Goal: Task Accomplishment & Management: Use online tool/utility

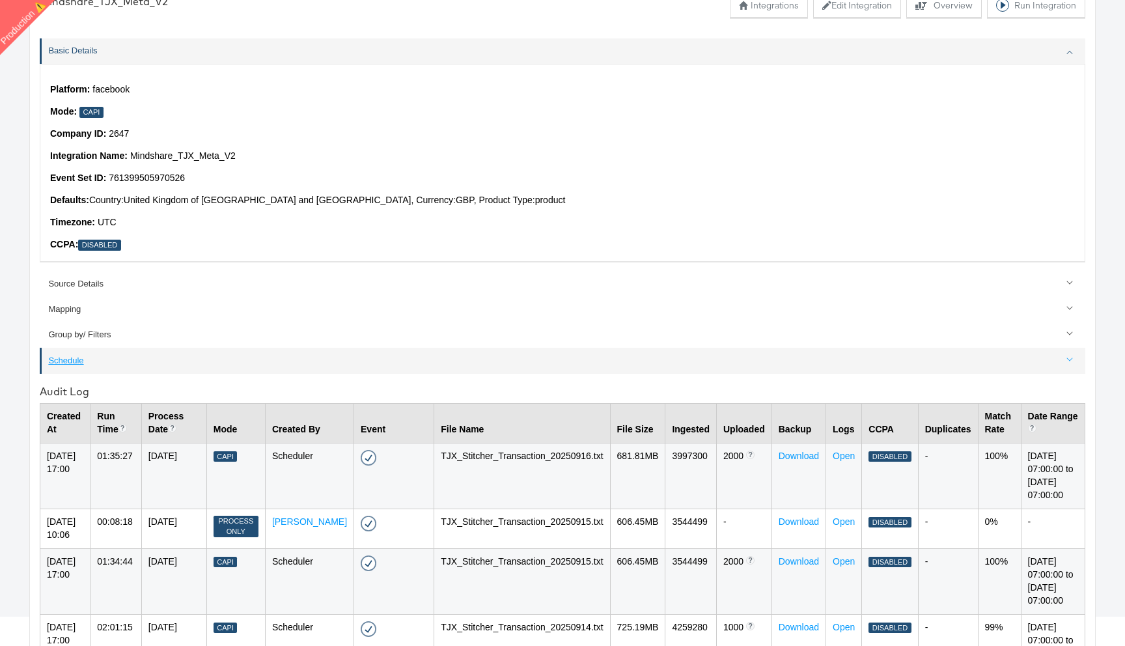
scroll to position [108, 0]
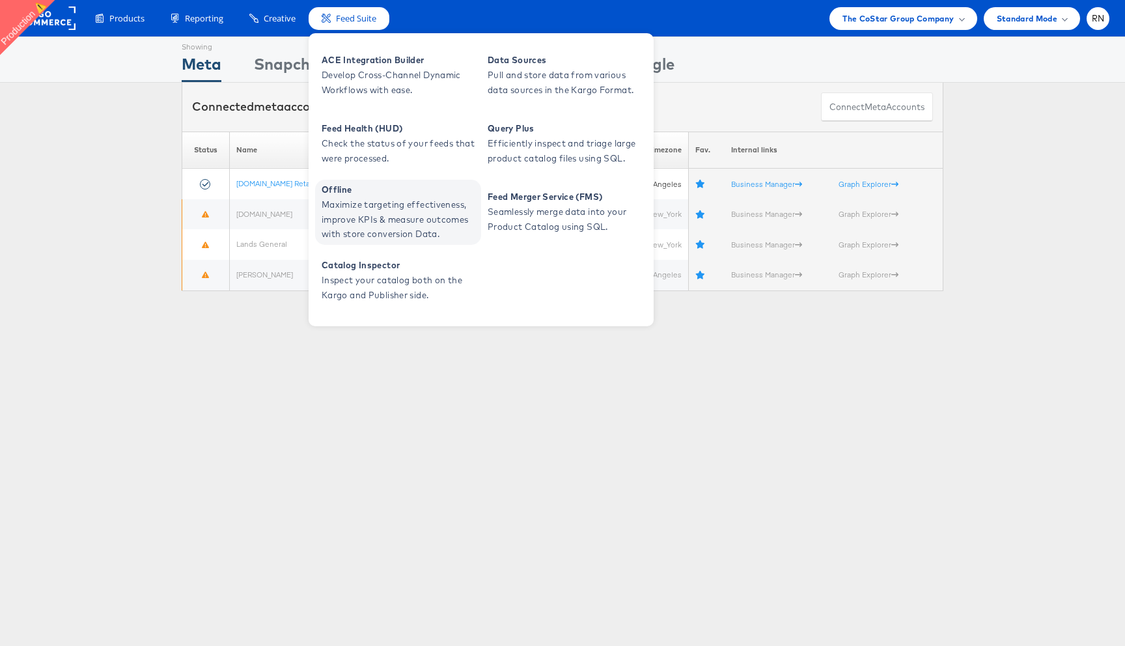
click at [371, 225] on span "Maximize targeting effectiveness, improve KPIs & measure outcomes with store co…" at bounding box center [400, 219] width 156 height 44
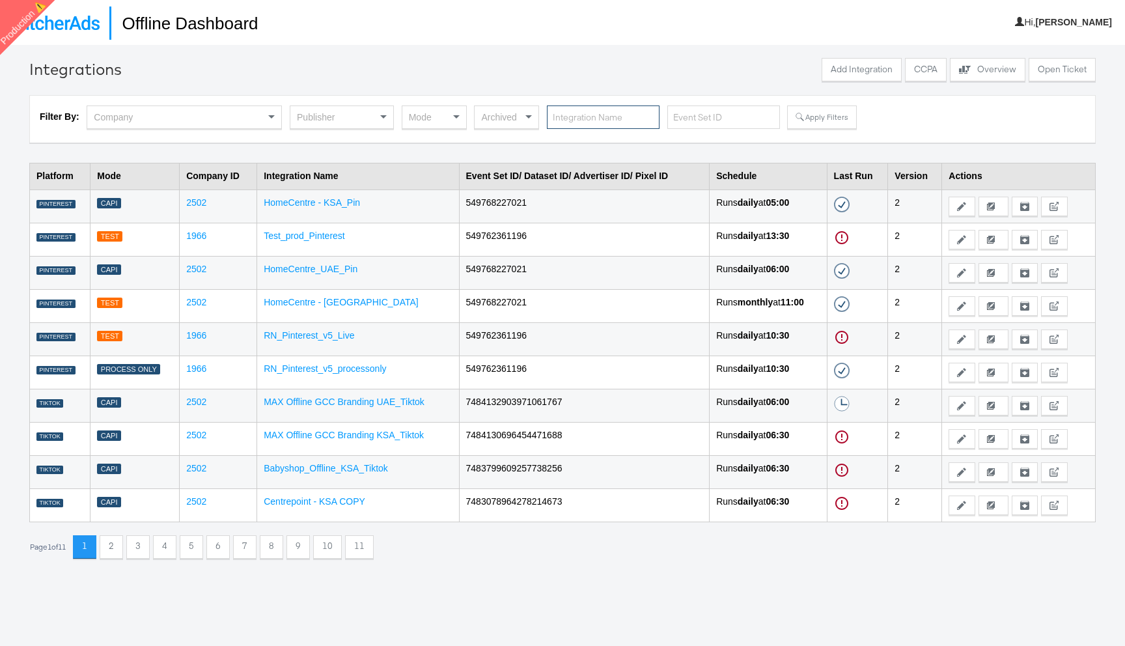
click at [622, 115] on input "text" at bounding box center [603, 117] width 113 height 24
paste input "MAX Offline GCC Branding UAE_Tiktok"
type input "MAX Offline GCC Branding UAE_Tiktok"
click at [830, 110] on button "Apply Filters" at bounding box center [821, 116] width 69 height 23
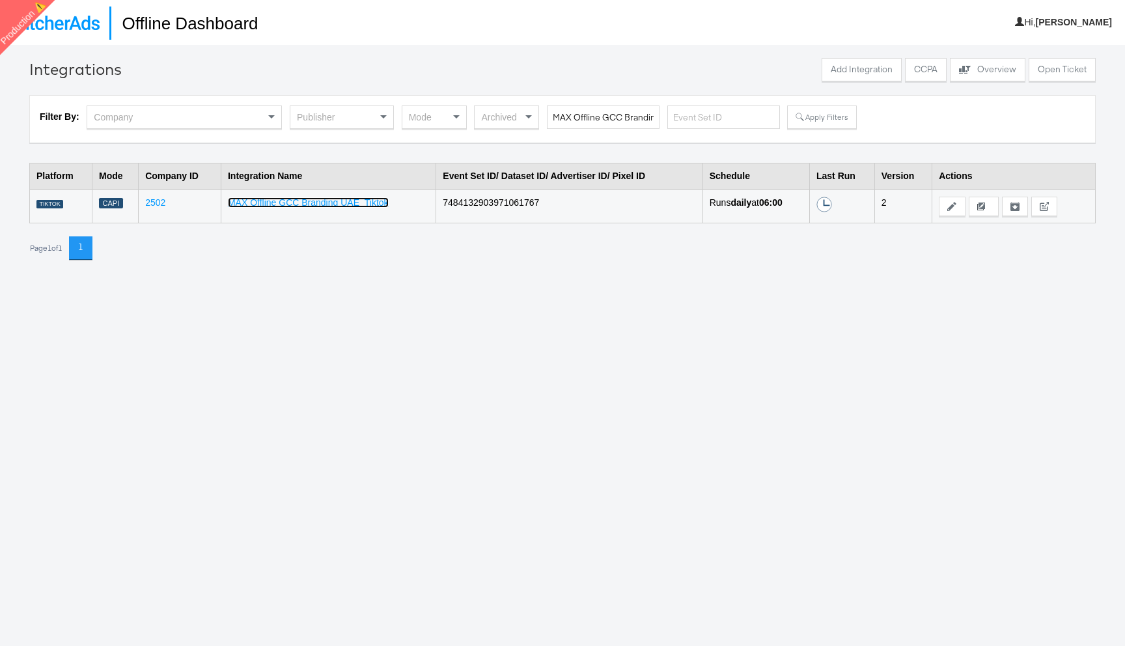
click at [323, 206] on link "MAX Offline GCC Branding UAE_Tiktok" at bounding box center [308, 202] width 161 height 10
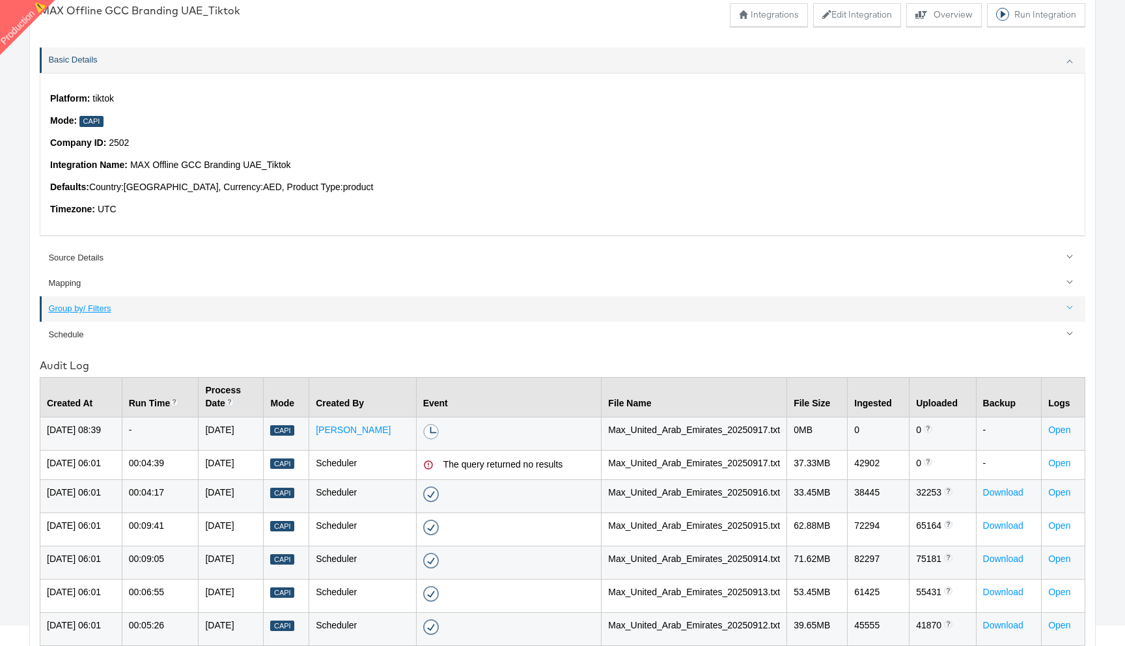
scroll to position [94, 0]
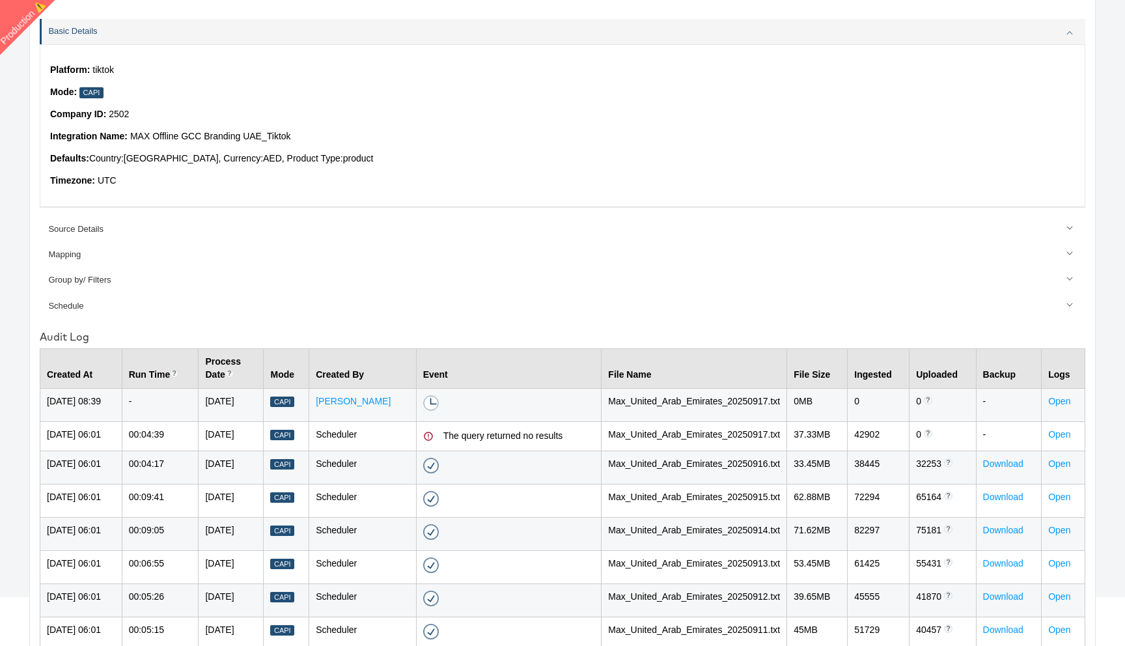
click at [463, 443] on div "The query returned no results" at bounding box center [519, 436] width 152 height 13
drag, startPoint x: 463, startPoint y: 443, endPoint x: 592, endPoint y: 436, distance: 128.4
click at [592, 436] on div "The query returned no results" at bounding box center [519, 436] width 152 height 13
drag, startPoint x: 435, startPoint y: 437, endPoint x: 586, endPoint y: 448, distance: 151.4
click at [595, 447] on tr "19-Sep-2025 06:01 00:04:39 17-Sep-2025 Capi Scheduler The query returned no res…" at bounding box center [562, 435] width 1045 height 29
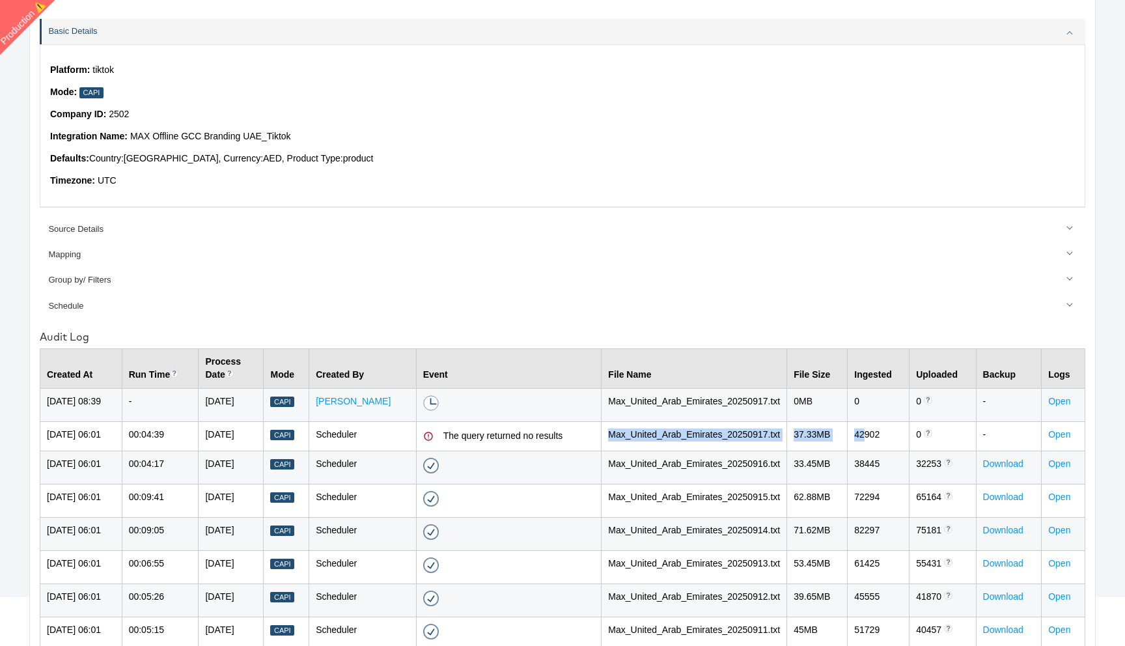
drag, startPoint x: 620, startPoint y: 440, endPoint x: 868, endPoint y: 445, distance: 248.0
click at [872, 444] on tr "19-Sep-2025 06:01 00:04:39 17-Sep-2025 Capi Scheduler The query returned no res…" at bounding box center [562, 435] width 1045 height 29
click at [787, 443] on td "Max_United_Arab_Emirates_20250917.txt" at bounding box center [694, 435] width 186 height 29
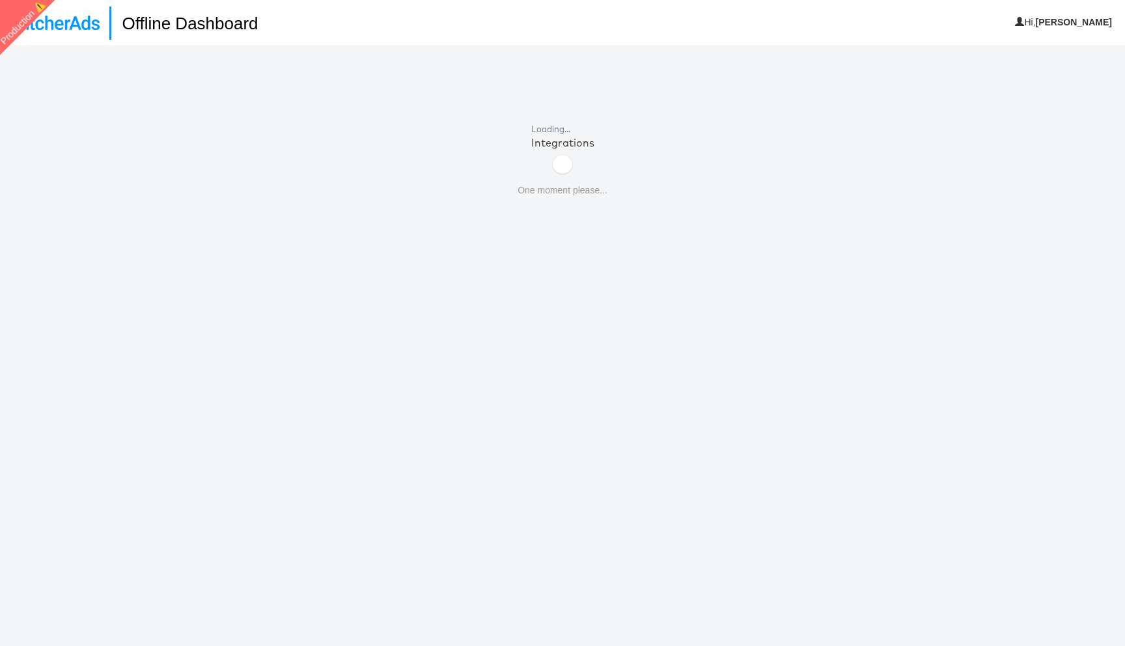
scroll to position [45, 0]
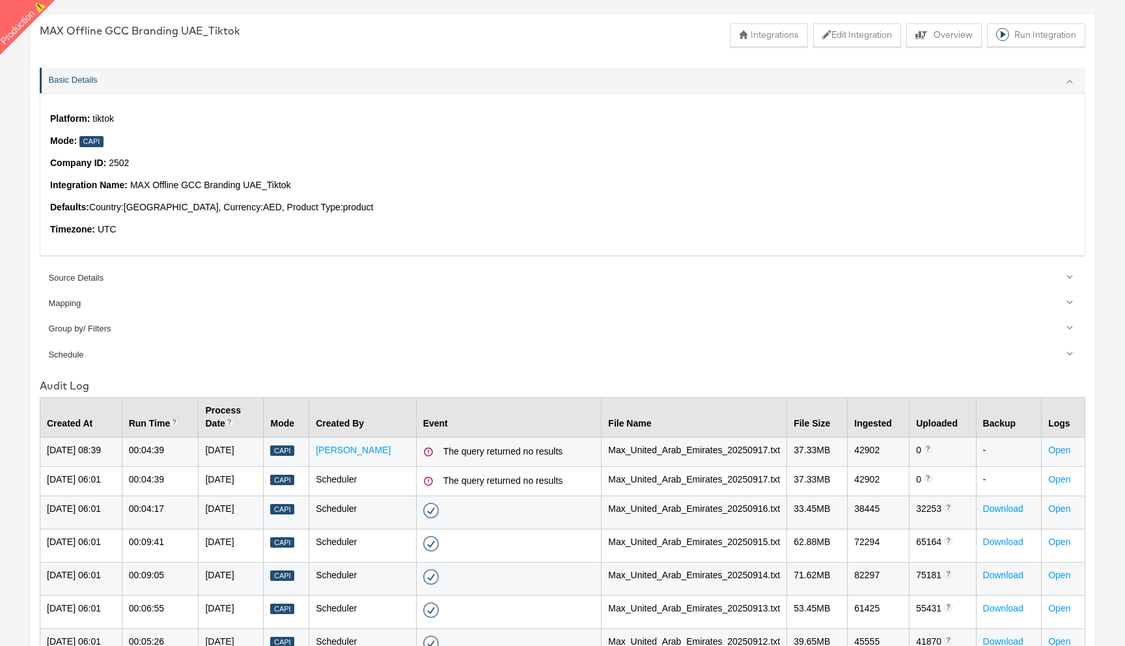
click at [432, 448] on icon at bounding box center [428, 451] width 8 height 8
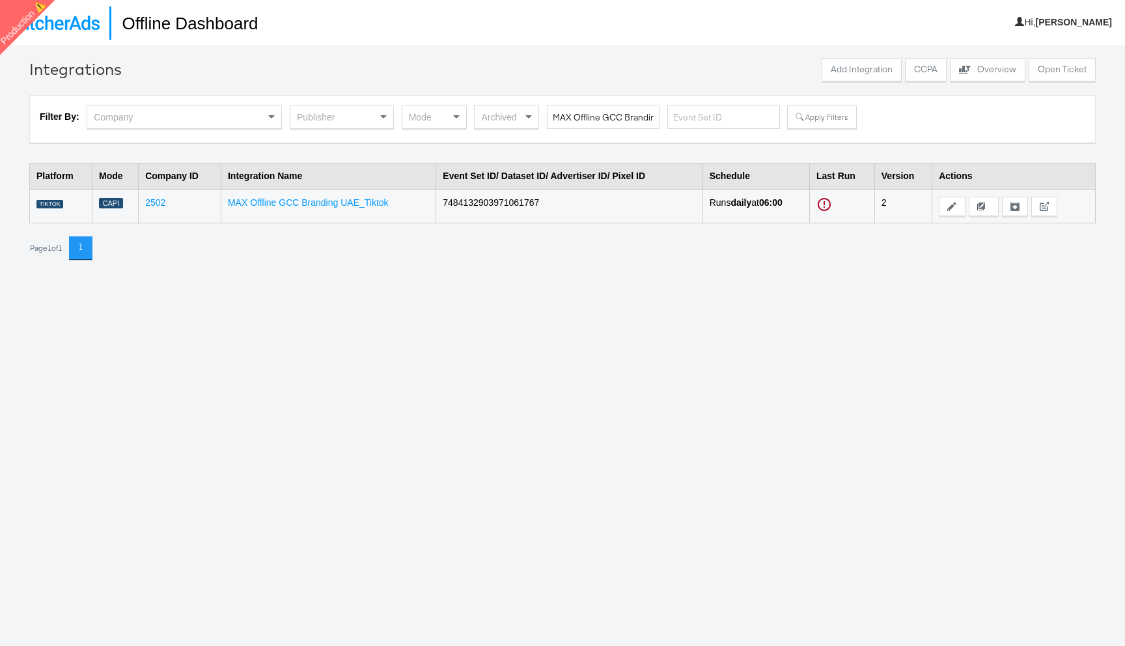
click at [387, 199] on td "MAX Offline GCC Branding UAE_Tiktok" at bounding box center [328, 205] width 215 height 33
click at [369, 200] on link "MAX Offline GCC Branding UAE_Tiktok" at bounding box center [308, 202] width 161 height 10
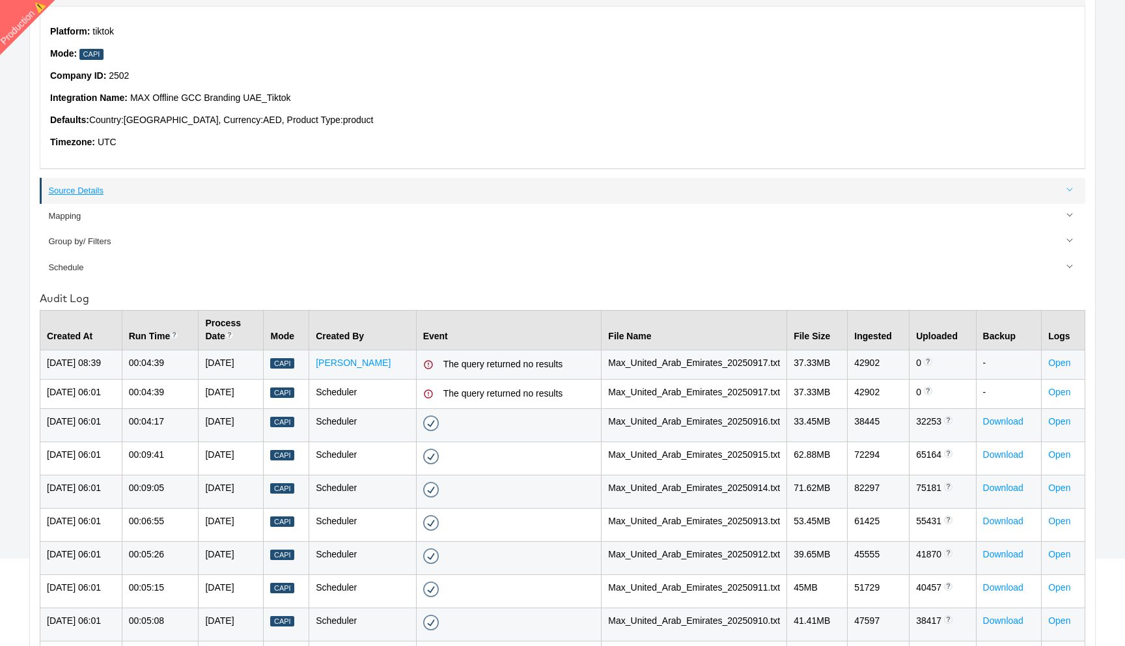
scroll to position [180, 0]
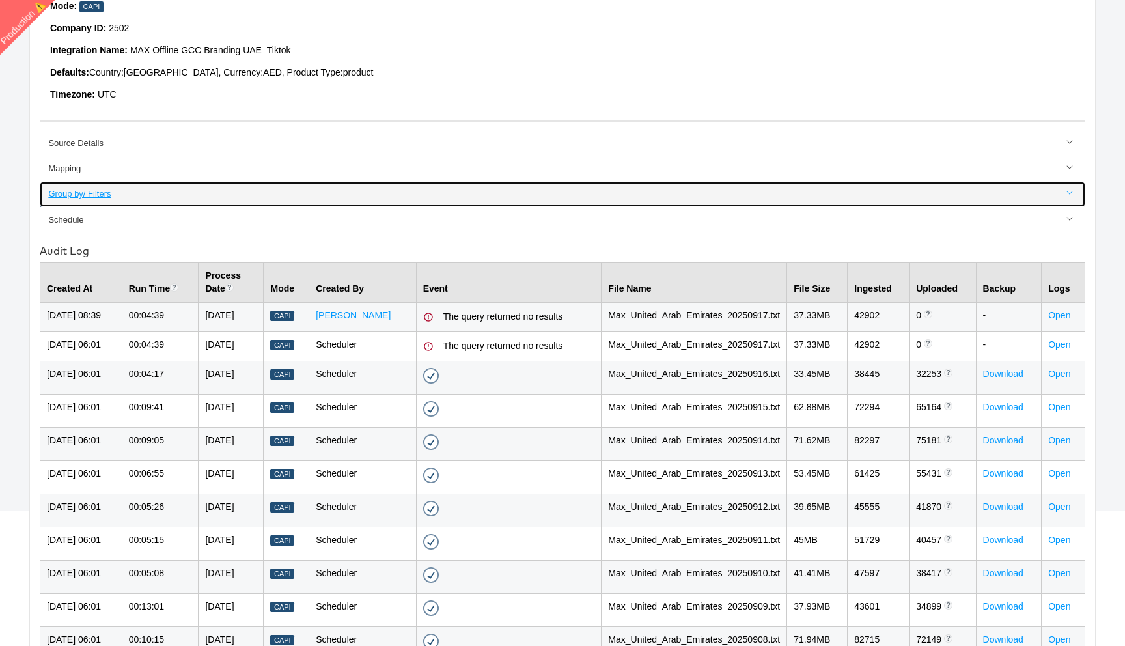
click at [89, 193] on div "Group by/ Filters" at bounding box center [563, 194] width 1030 height 12
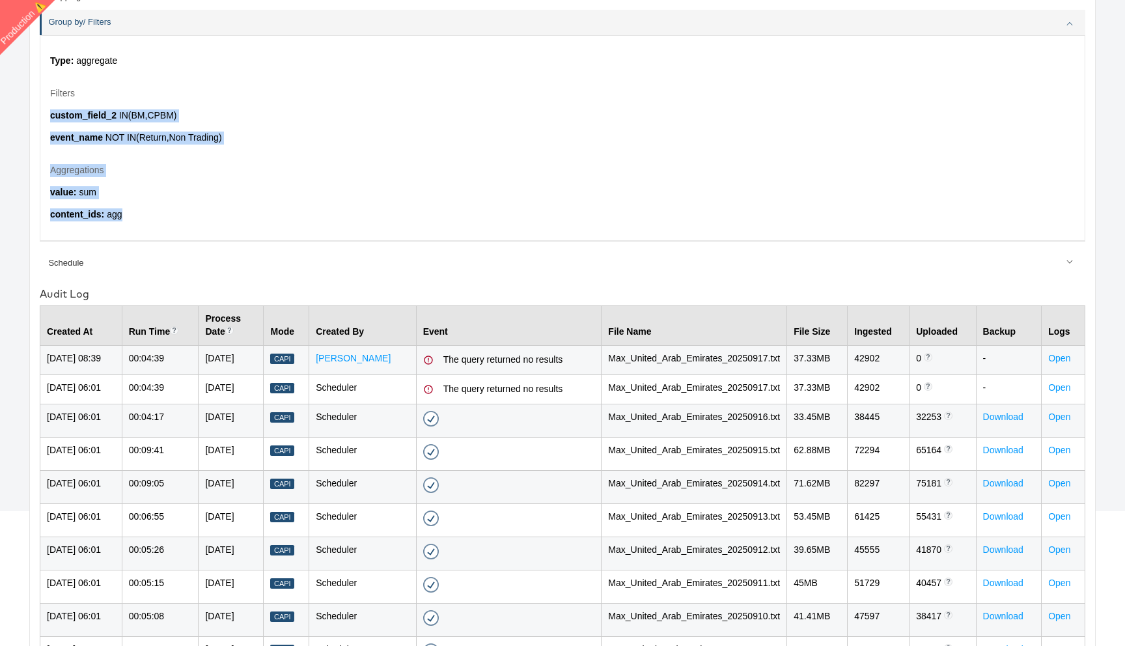
drag, startPoint x: 48, startPoint y: 113, endPoint x: 227, endPoint y: 219, distance: 207.8
click at [228, 220] on div "Type: aggregate Filters custom_field_2 IN ( BM,CPBM ) event_name NOT IN ( Retur…" at bounding box center [562, 137] width 1045 height 205
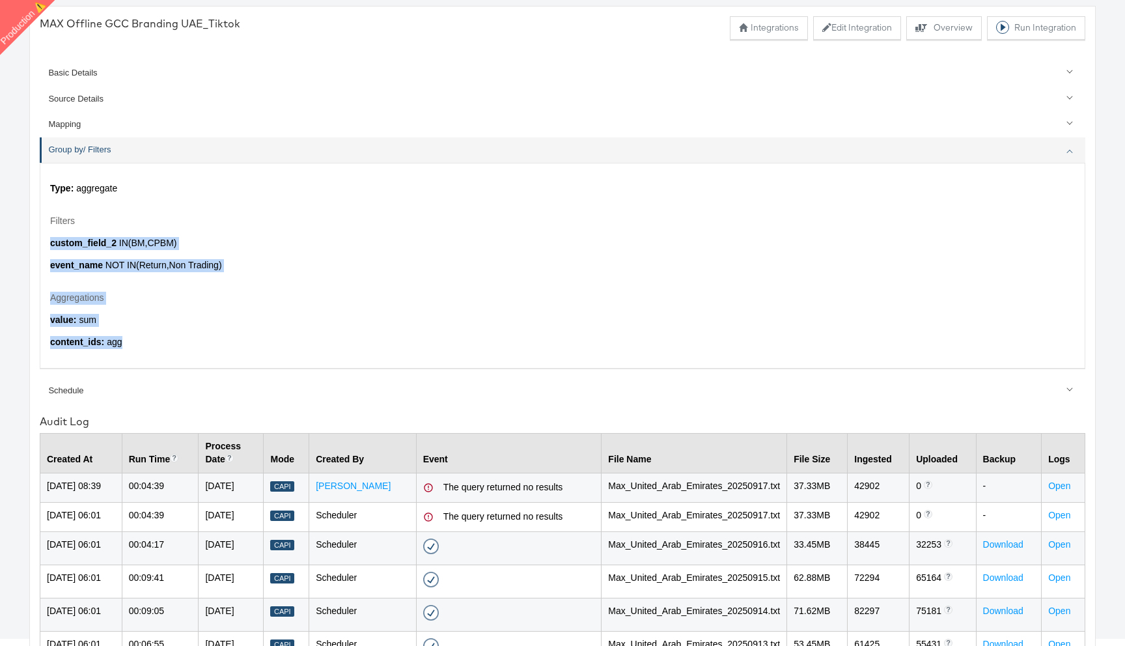
scroll to position [45, 0]
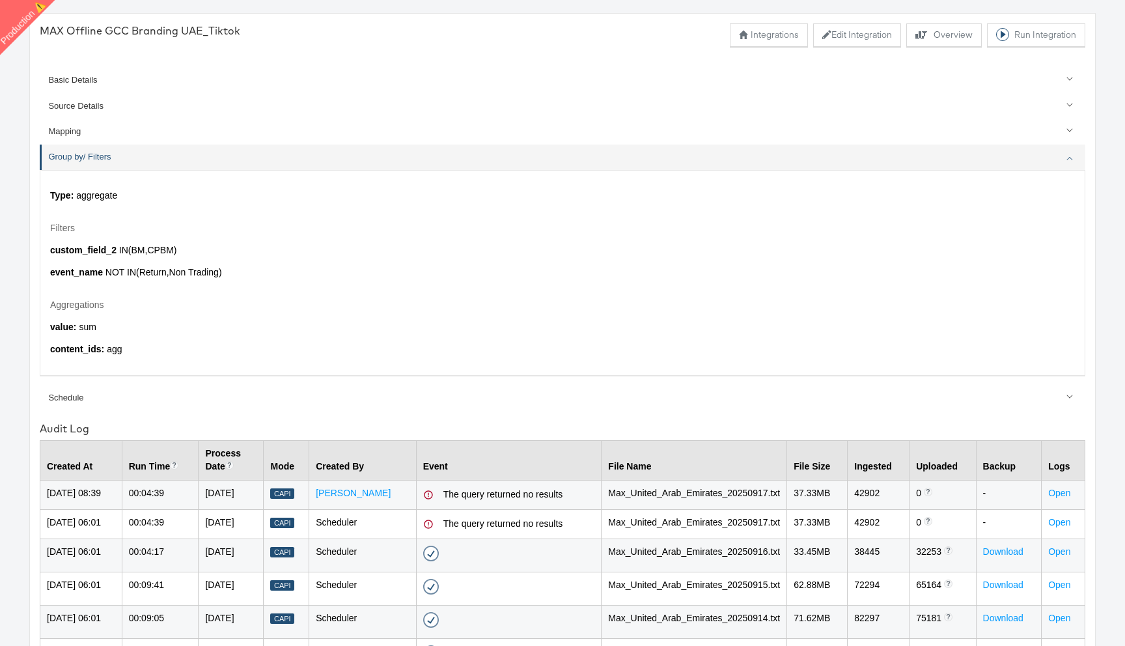
click at [411, 191] on p "Type: aggregate" at bounding box center [562, 195] width 1025 height 13
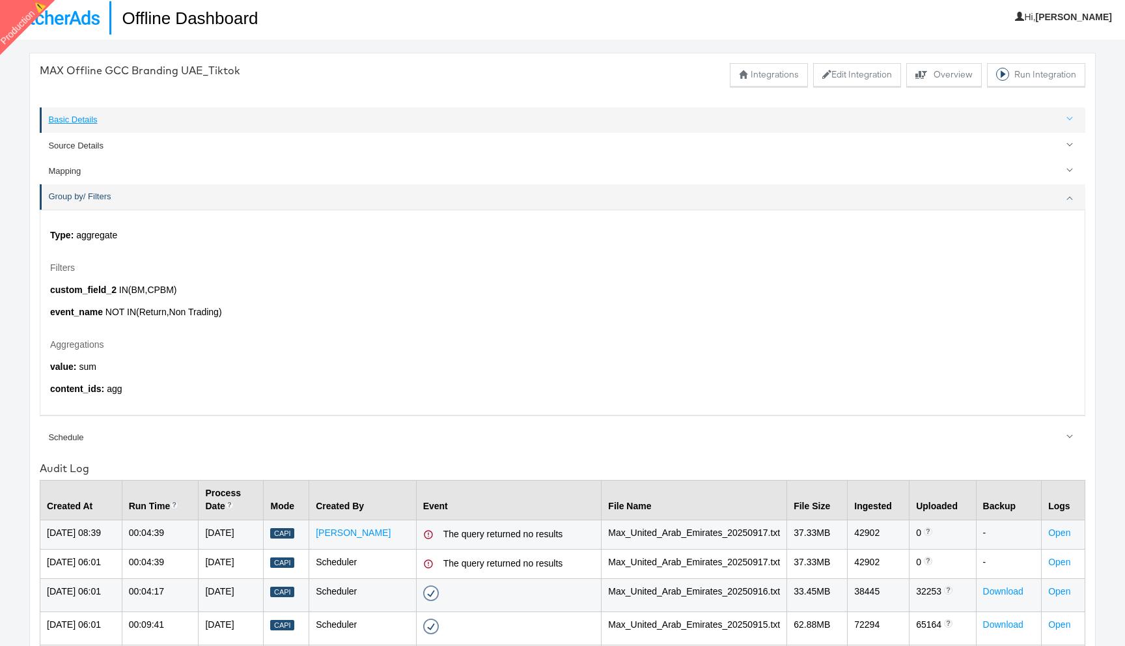
scroll to position [0, 0]
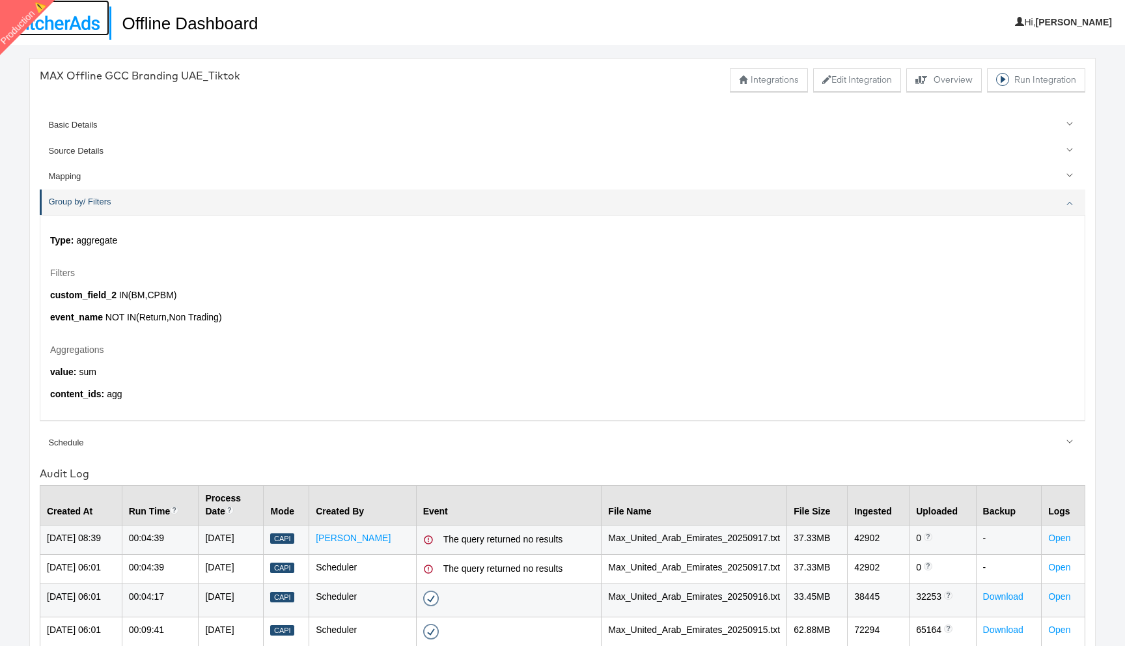
click at [74, 22] on img at bounding box center [55, 23] width 90 height 14
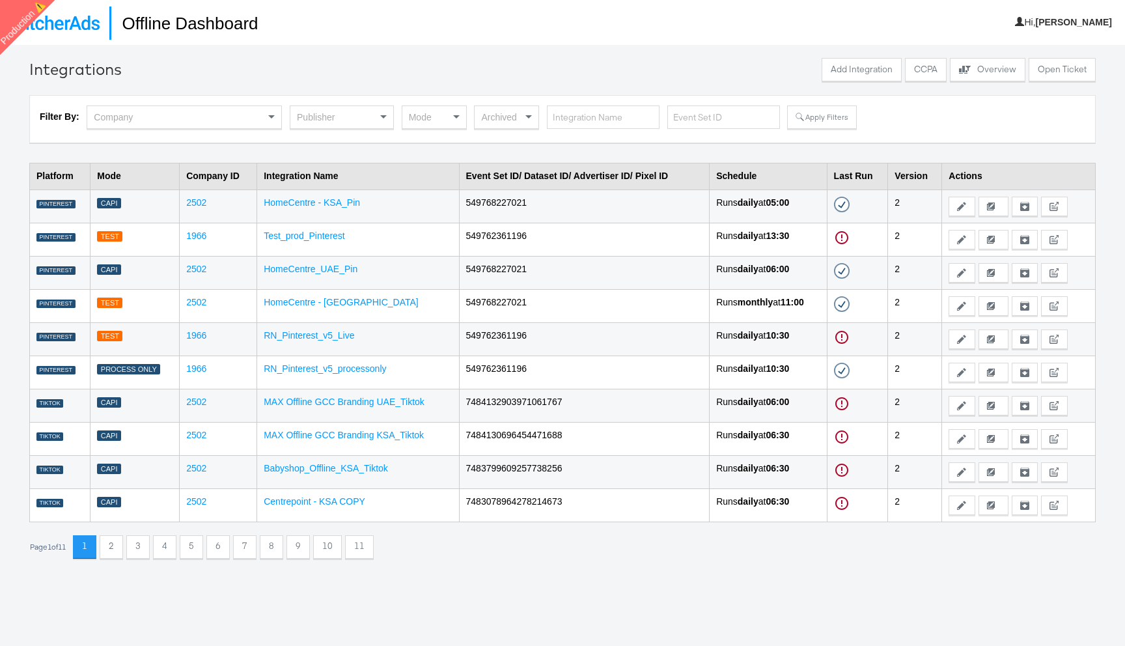
click at [425, 115] on div "Mode" at bounding box center [434, 117] width 64 height 22
click at [462, 69] on div at bounding box center [471, 71] width 693 height 27
click at [145, 118] on div "Company" at bounding box center [184, 117] width 194 height 22
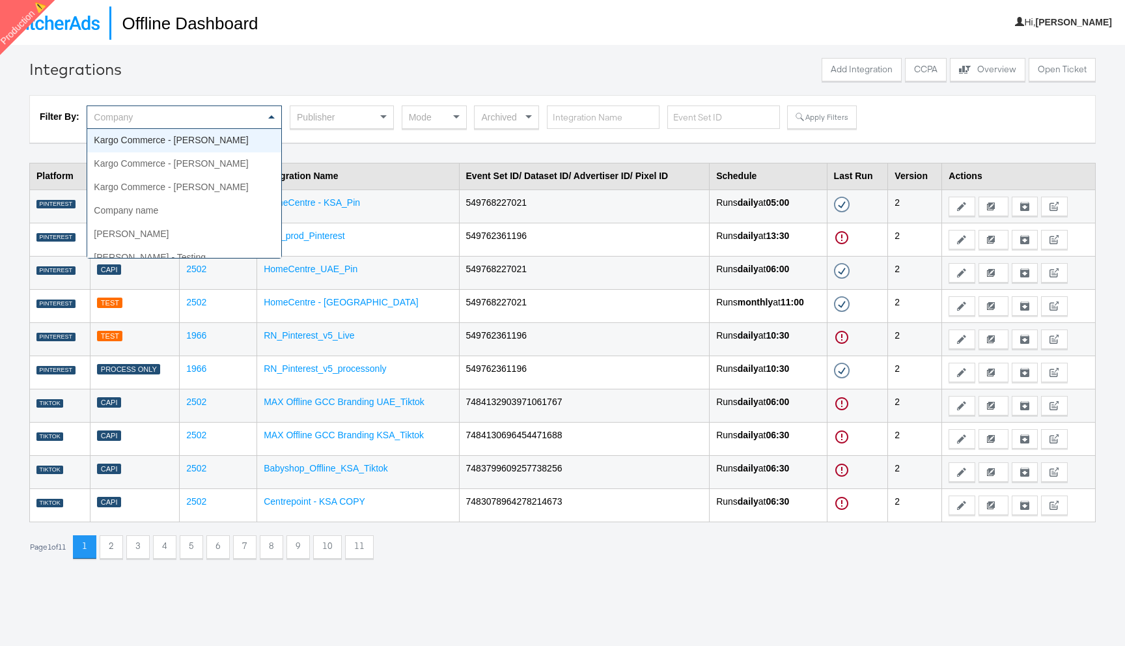
click at [317, 78] on div at bounding box center [471, 71] width 693 height 27
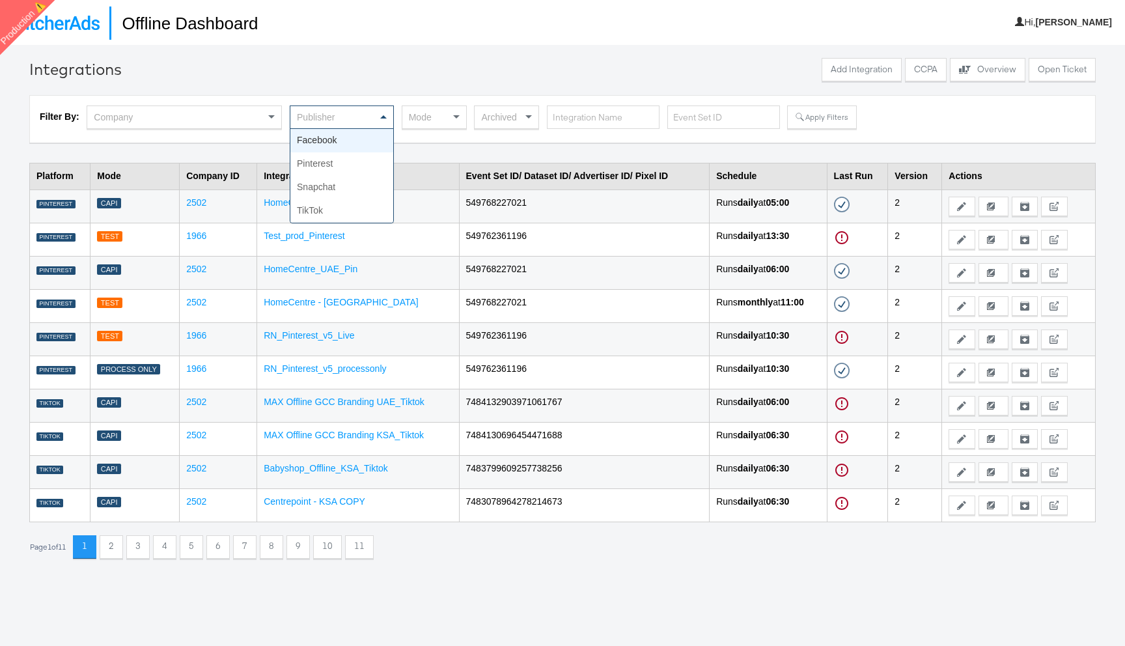
click at [335, 118] on div "Publisher" at bounding box center [341, 117] width 103 height 22
click at [812, 115] on button "Apply Filters" at bounding box center [821, 116] width 69 height 23
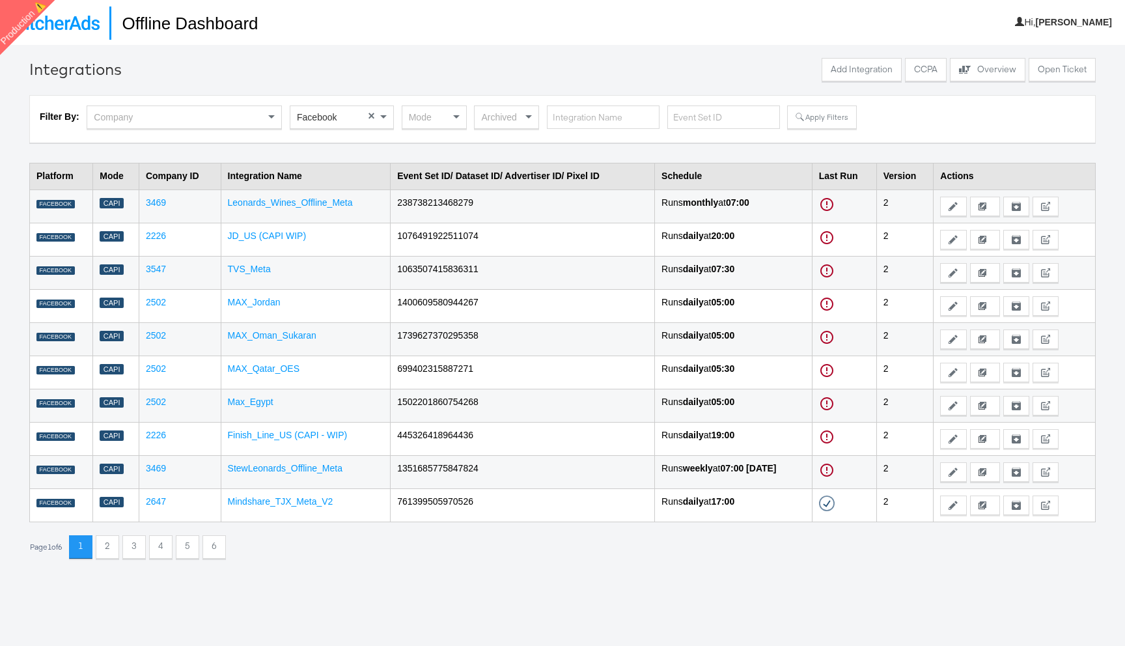
click at [422, 117] on div "Mode" at bounding box center [434, 117] width 64 height 22
click at [818, 117] on button "Apply Filters" at bounding box center [821, 116] width 69 height 23
click at [290, 202] on link "Leonards_Wines_Offline_Meta" at bounding box center [290, 202] width 125 height 10
click at [260, 236] on link "JD_US (CAPI WIP)" at bounding box center [267, 235] width 79 height 10
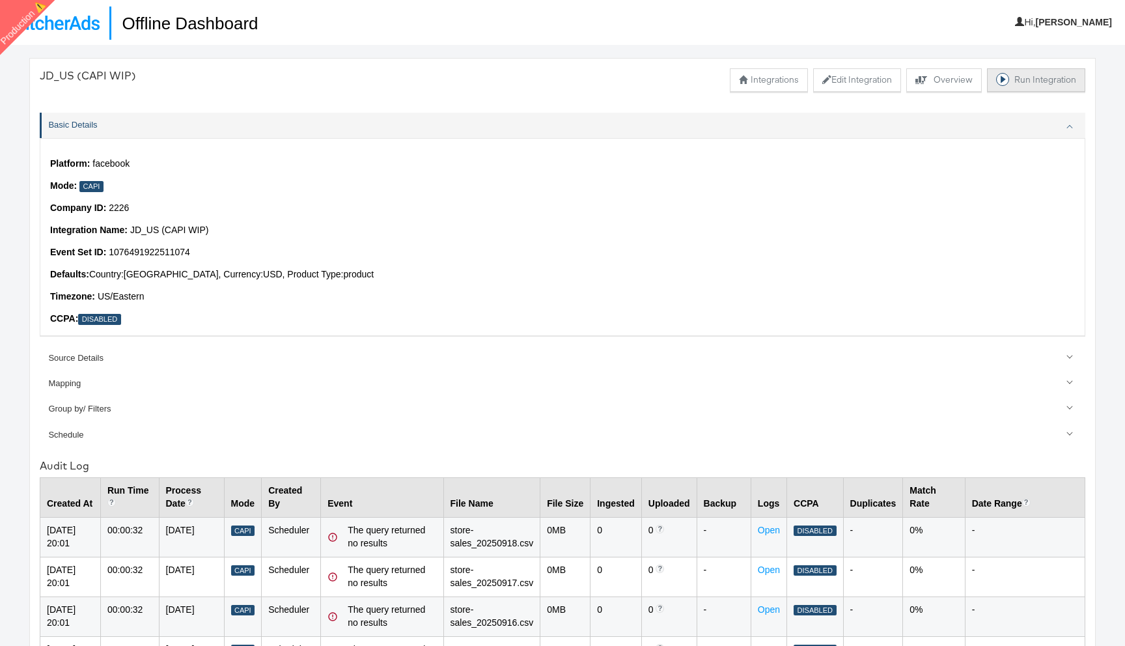
click at [1032, 77] on button "Run Integration" at bounding box center [1036, 79] width 98 height 23
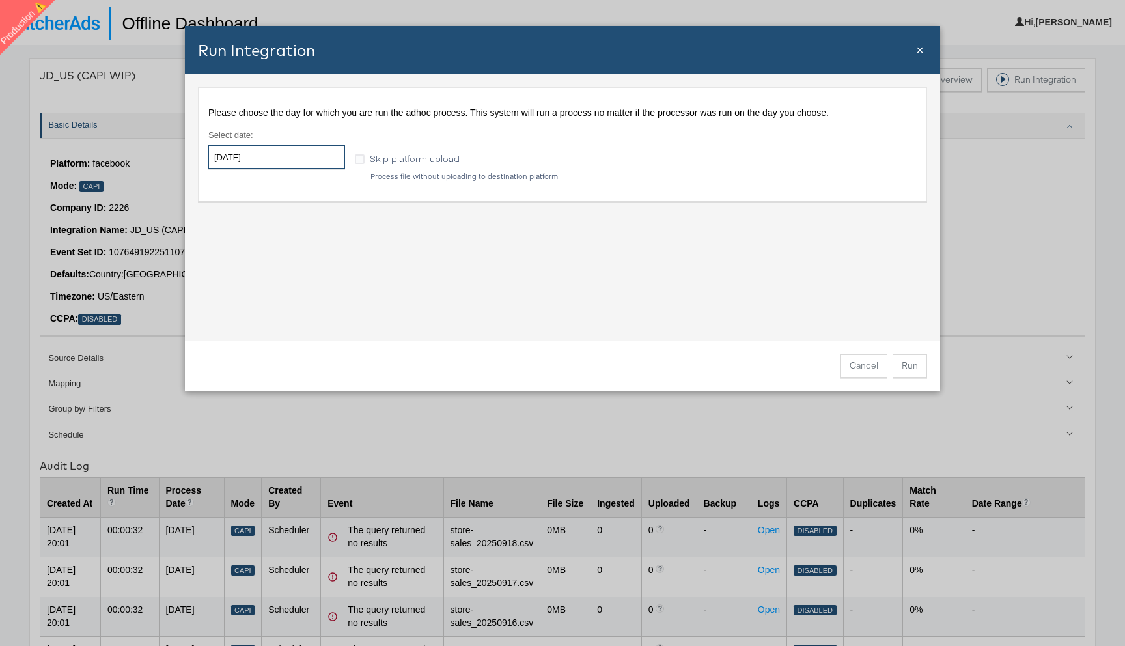
click at [323, 157] on input "[DATE]" at bounding box center [276, 156] width 137 height 23
click at [313, 264] on td "18" at bounding box center [312, 259] width 22 height 18
type input "2025-09-18"
click at [587, 280] on div "Please choose the day for which you are run the adhoc process. This system will…" at bounding box center [562, 207] width 755 height 266
click at [907, 363] on button "Run" at bounding box center [909, 365] width 34 height 23
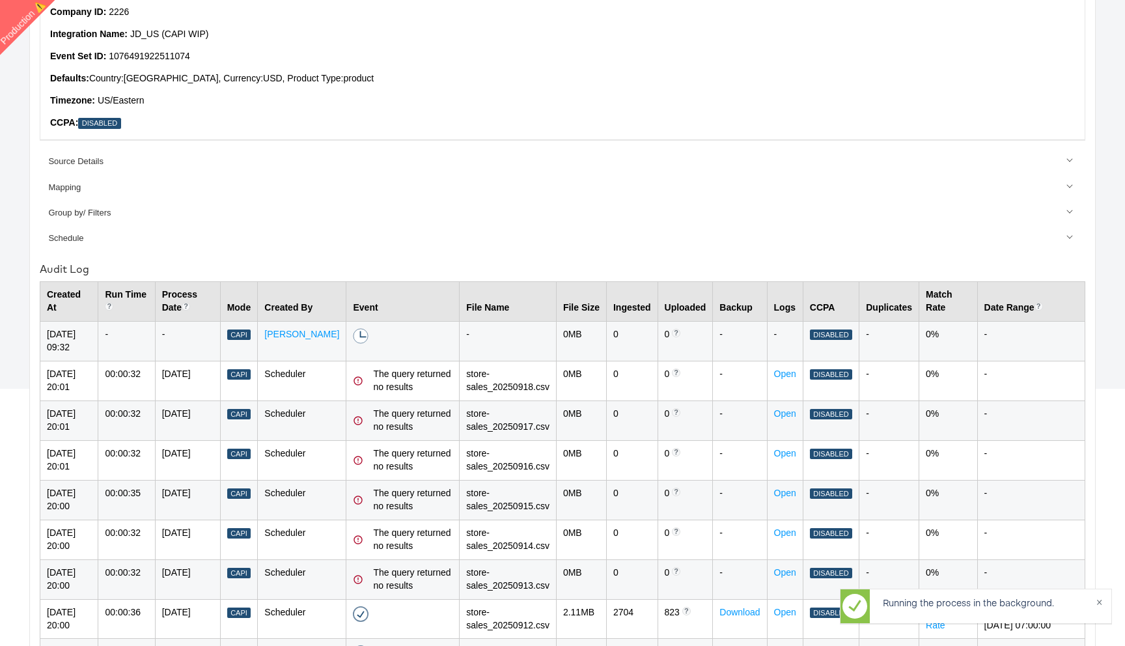
scroll to position [437, 0]
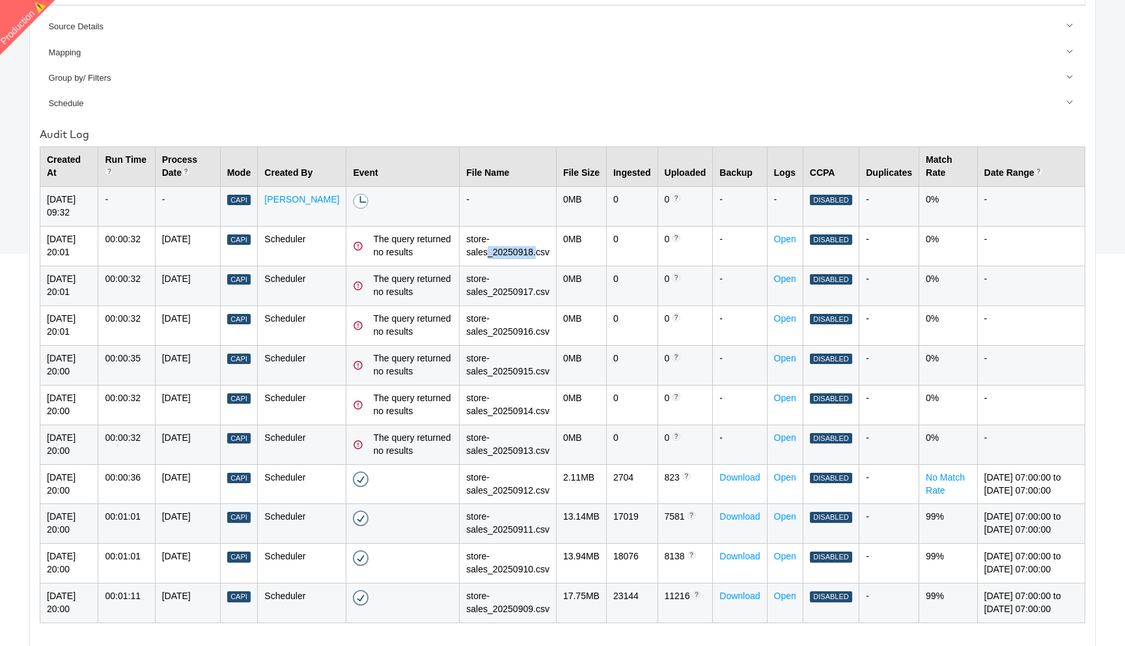
drag, startPoint x: 524, startPoint y: 253, endPoint x: 477, endPoint y: 253, distance: 46.9
click at [477, 253] on td "store-sales_20250918.csv" at bounding box center [508, 246] width 97 height 40
click at [507, 296] on td "store-sales_20250917.csv" at bounding box center [508, 286] width 97 height 40
click at [512, 345] on td "store-sales_20250915.csv" at bounding box center [508, 365] width 97 height 40
click at [512, 385] on td "store-sales_20250914.csv" at bounding box center [508, 405] width 97 height 40
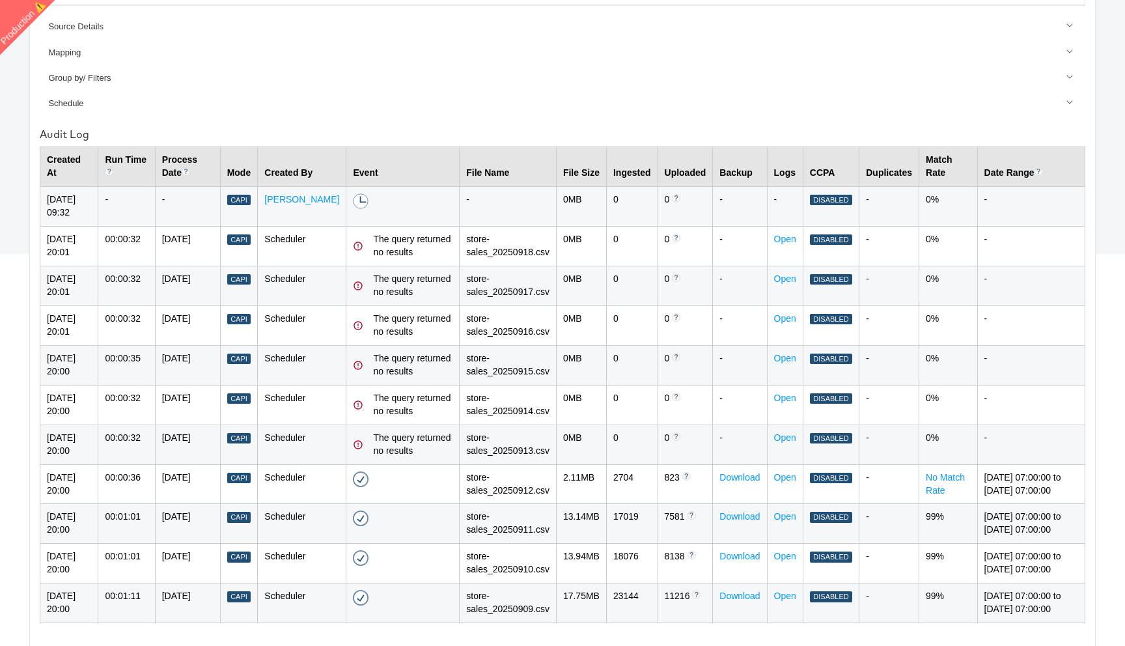
click at [423, 437] on div "The query returned no results" at bounding box center [412, 445] width 79 height 26
drag, startPoint x: 49, startPoint y: 357, endPoint x: 641, endPoint y: 372, distance: 591.9
click at [642, 372] on tr "15-Sep-2025 20:00 00:00:35 15-Sep-2025 Capi Scheduler The query returned no res…" at bounding box center [562, 365] width 1045 height 40
click at [147, 447] on td "00:00:32" at bounding box center [126, 444] width 57 height 40
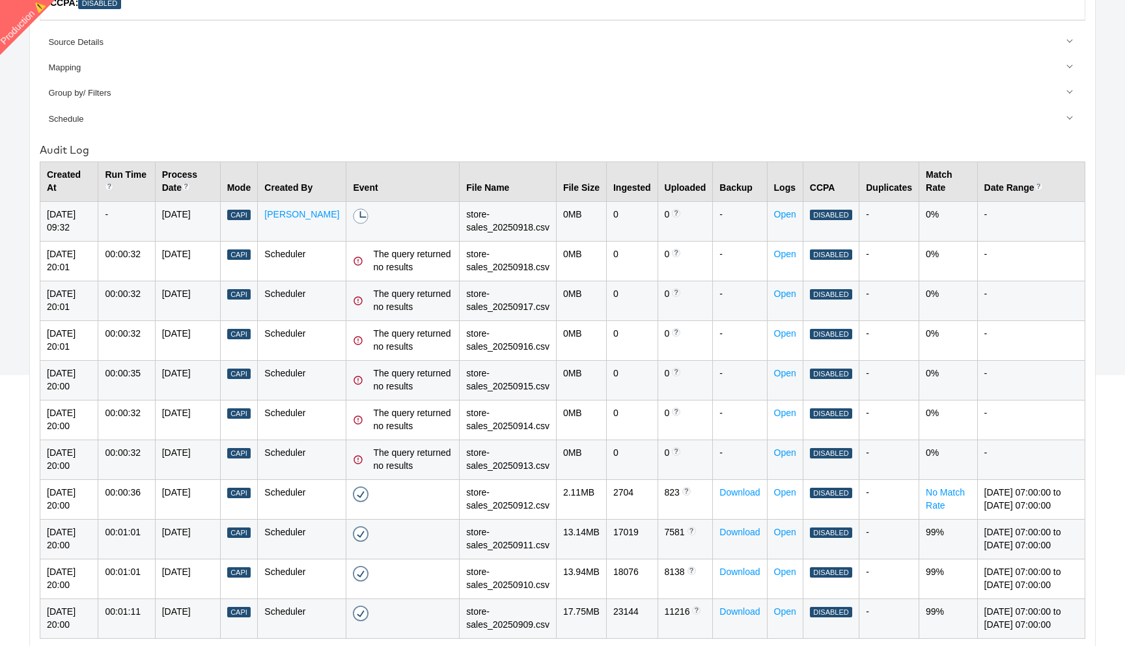
scroll to position [314, 0]
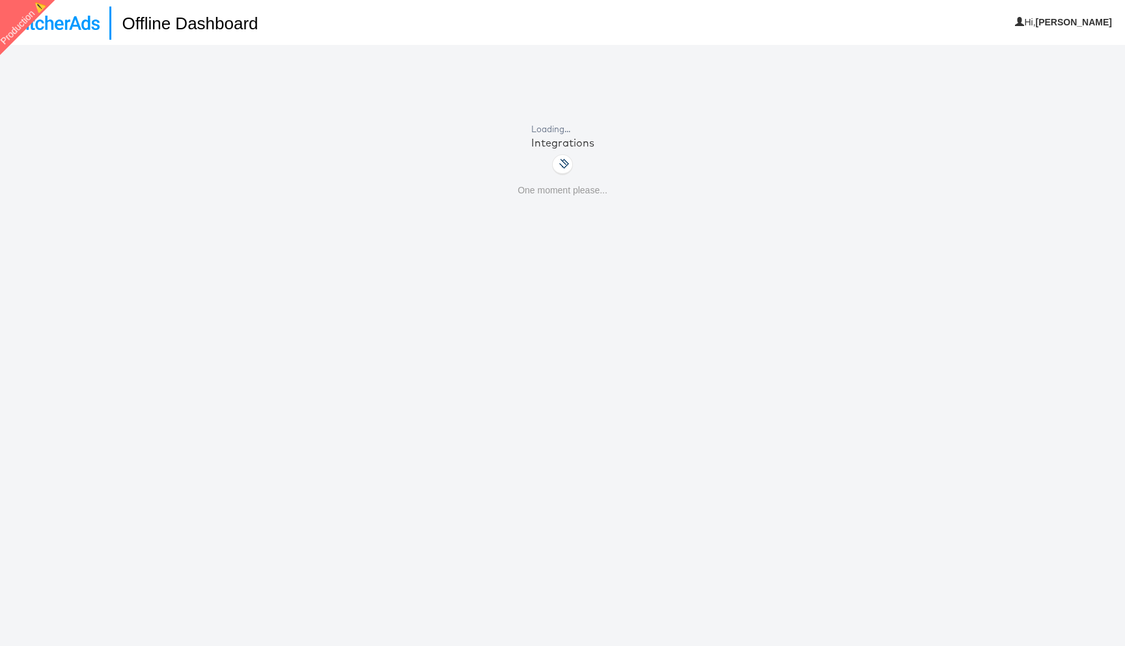
scroll to position [45, 0]
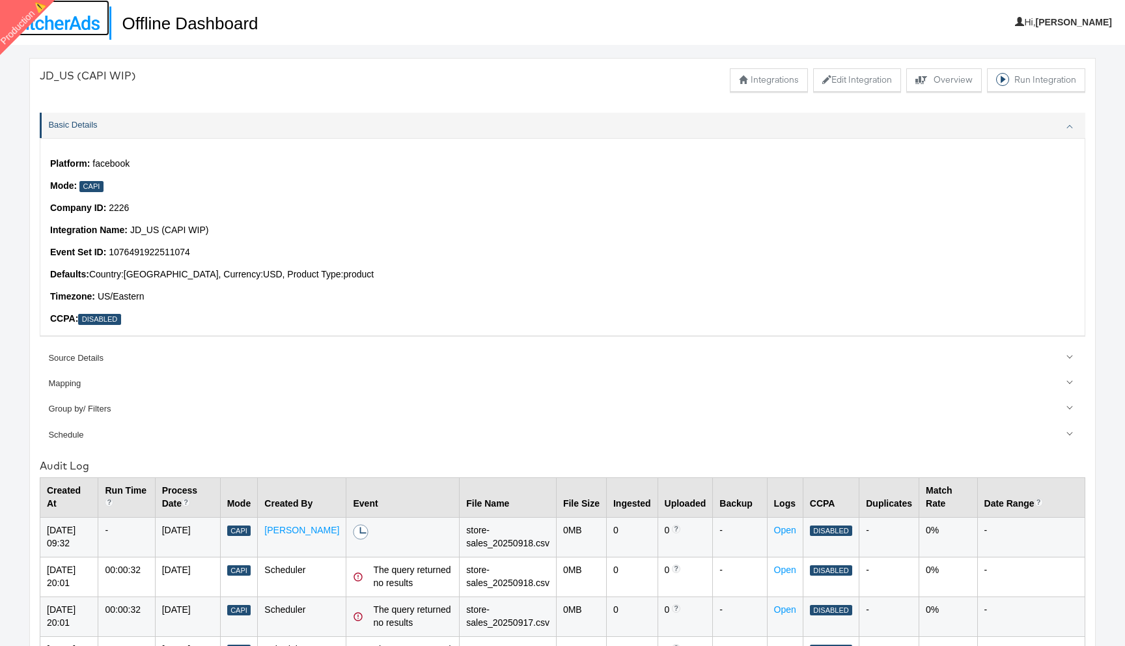
click at [64, 21] on img at bounding box center [55, 23] width 90 height 14
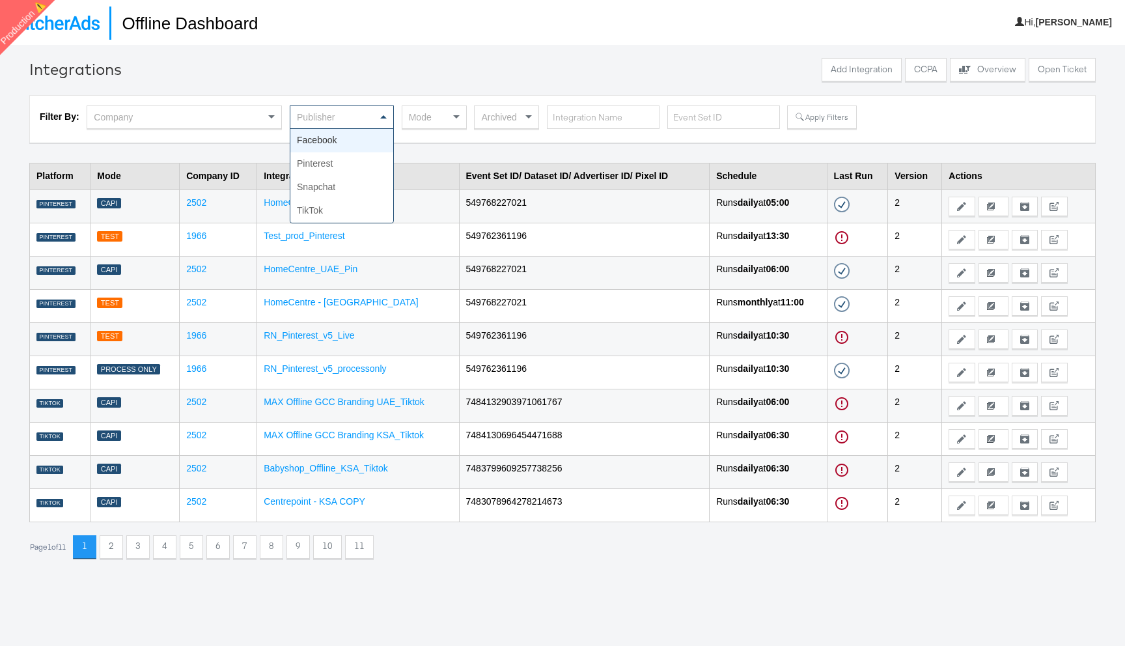
click at [326, 124] on div "Publisher" at bounding box center [341, 117] width 103 height 22
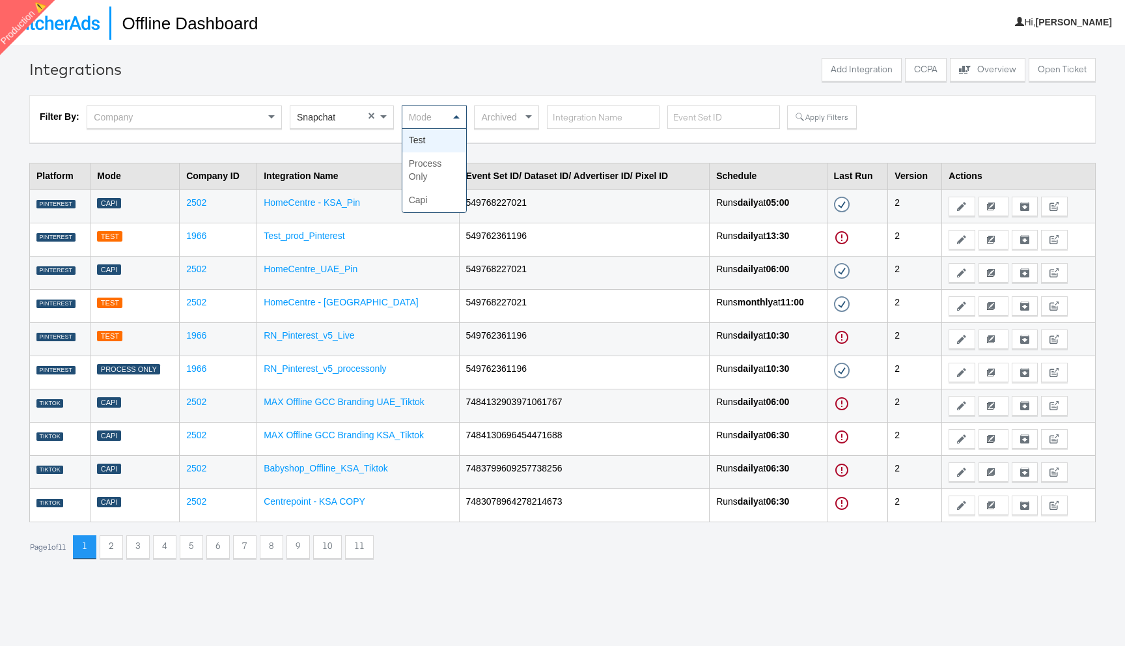
click at [428, 123] on div "Mode" at bounding box center [434, 117] width 64 height 22
click at [821, 118] on button "Apply Filters" at bounding box center [821, 116] width 69 height 23
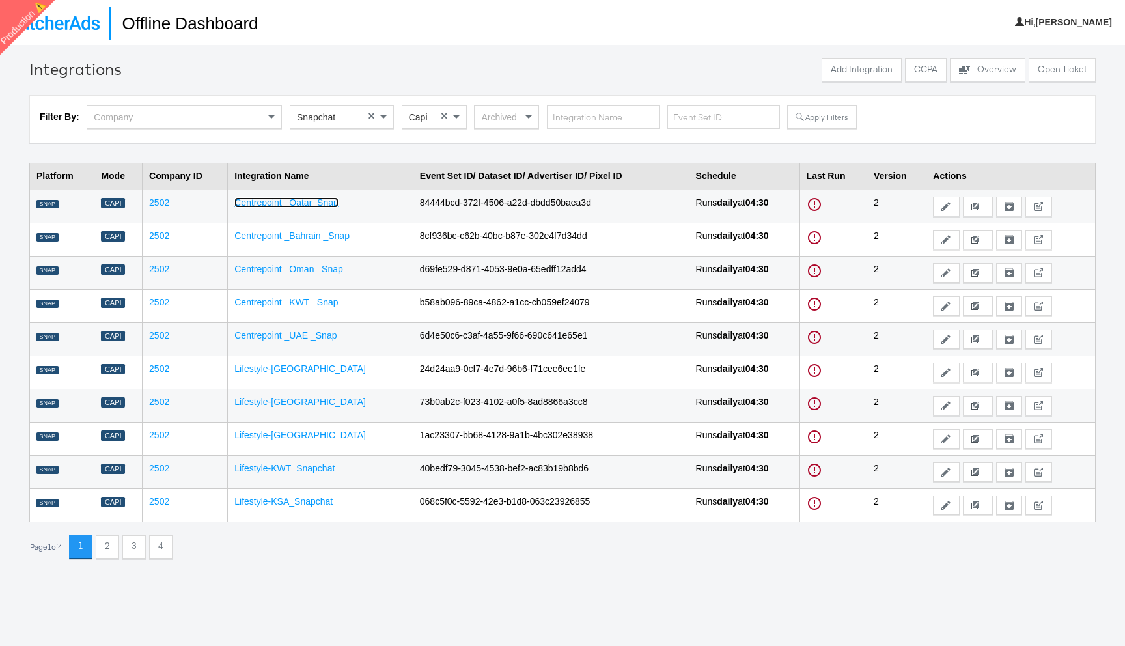
click at [318, 199] on link "Centrepoint _Qatar_Snap" at bounding box center [286, 202] width 104 height 10
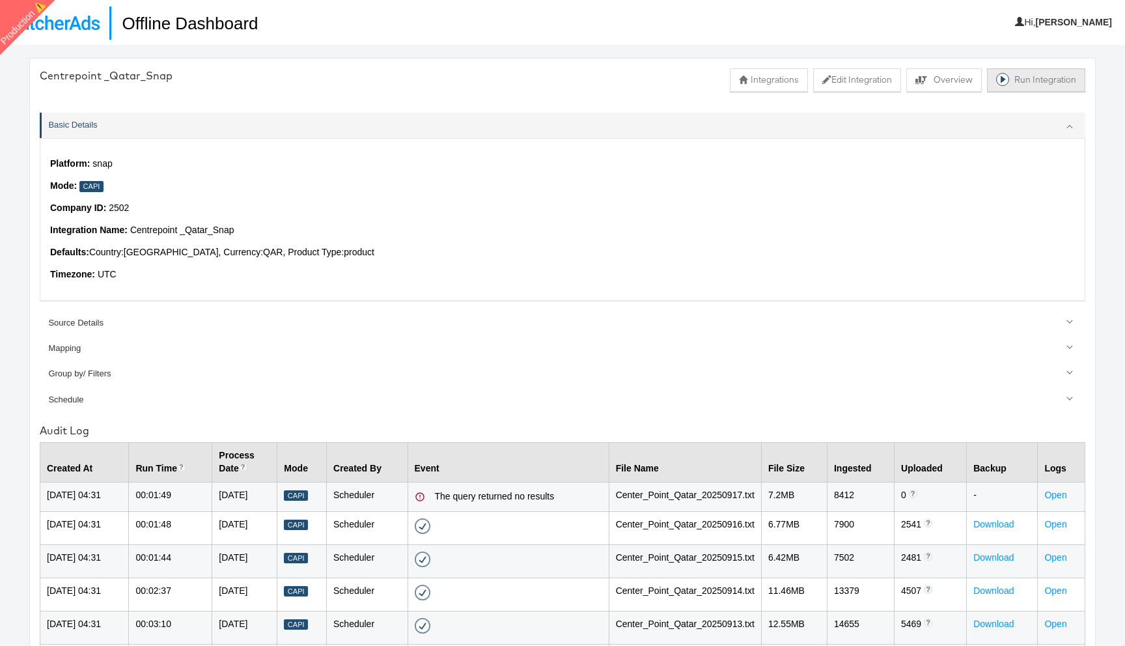
click at [1031, 80] on button "Run Integration" at bounding box center [1036, 79] width 98 height 23
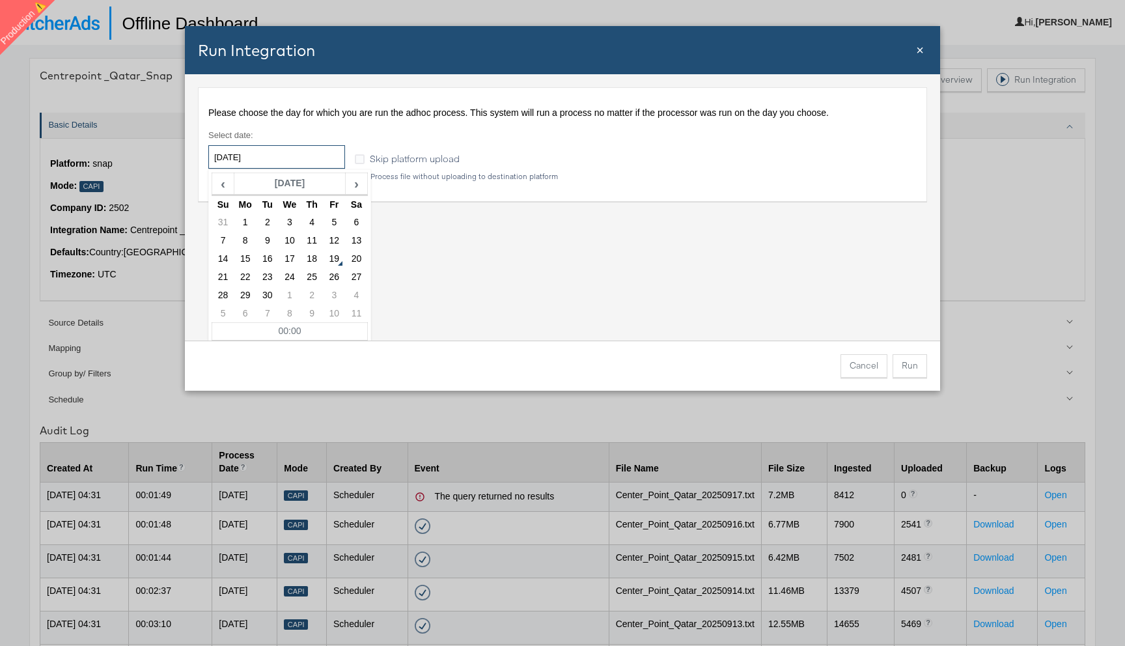
click at [309, 160] on input "[DATE]" at bounding box center [276, 156] width 137 height 23
click at [288, 256] on td "17" at bounding box center [290, 259] width 22 height 18
type input "[DATE]"
click at [910, 365] on button "Run" at bounding box center [909, 365] width 34 height 23
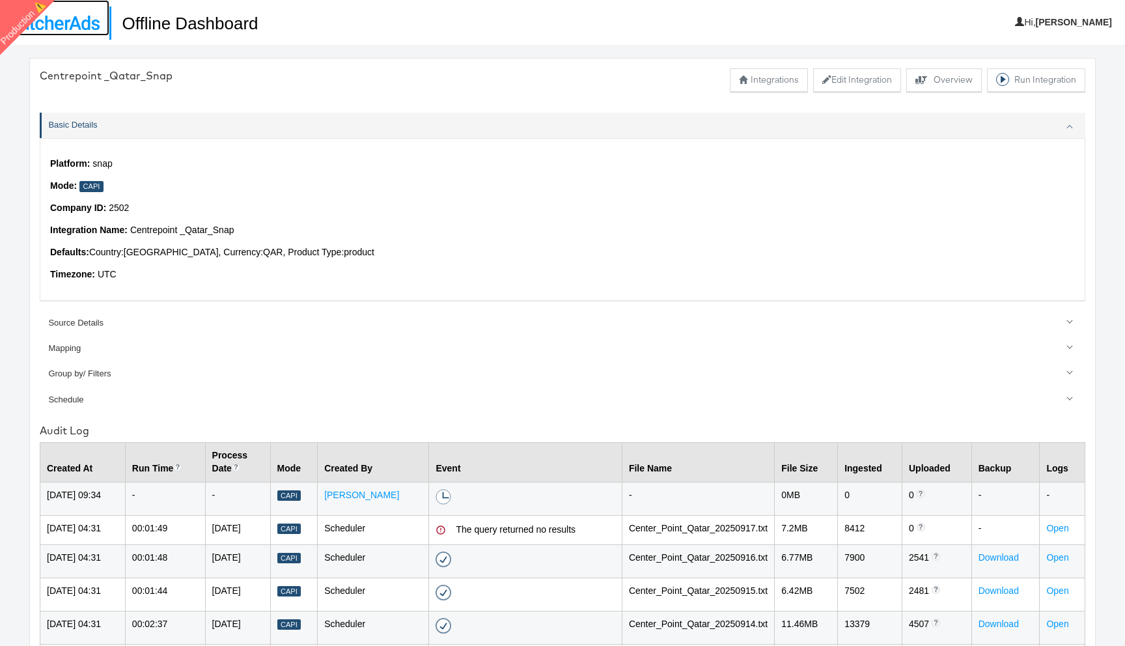
click at [76, 31] on link at bounding box center [54, 18] width 109 height 36
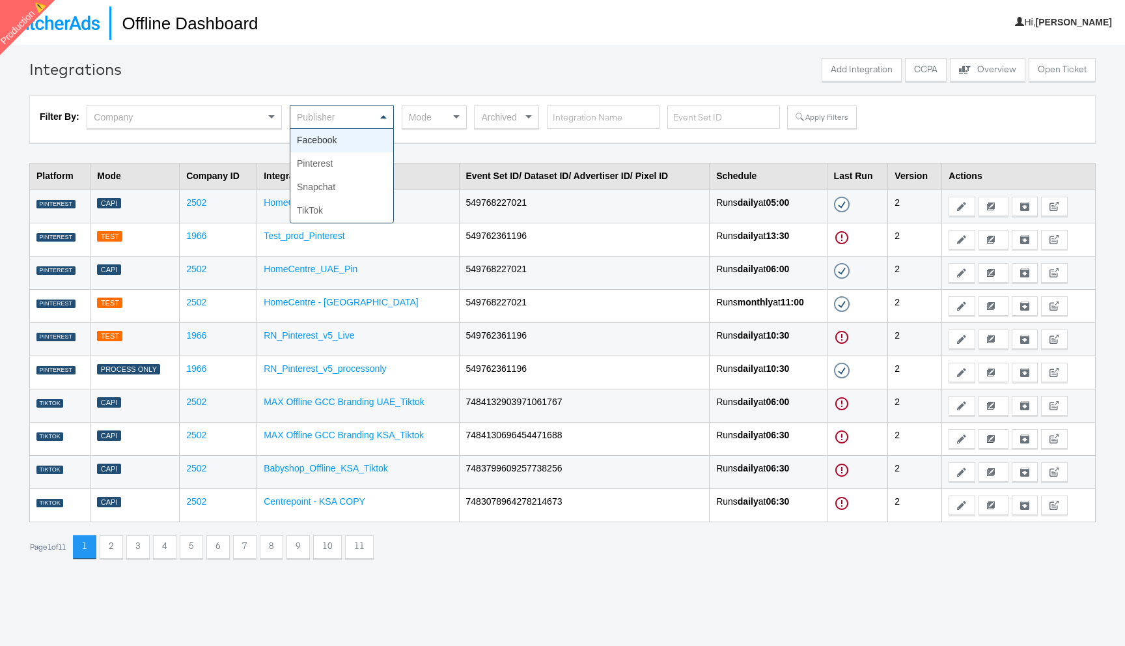
click at [324, 113] on div "Publisher" at bounding box center [341, 117] width 103 height 22
click at [436, 113] on div "Mode" at bounding box center [434, 117] width 64 height 22
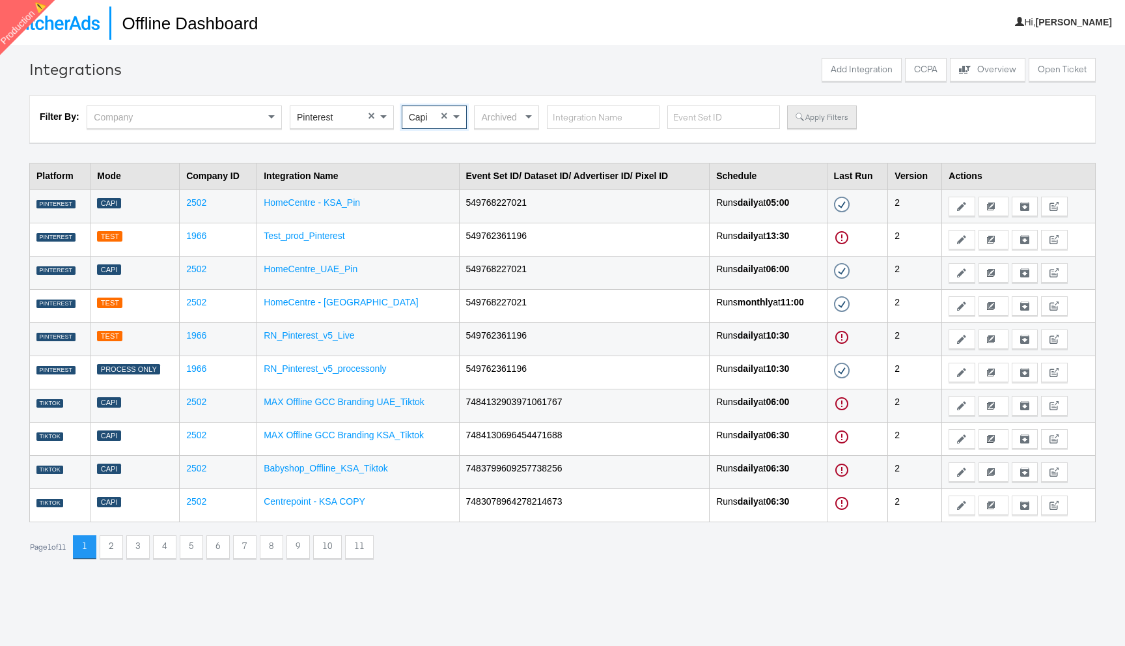
click at [808, 116] on button "Apply Filters" at bounding box center [821, 116] width 69 height 23
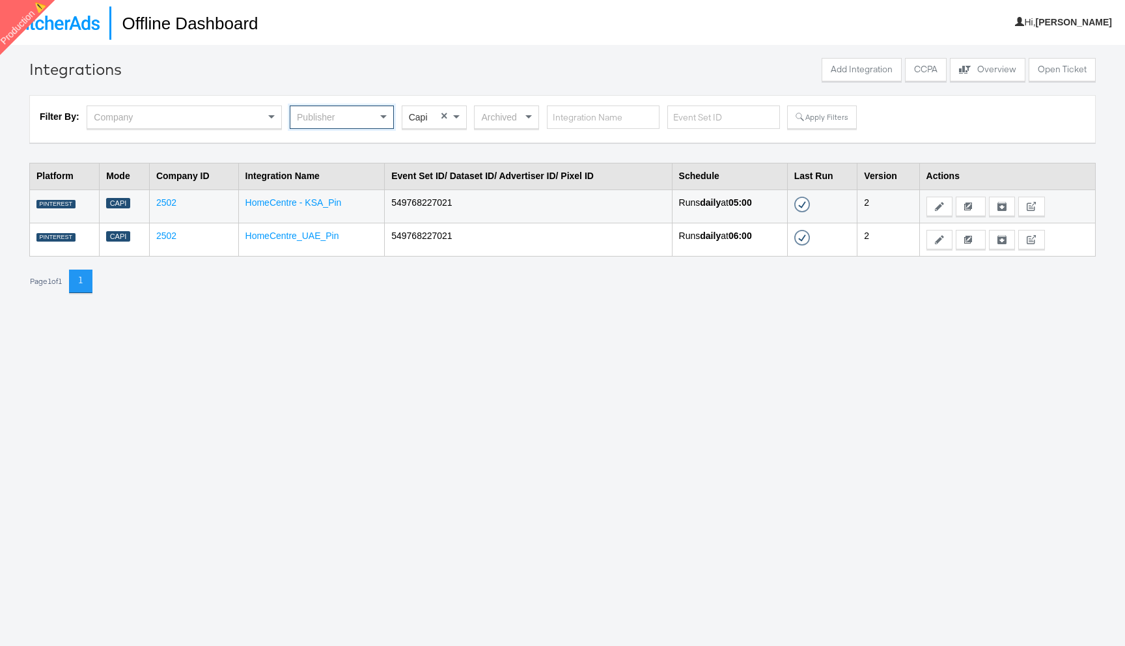
click at [374, 120] on div "Publisher" at bounding box center [341, 117] width 103 height 22
click at [827, 117] on button "Apply Filters" at bounding box center [821, 116] width 69 height 23
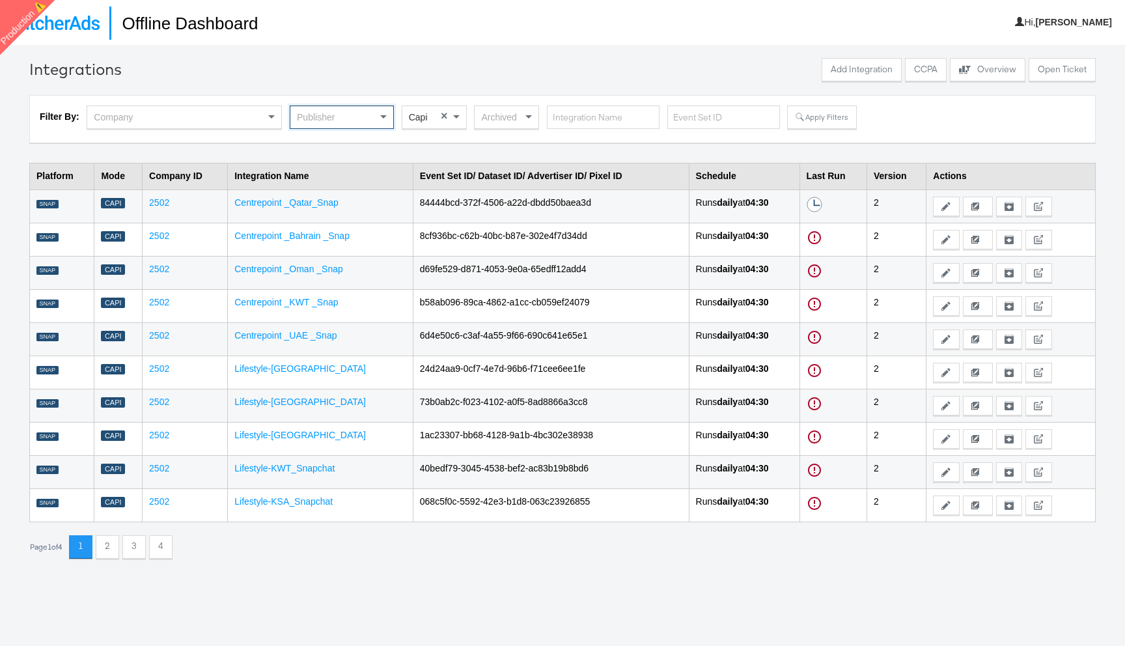
click at [376, 114] on div "Publisher" at bounding box center [341, 117] width 103 height 22
click at [809, 118] on button "Apply Filters" at bounding box center [821, 116] width 69 height 23
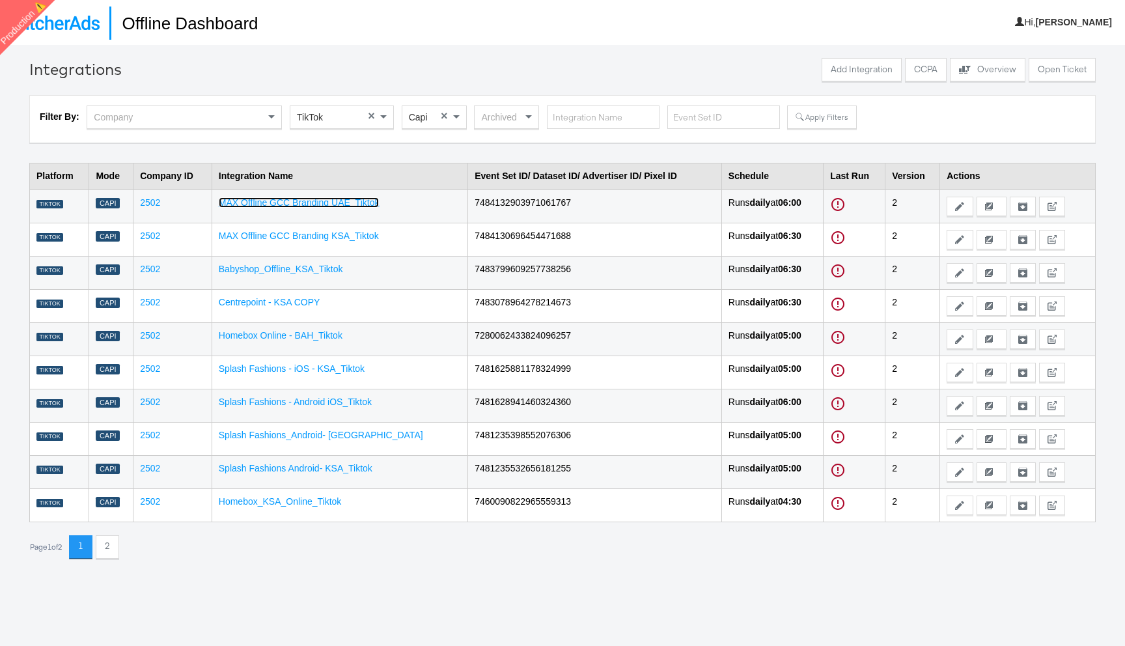
click at [363, 202] on link "MAX Offline GCC Branding UAE_Tiktok" at bounding box center [299, 202] width 161 height 10
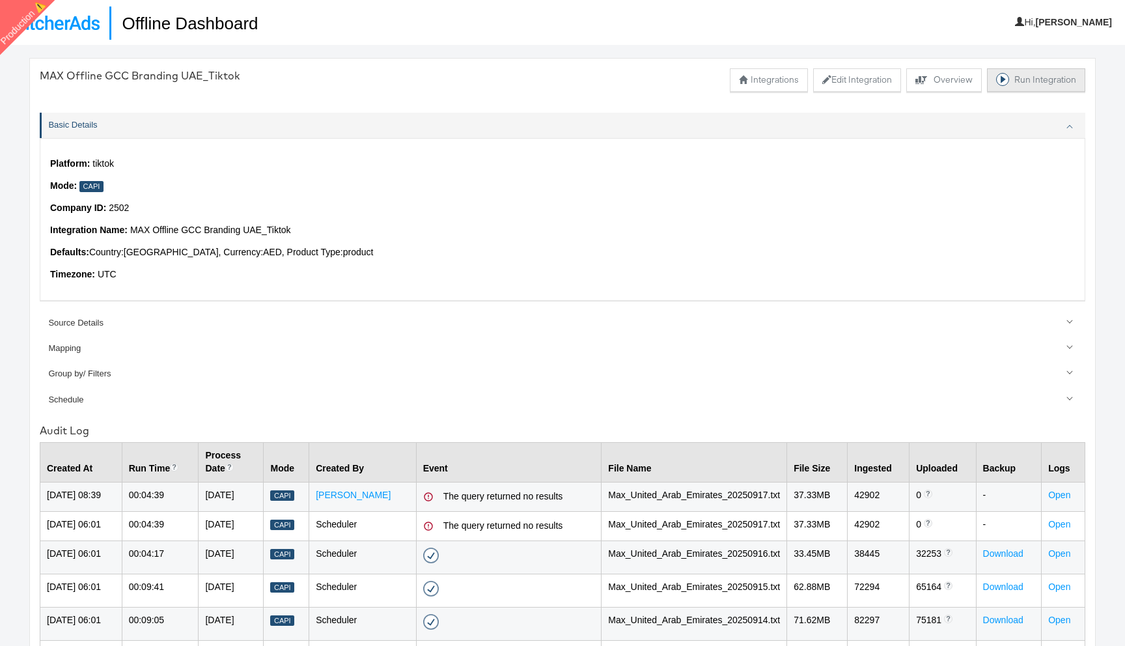
click at [1031, 83] on button "Run Integration" at bounding box center [1036, 79] width 98 height 23
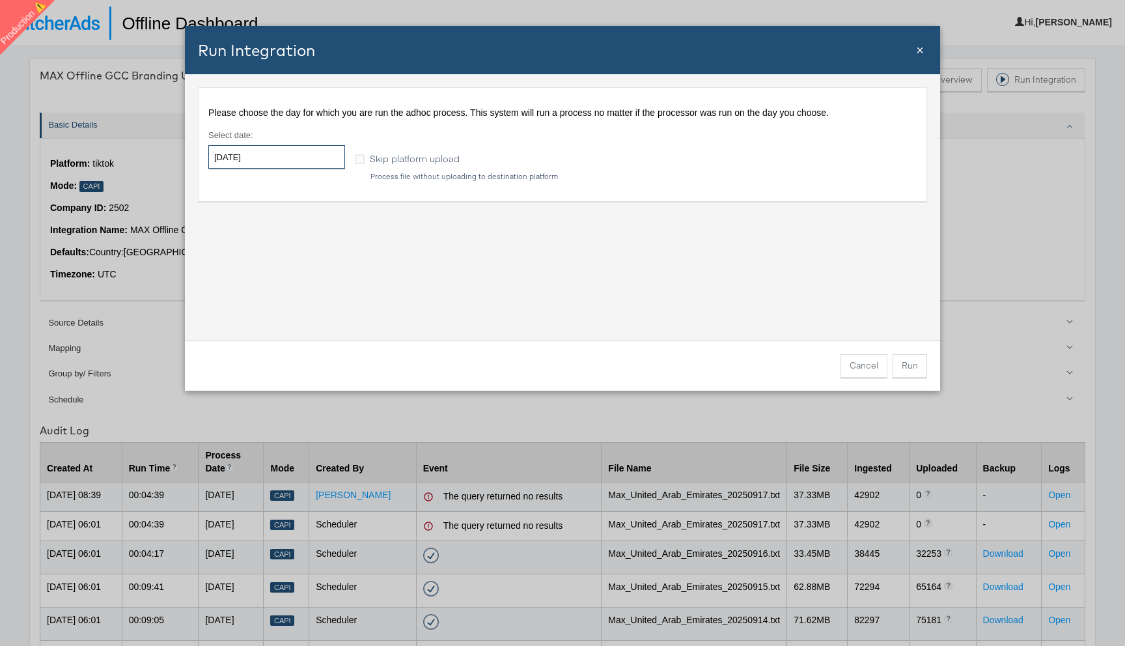
click at [309, 158] on input "2025-09-19" at bounding box center [276, 156] width 137 height 23
click at [290, 255] on td "17" at bounding box center [290, 259] width 22 height 18
type input "2025-09-17"
click at [909, 369] on button "Run" at bounding box center [909, 365] width 34 height 23
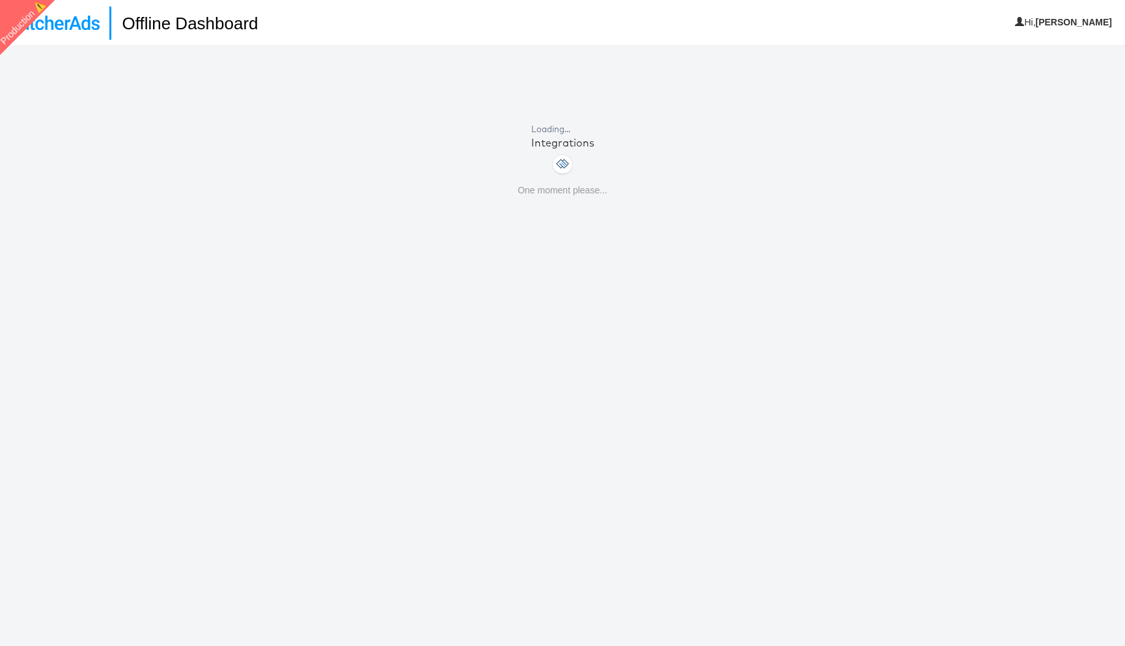
scroll to position [45, 0]
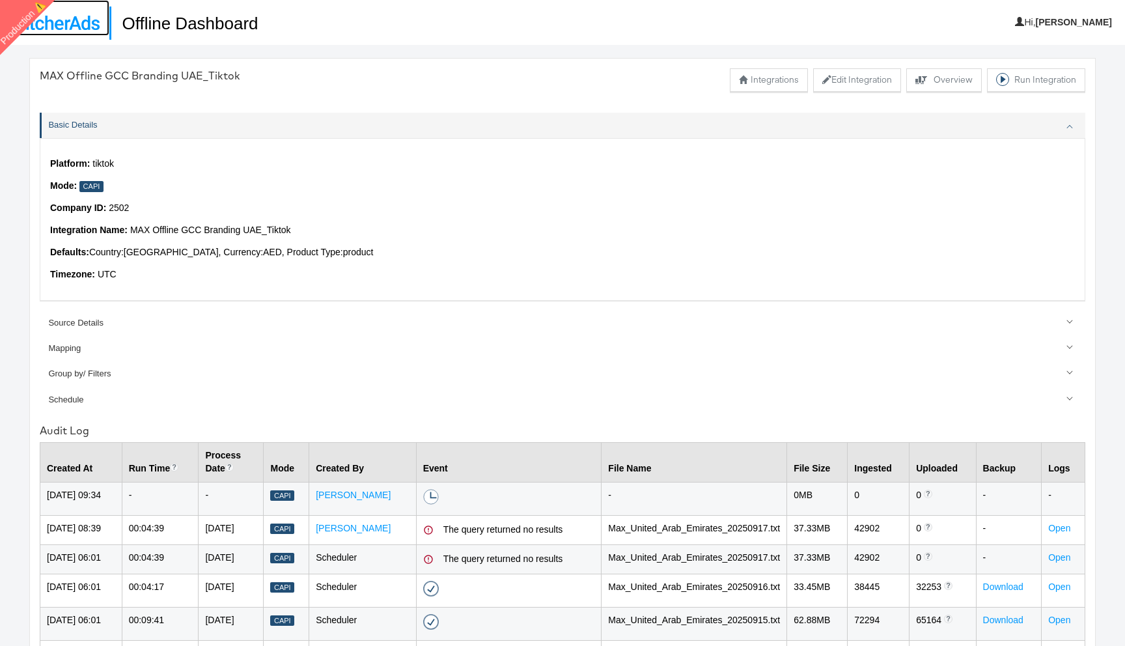
click at [79, 29] on img at bounding box center [55, 23] width 90 height 14
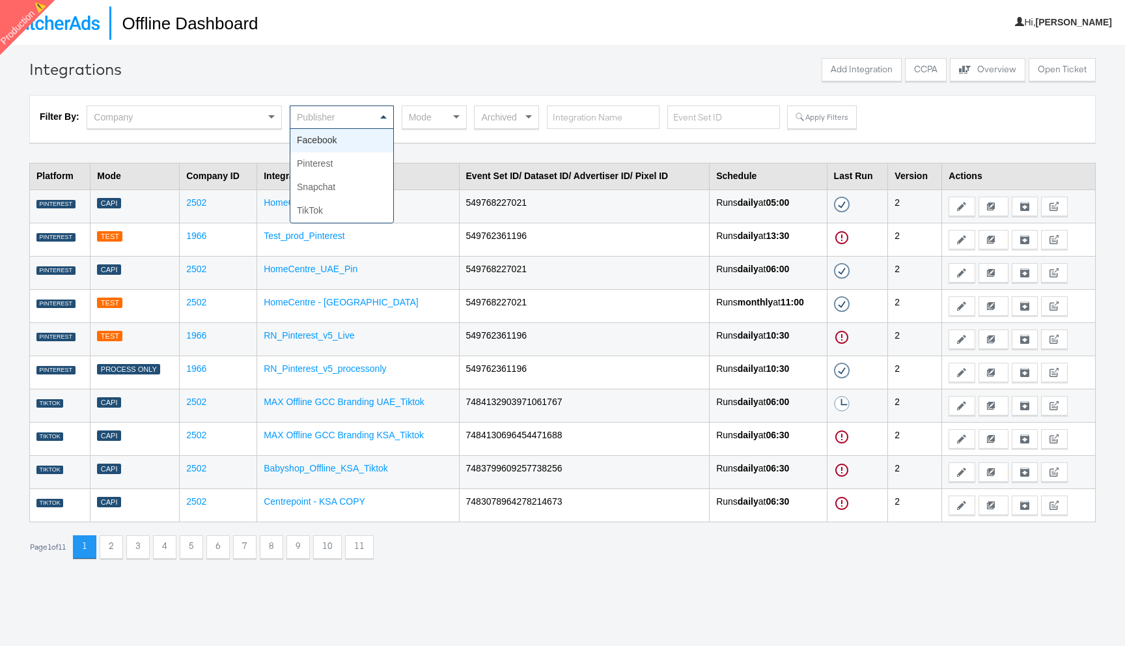
click at [337, 117] on div "Publisher" at bounding box center [341, 117] width 103 height 22
click at [810, 120] on button "Apply Filters" at bounding box center [821, 116] width 69 height 23
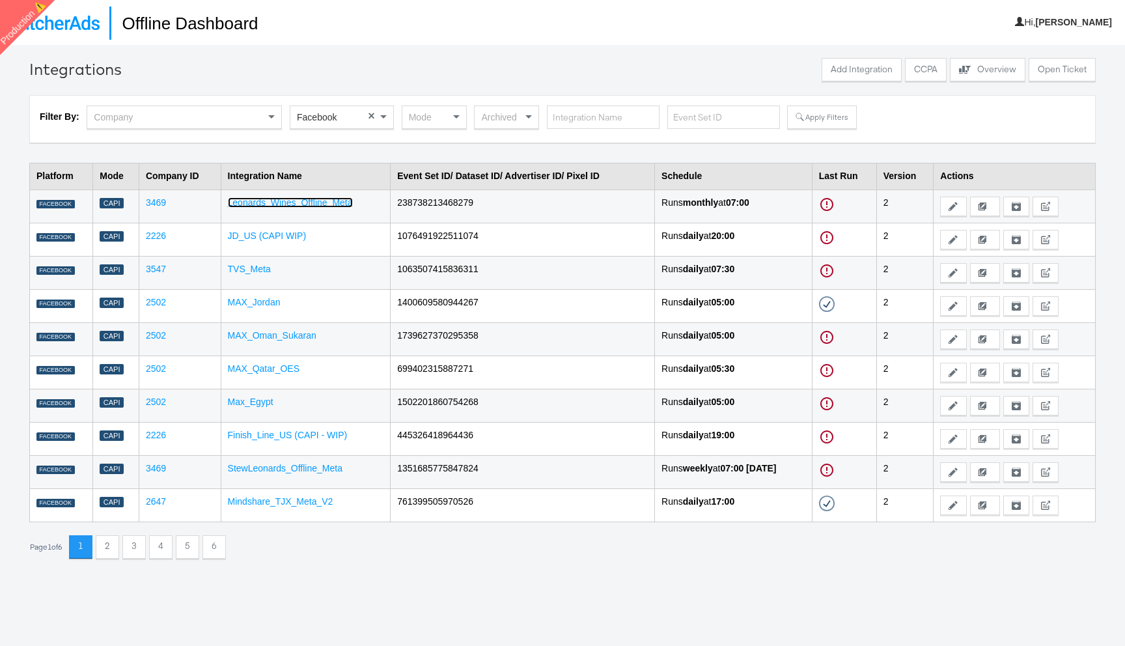
click at [318, 200] on link "Leonards_Wines_Offline_Meta" at bounding box center [290, 202] width 125 height 10
click at [414, 119] on div "Mode" at bounding box center [434, 117] width 64 height 22
click at [811, 115] on button "Apply Filters" at bounding box center [821, 116] width 69 height 23
click at [249, 268] on link "TVS_Meta" at bounding box center [249, 269] width 43 height 10
click at [278, 234] on link "JD_US (CAPI WIP)" at bounding box center [267, 235] width 79 height 10
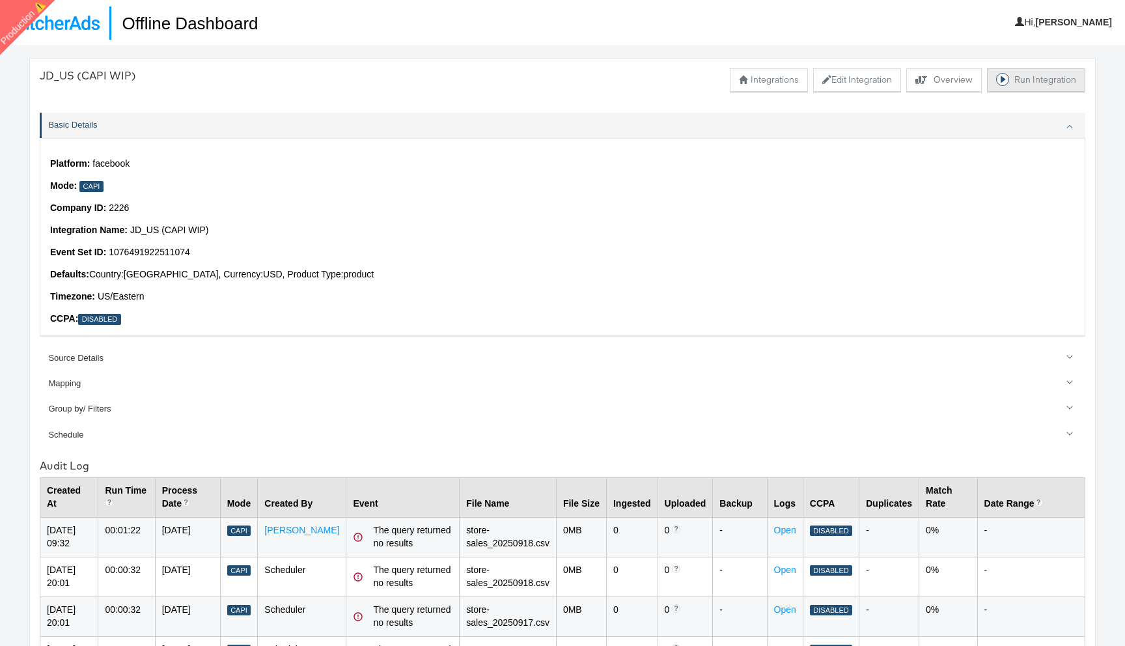
click at [1028, 79] on button "Run Integration" at bounding box center [1036, 79] width 98 height 23
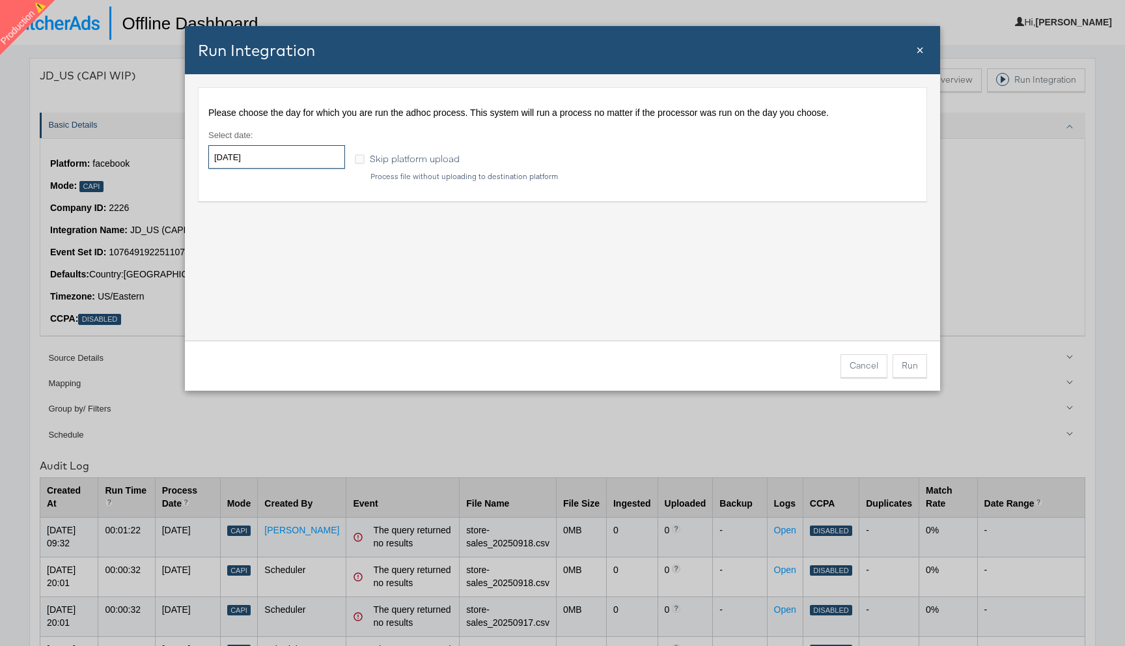
click at [326, 158] on input "2025-09-19" at bounding box center [276, 156] width 137 height 23
click at [337, 236] on td "12" at bounding box center [334, 241] width 22 height 18
type input "2025-09-12"
click at [914, 367] on button "Run" at bounding box center [909, 365] width 34 height 23
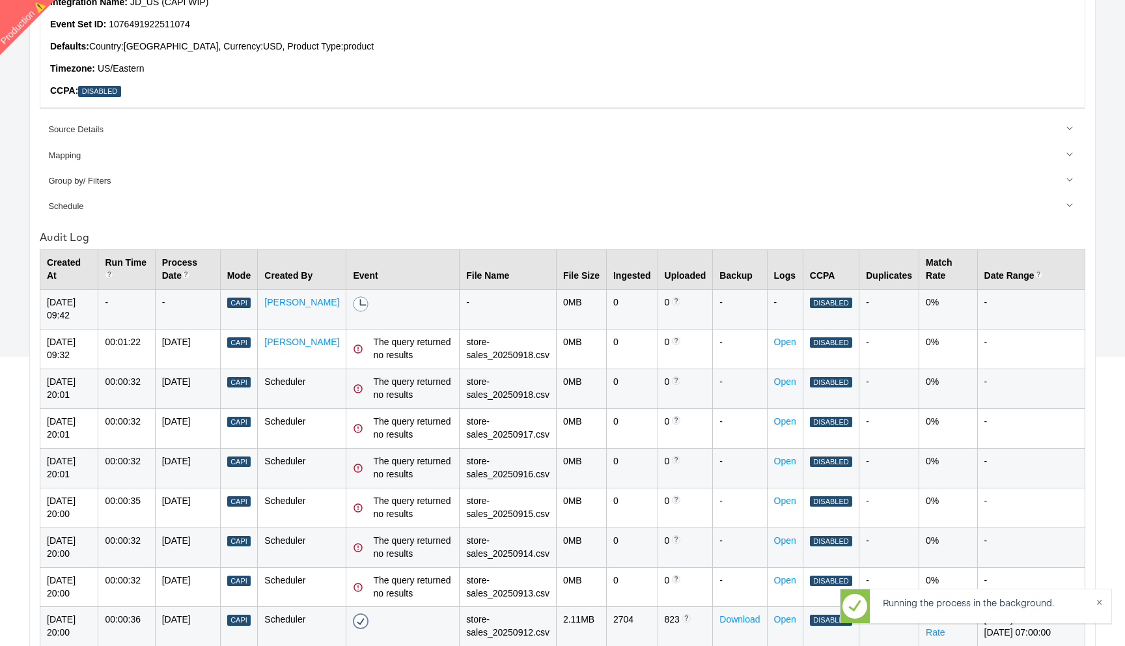
scroll to position [408, 0]
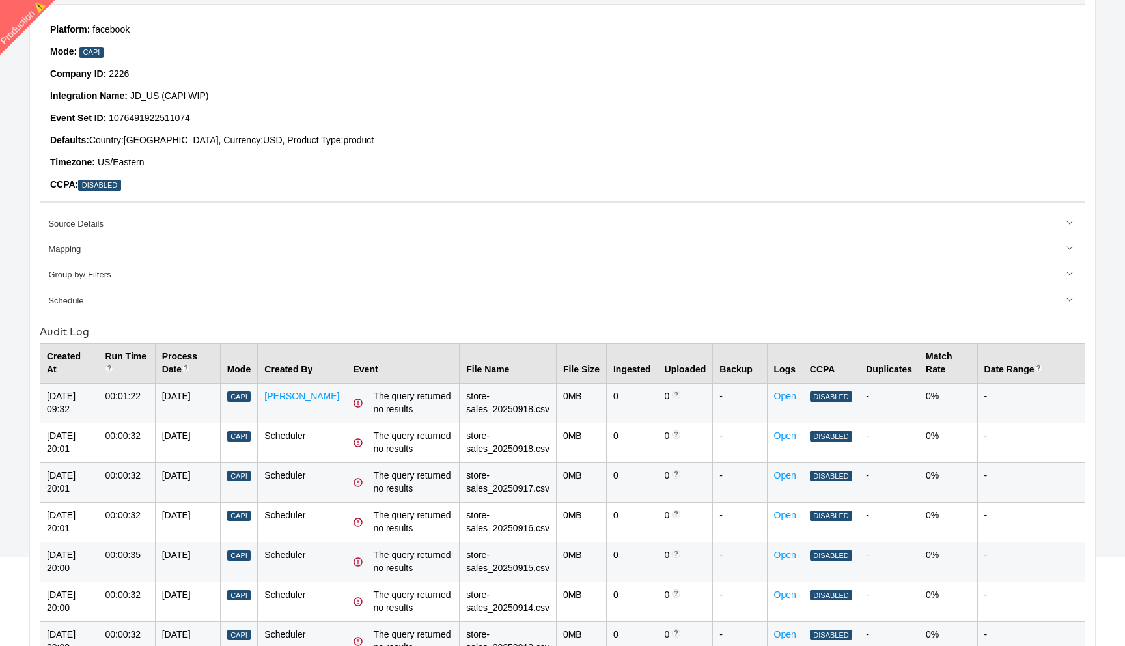
scroll to position [131, 0]
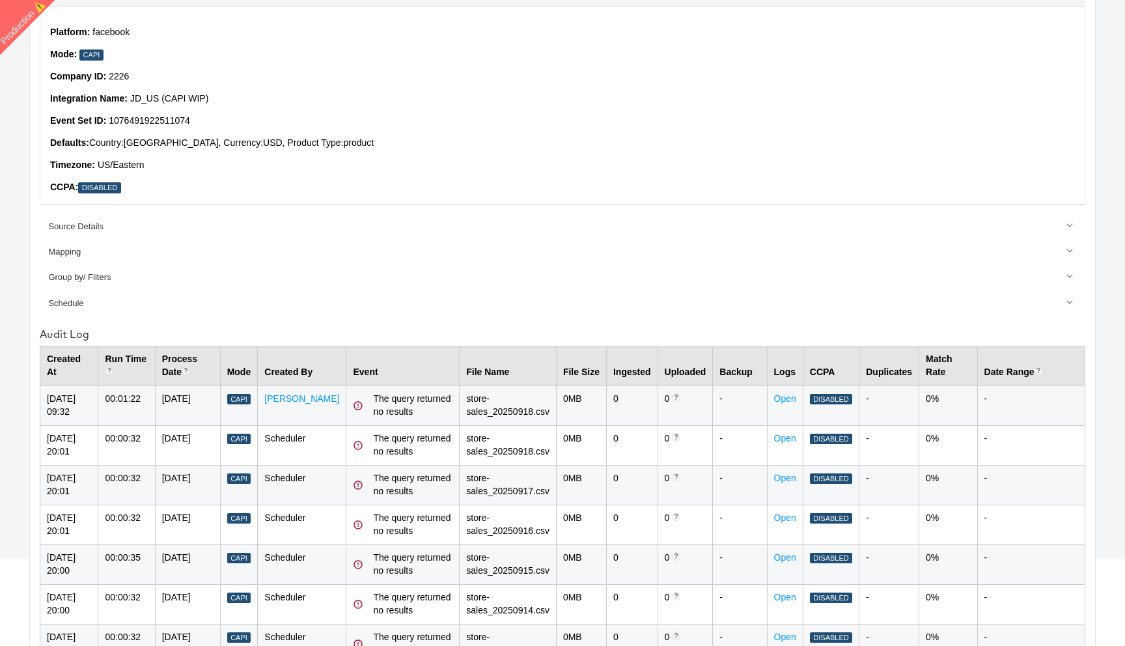
drag, startPoint x: 368, startPoint y: 398, endPoint x: 549, endPoint y: 412, distance: 181.5
click at [549, 412] on tr "[DATE] 09:32 00:01:22 [DATE] Capi [PERSON_NAME] The query returned no results s…" at bounding box center [562, 405] width 1045 height 40
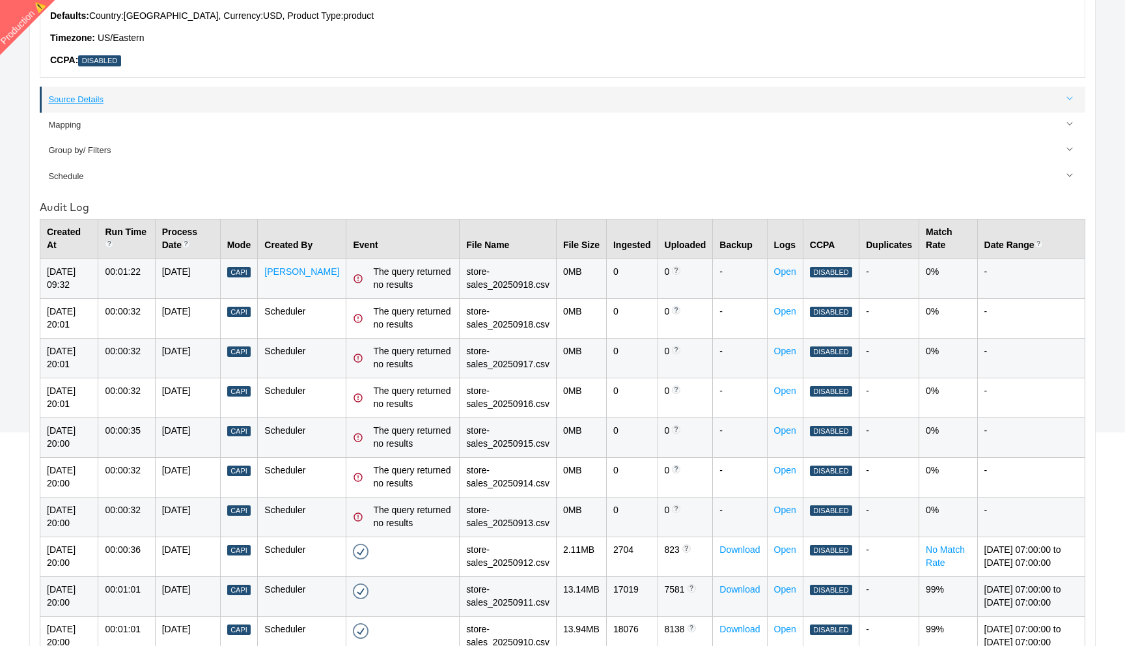
scroll to position [270, 0]
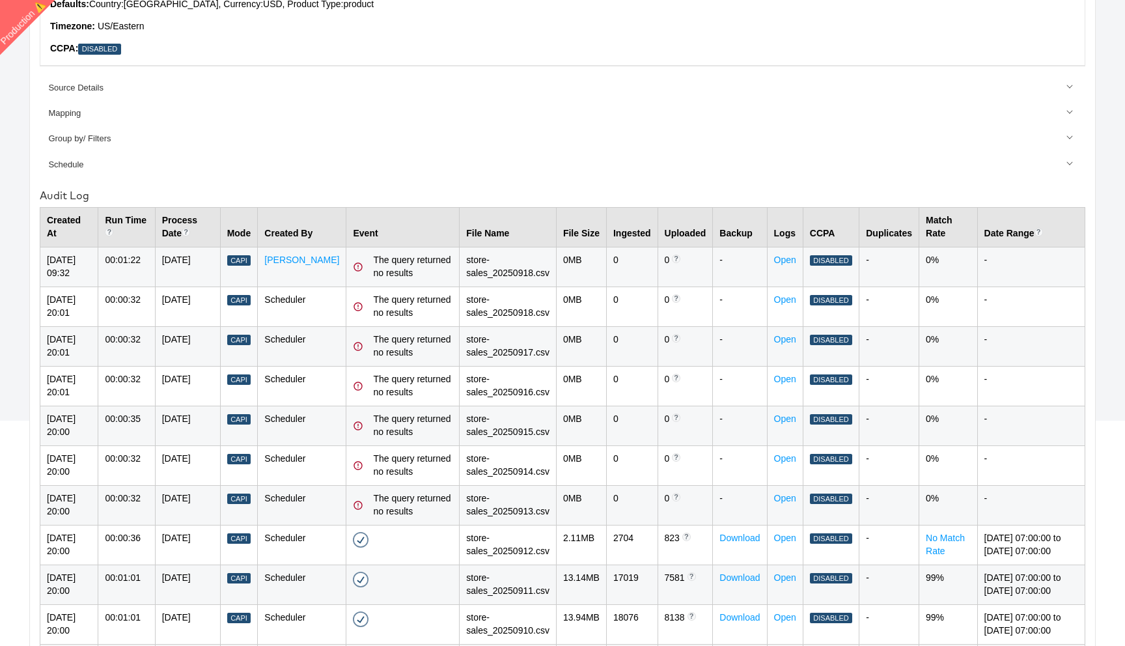
click at [496, 318] on td "store-sales_20250918.csv" at bounding box center [508, 306] width 97 height 40
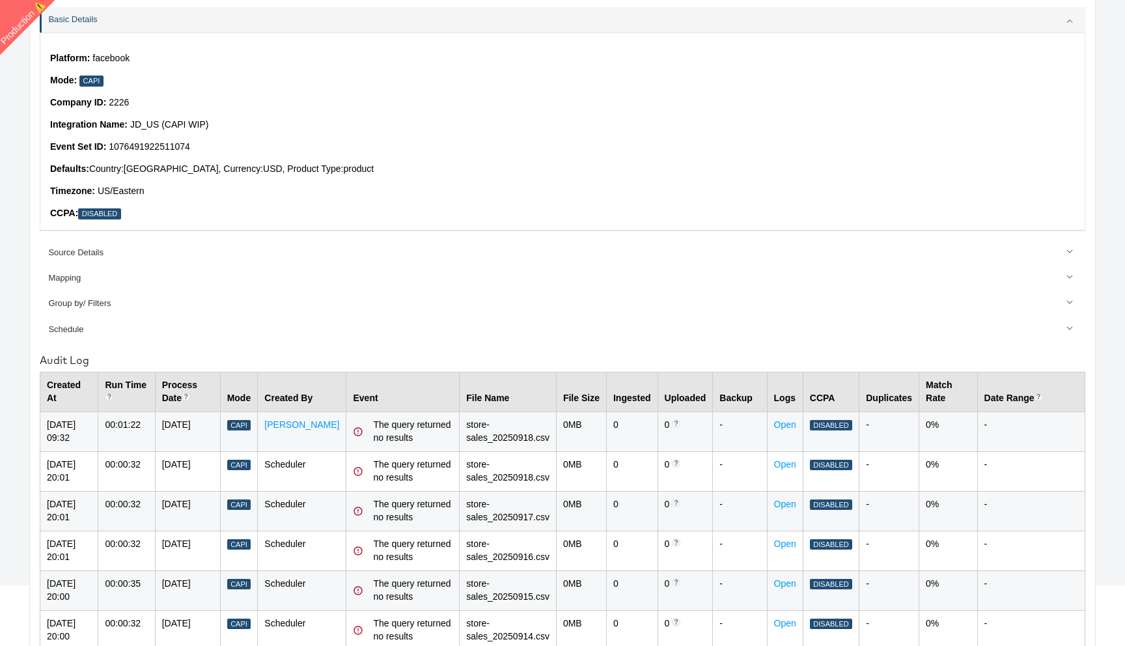
scroll to position [0, 0]
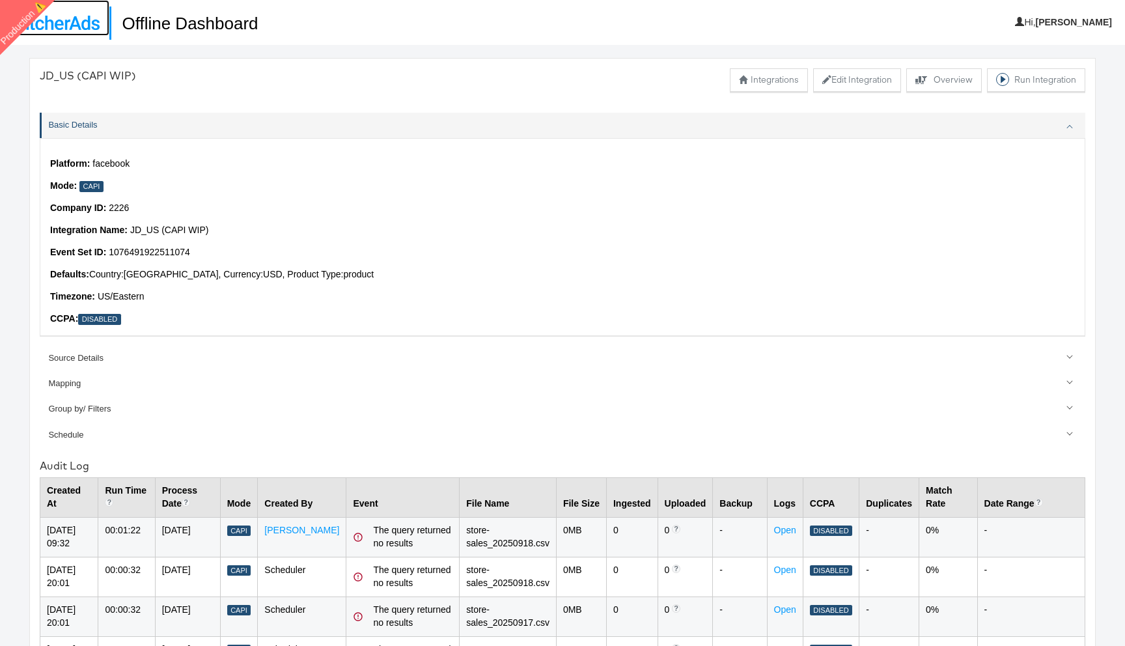
click at [69, 21] on img at bounding box center [55, 23] width 90 height 14
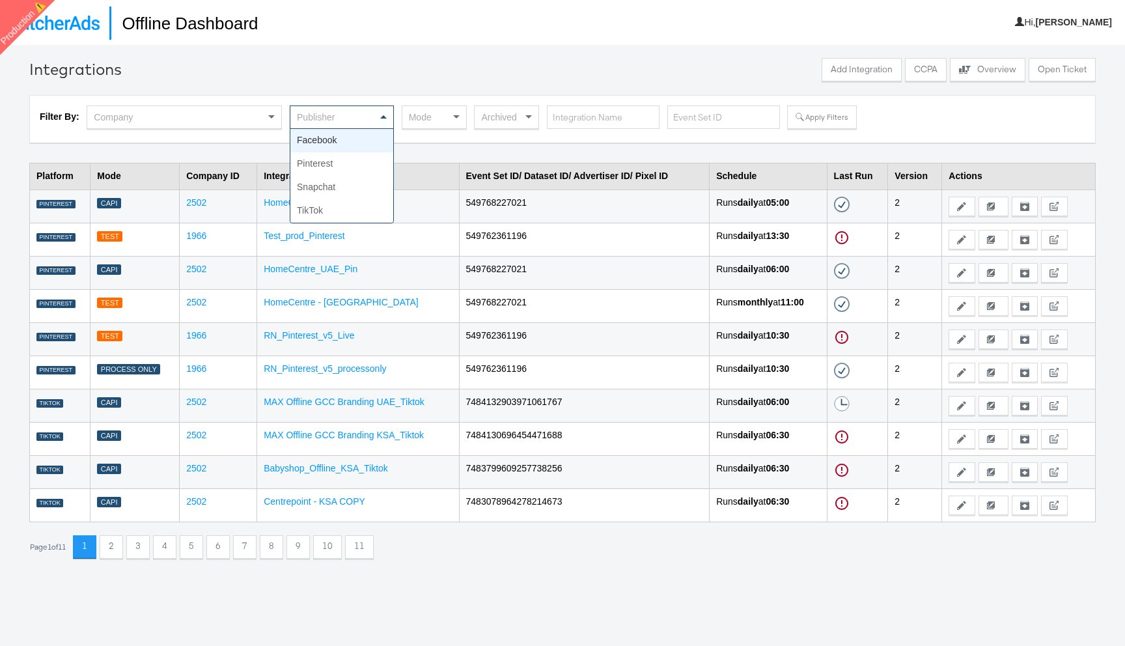
click at [351, 115] on div "Publisher" at bounding box center [341, 117] width 103 height 22
click at [441, 120] on div "Mode" at bounding box center [434, 117] width 64 height 22
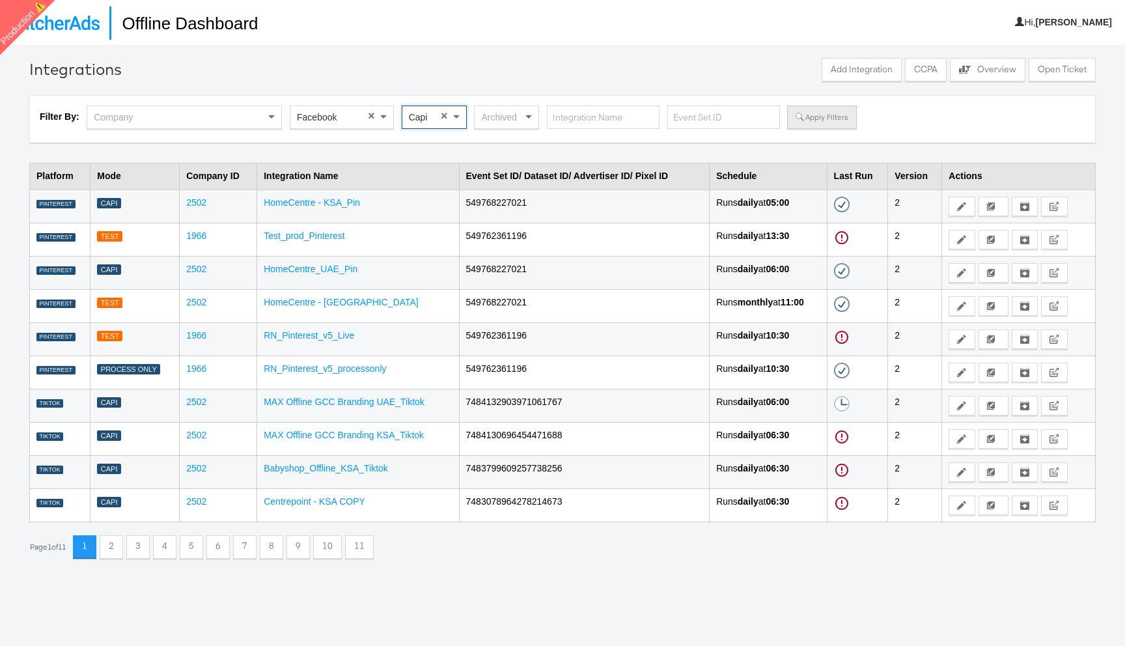
click at [825, 113] on button "Apply Filters" at bounding box center [821, 116] width 69 height 23
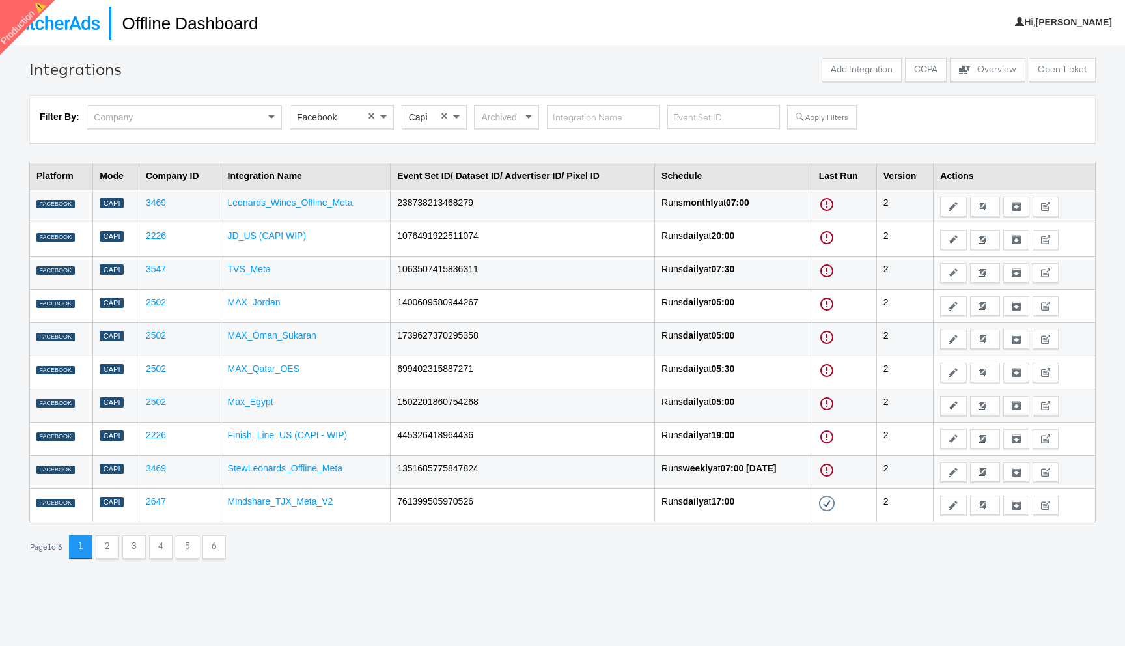
click at [248, 277] on td "TVS_Meta" at bounding box center [306, 272] width 170 height 33
click at [245, 271] on link "TVS_Meta" at bounding box center [249, 269] width 43 height 10
click at [245, 304] on link "MAX_Jordan" at bounding box center [254, 302] width 53 height 10
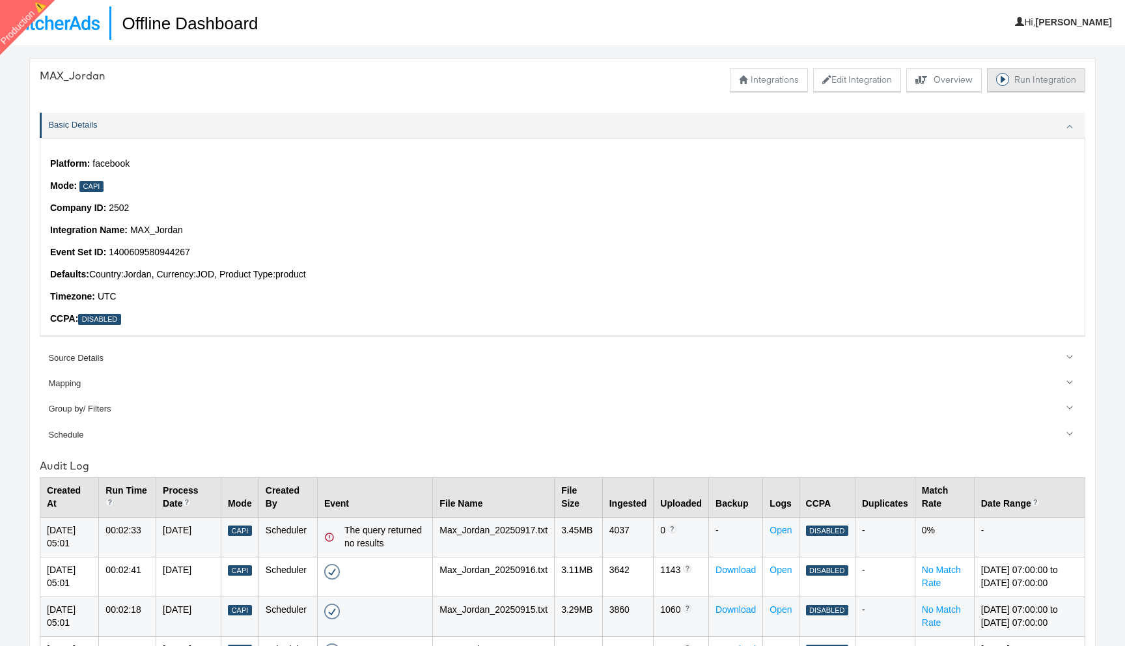
click at [1025, 80] on button "Run Integration" at bounding box center [1036, 79] width 98 height 23
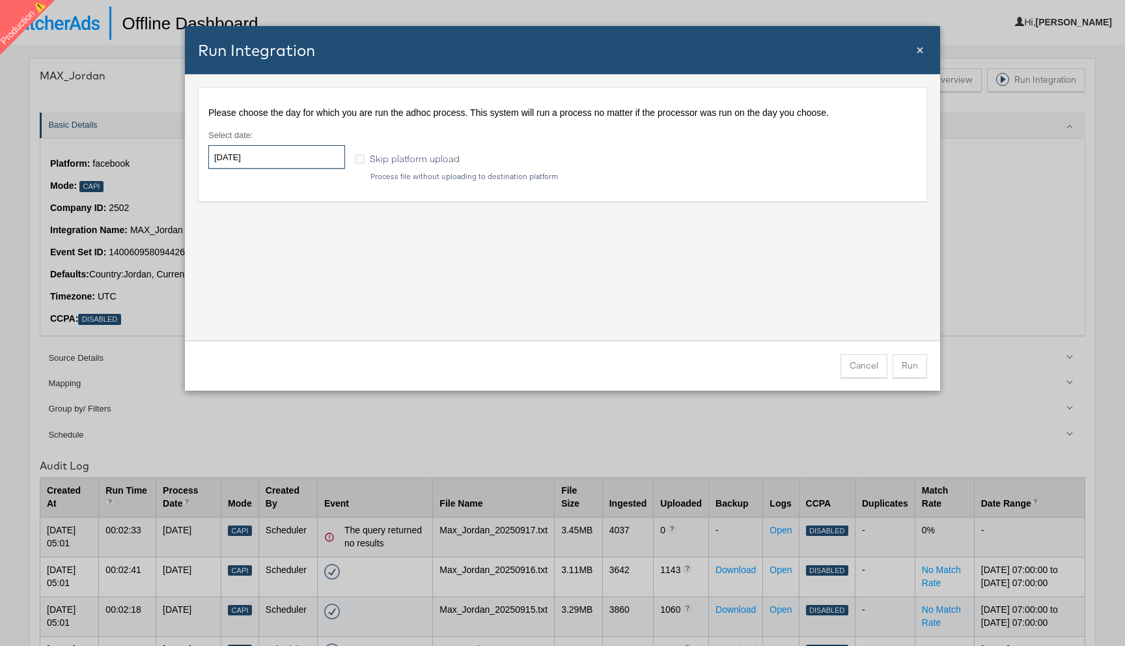
click at [294, 156] on input "2025-09-19" at bounding box center [276, 156] width 137 height 23
click at [289, 258] on td "17" at bounding box center [290, 259] width 22 height 18
type input "2025-09-17"
click at [911, 362] on button "Run" at bounding box center [909, 365] width 34 height 23
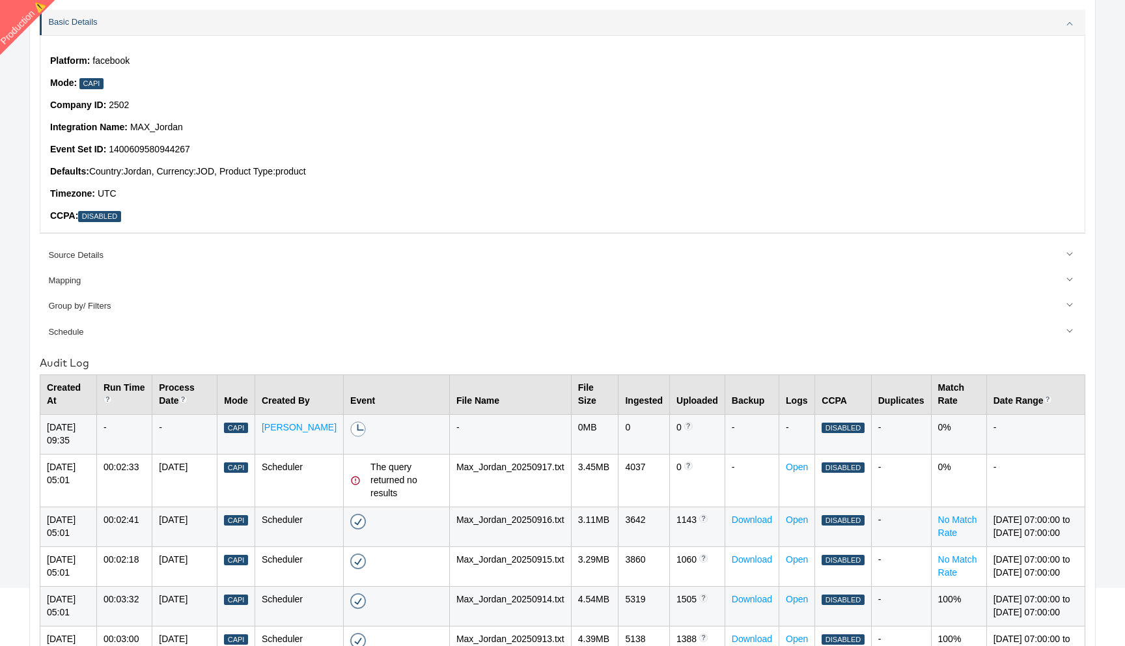
scroll to position [116, 0]
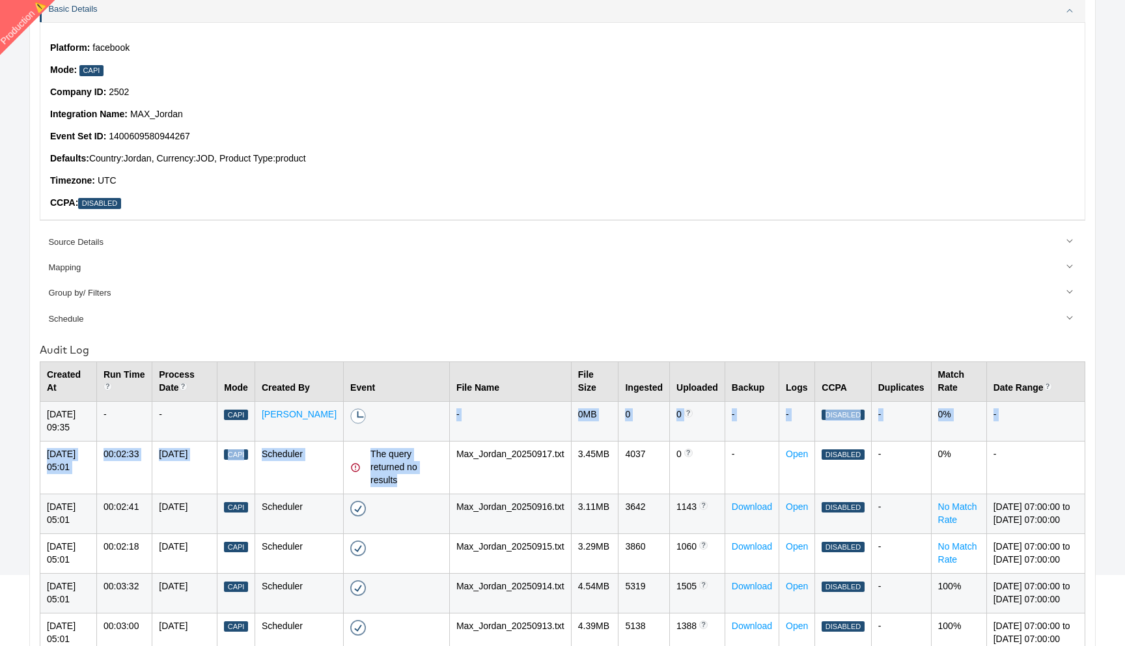
drag, startPoint x: 402, startPoint y: 477, endPoint x: 340, endPoint y: 402, distance: 97.1
click at [340, 402] on tbody "[DATE] 09:35 - - Capi [PERSON_NAME] A process is currently running for this int…" at bounding box center [562, 626] width 1045 height 450
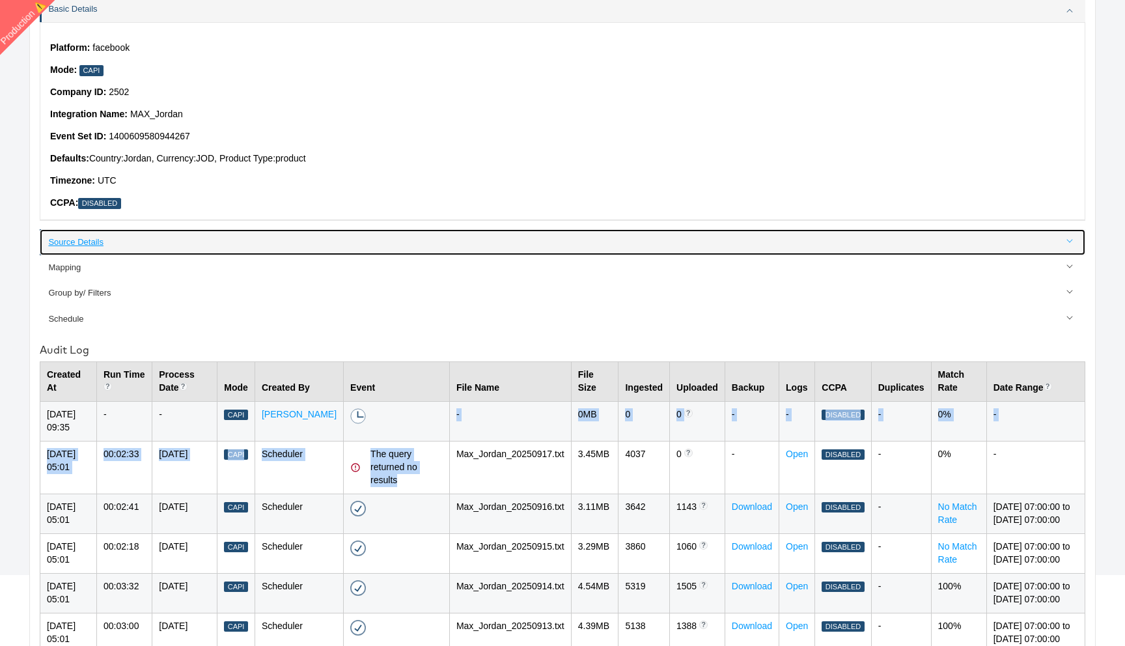
click at [411, 241] on div "Source Details" at bounding box center [563, 242] width 1030 height 12
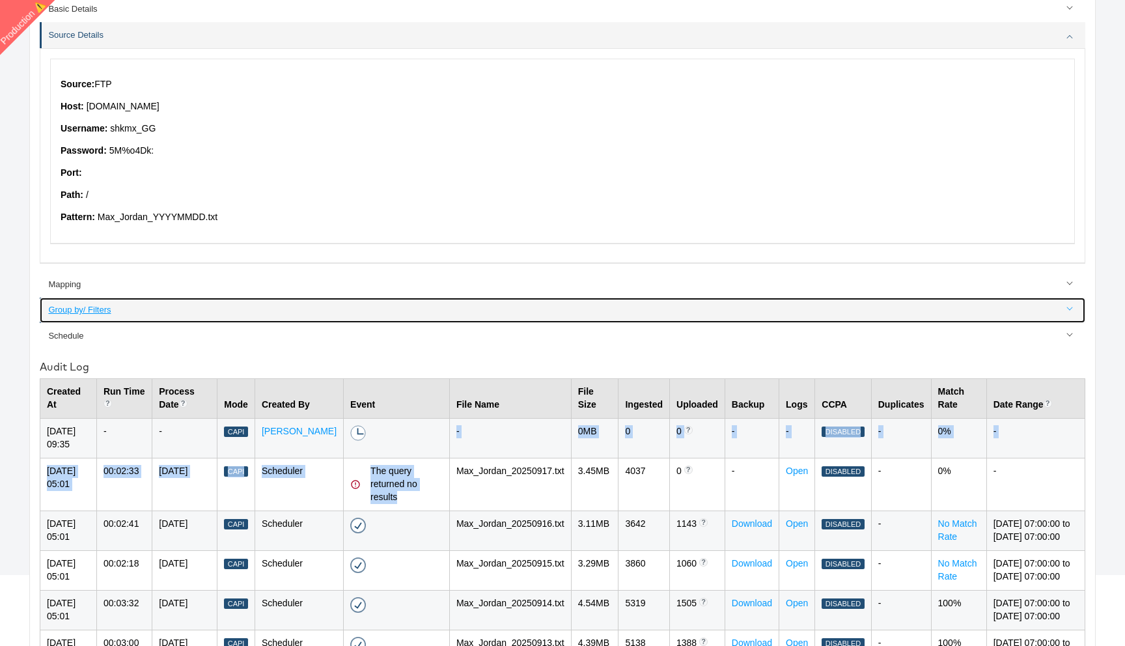
click at [196, 309] on div "Group by/ Filters" at bounding box center [563, 310] width 1030 height 12
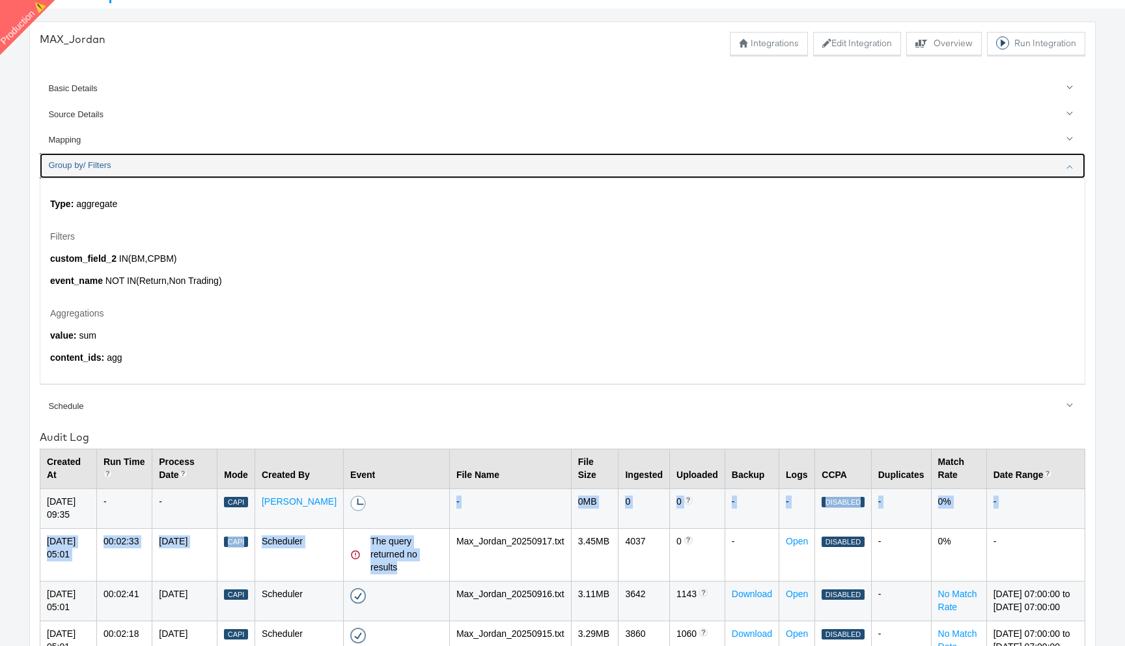
scroll to position [0, 0]
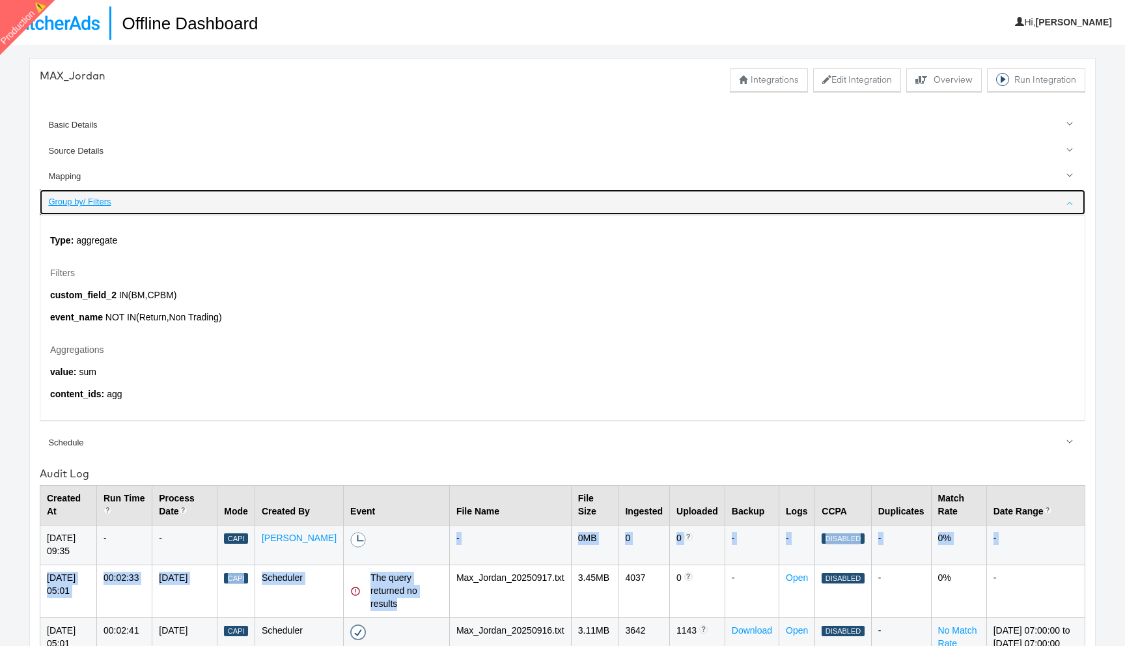
click at [171, 202] on div "Group by/ Filters" at bounding box center [563, 202] width 1030 height 12
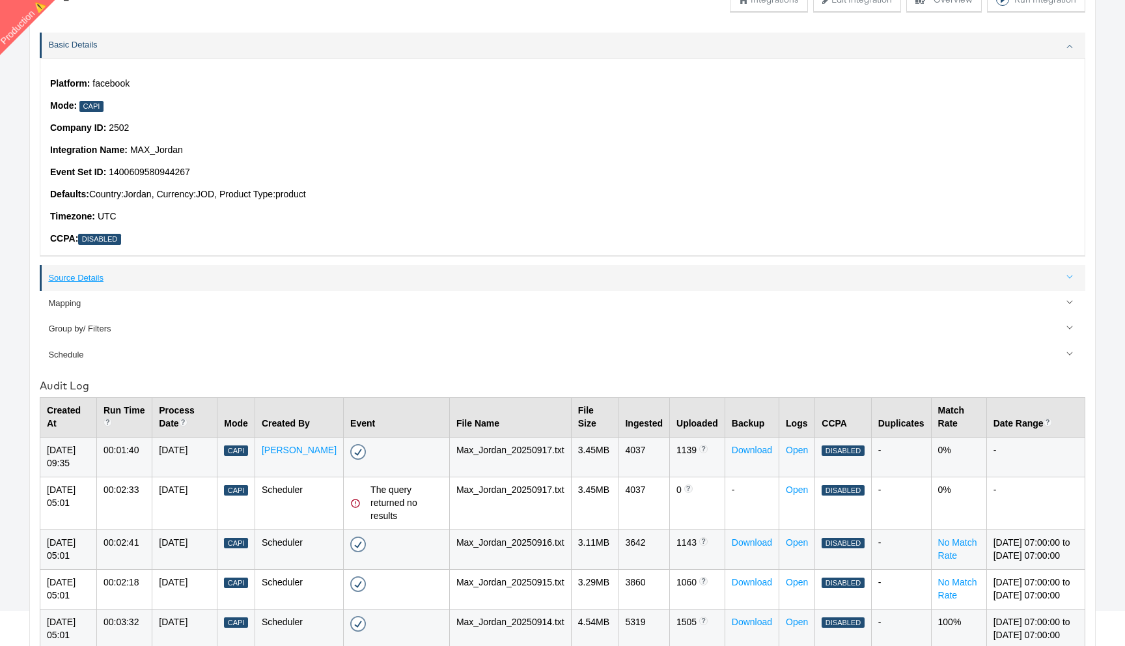
scroll to position [84, 0]
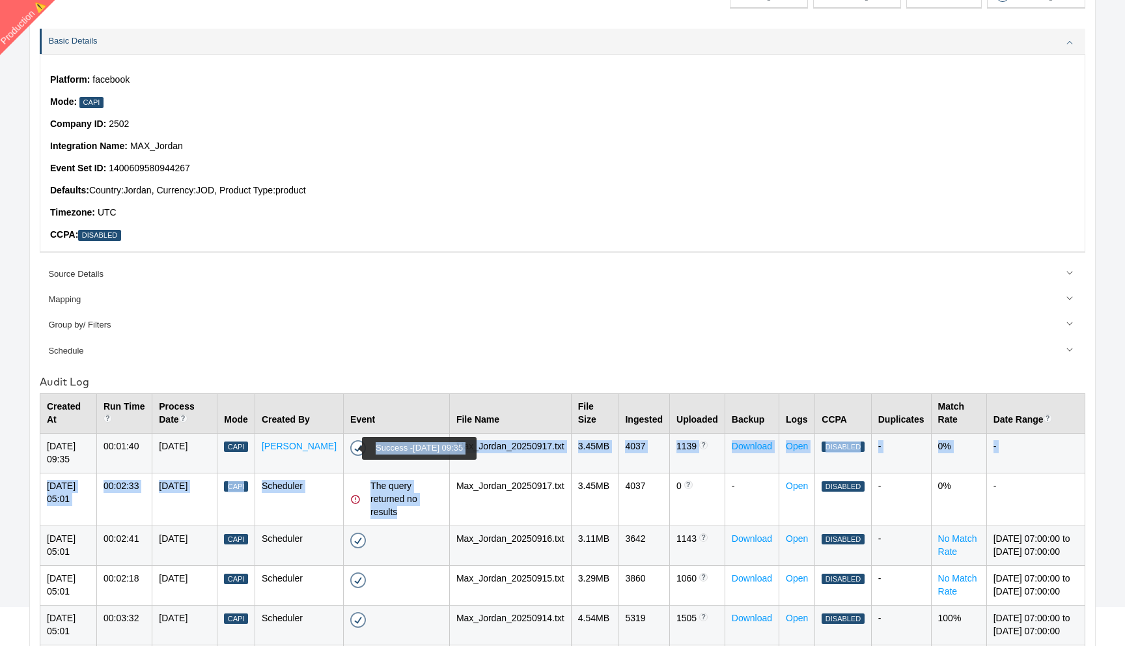
drag, startPoint x: 395, startPoint y: 514, endPoint x: 345, endPoint y: 445, distance: 84.8
click at [345, 445] on tbody "19-Sep-2025 09:35 00:01:40 17-Sep-2025 Capi Rupali Narkhede Success - 19-Sep-20…" at bounding box center [562, 658] width 1045 height 450
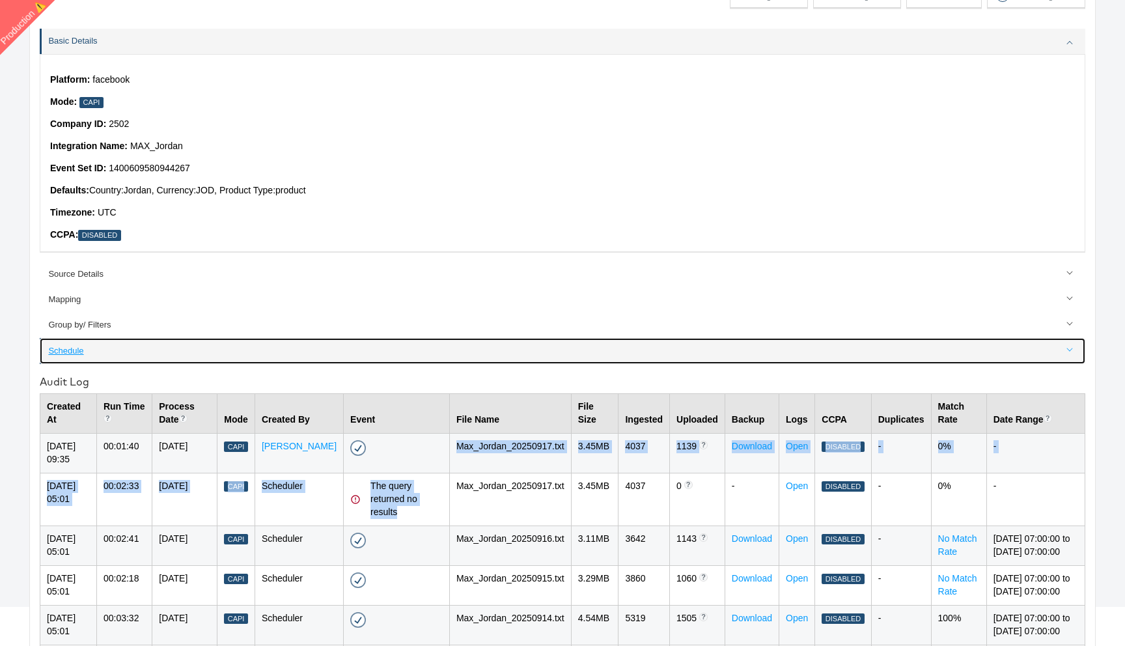
click at [424, 339] on link "Schedule" at bounding box center [562, 350] width 1045 height 25
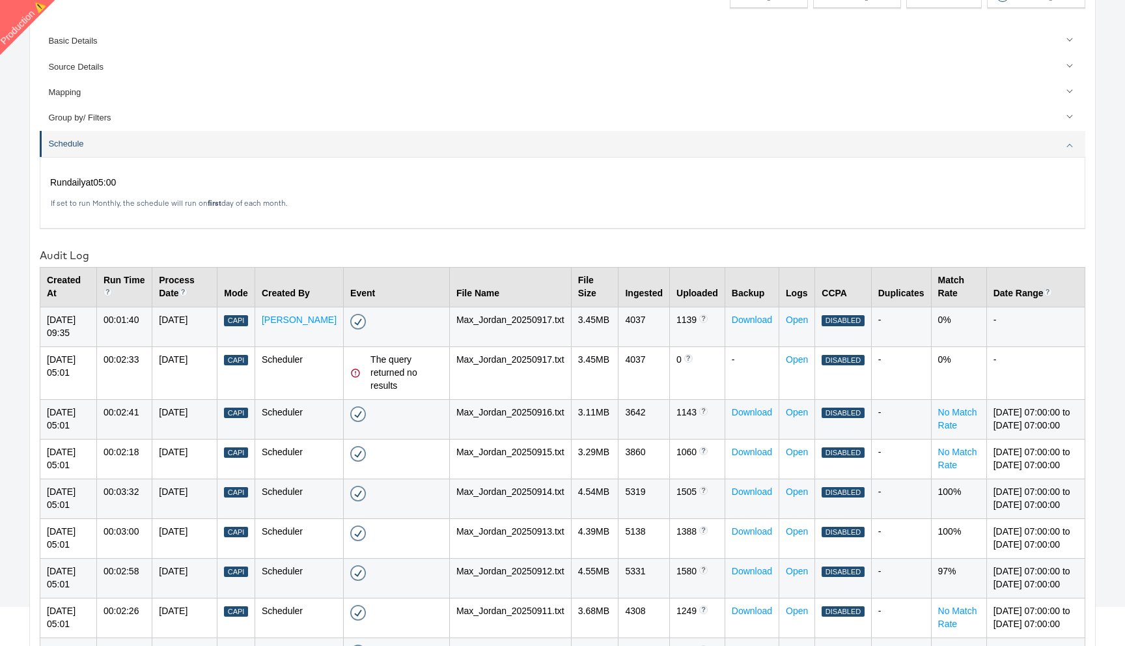
click at [441, 196] on div "Run daily at 05:00 If set to run Monthly, the schedule will run on first day of…" at bounding box center [562, 192] width 1045 height 71
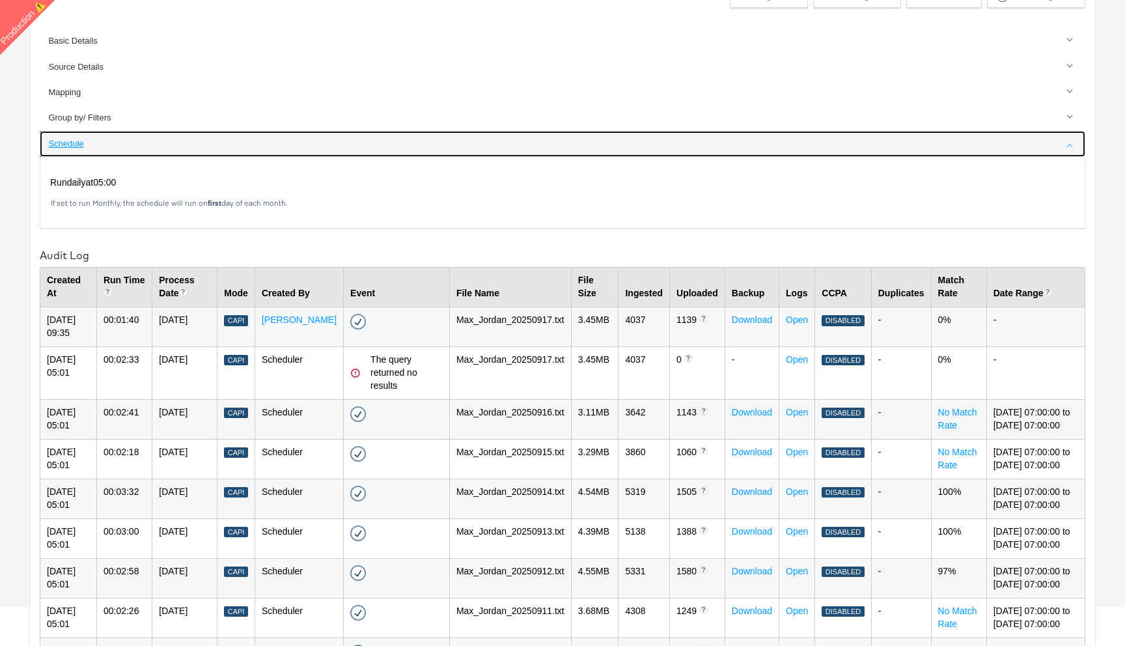
click at [458, 144] on div "Schedule" at bounding box center [563, 144] width 1030 height 12
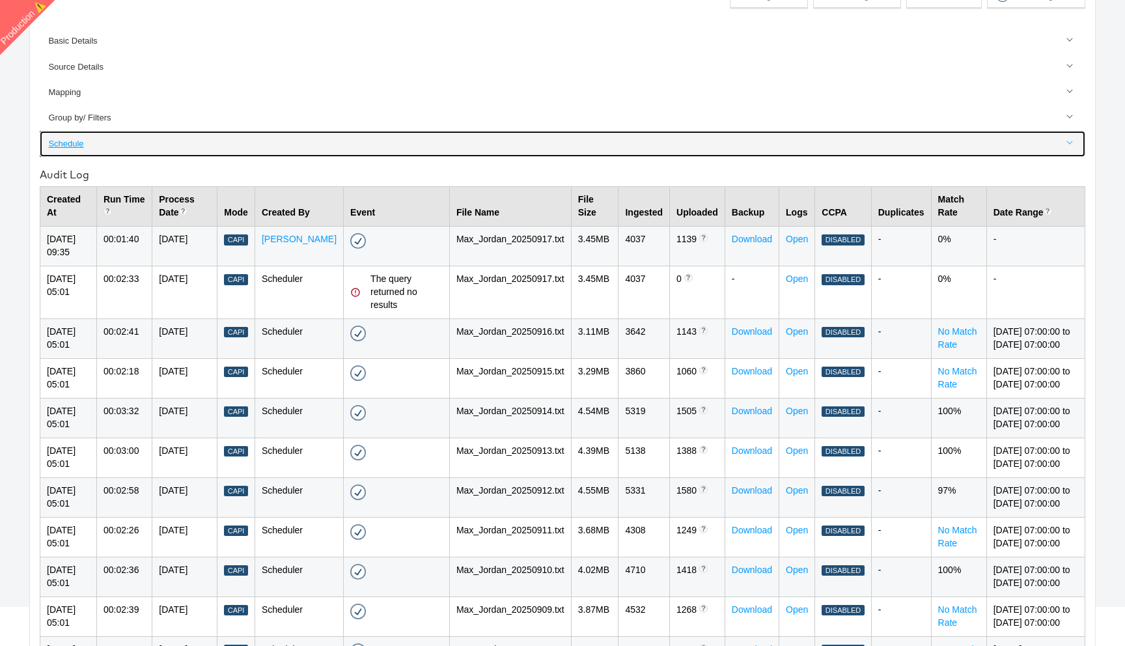
click at [458, 144] on div "Schedule" at bounding box center [563, 144] width 1030 height 12
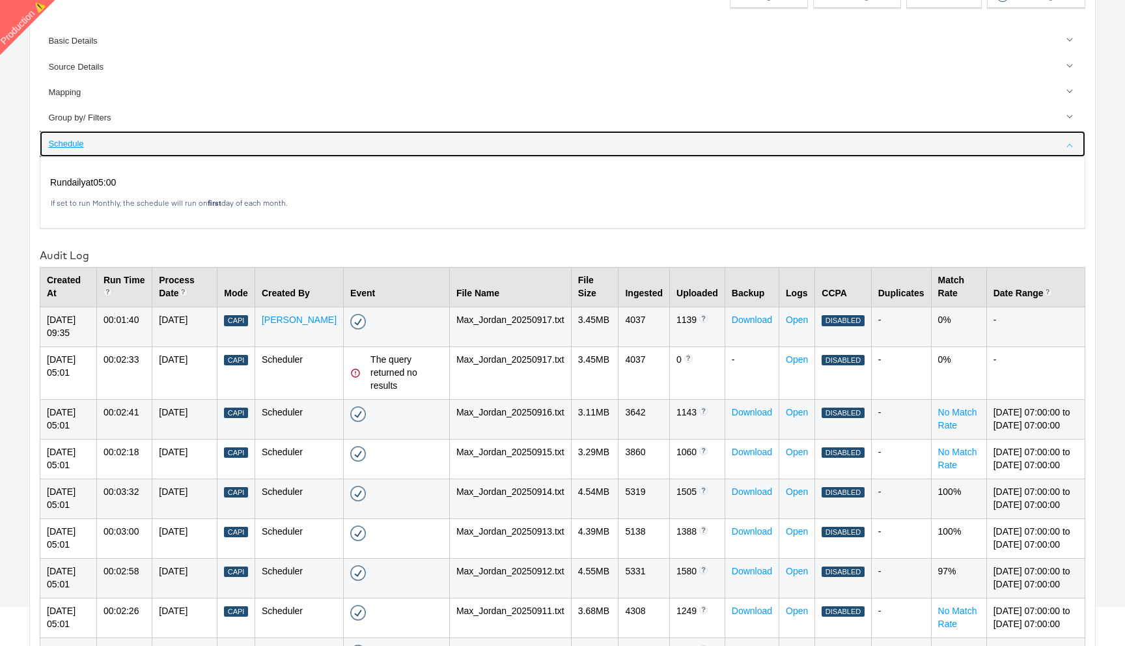
click at [276, 150] on link "Schedule" at bounding box center [562, 143] width 1045 height 25
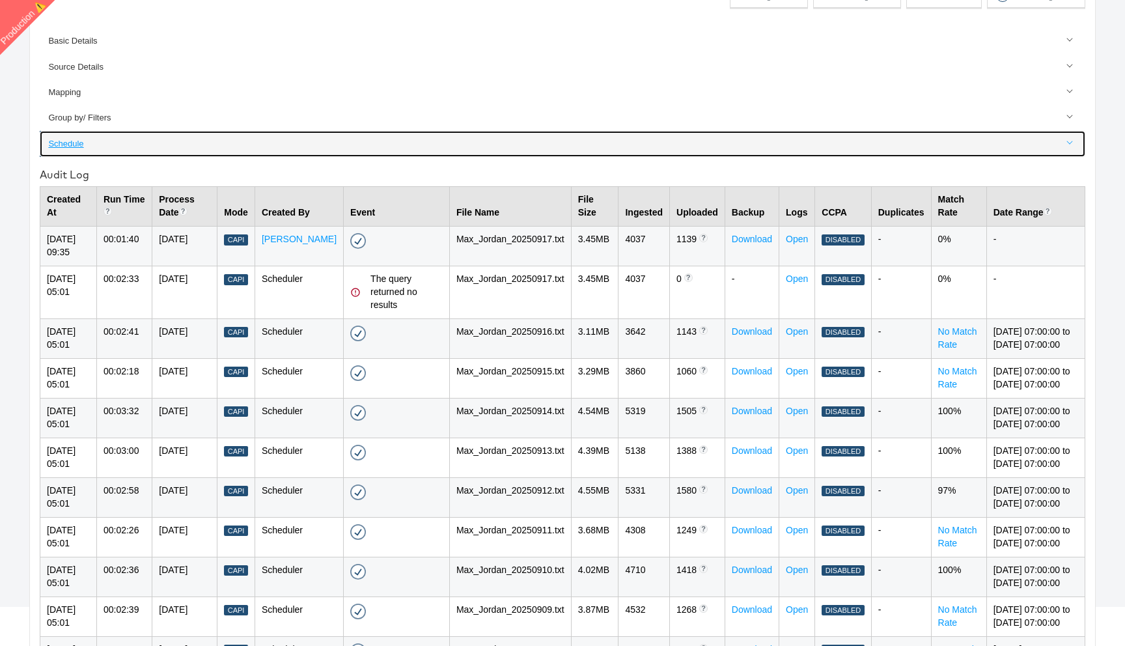
click at [276, 150] on link "Schedule" at bounding box center [562, 143] width 1045 height 25
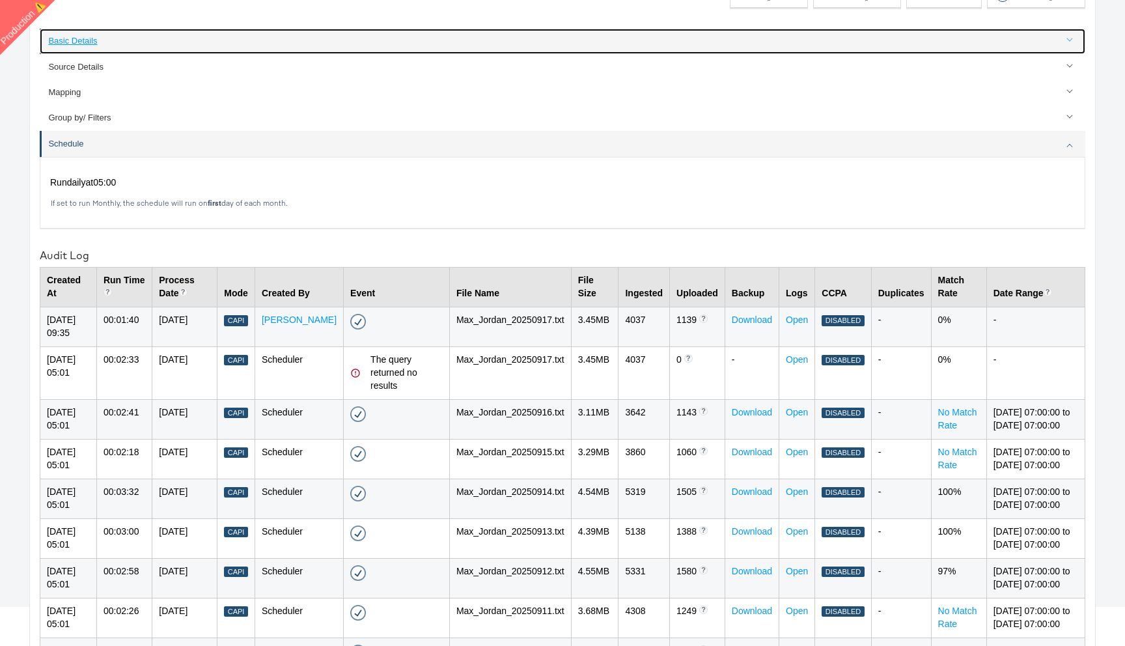
click at [208, 46] on div "Basic Details" at bounding box center [563, 41] width 1030 height 12
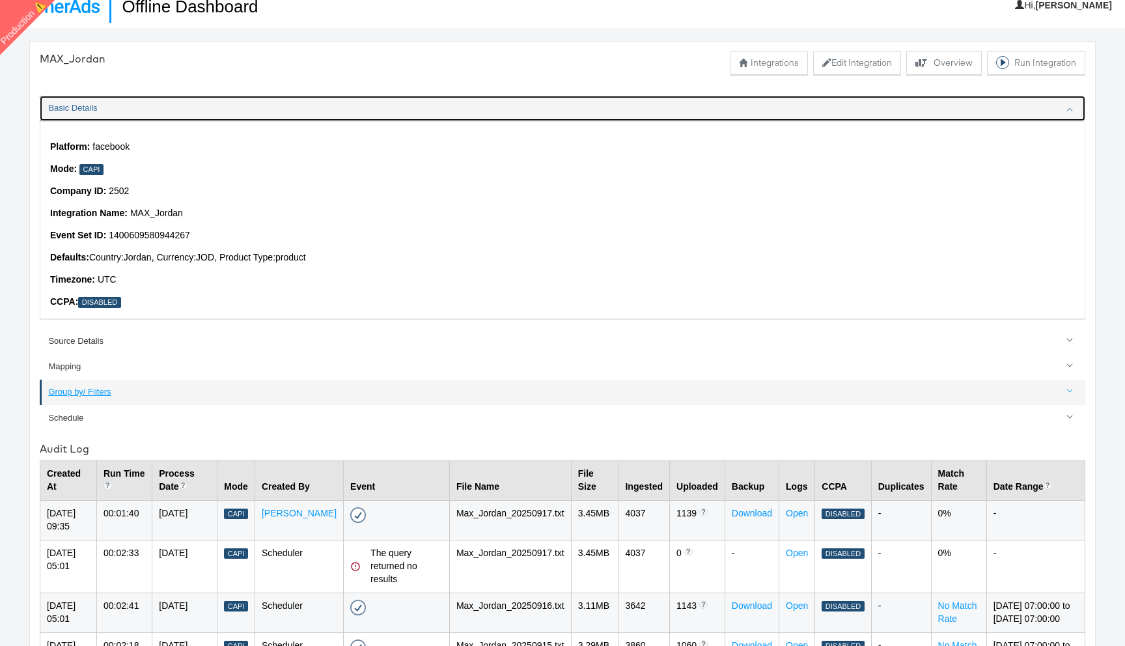
scroll to position [0, 0]
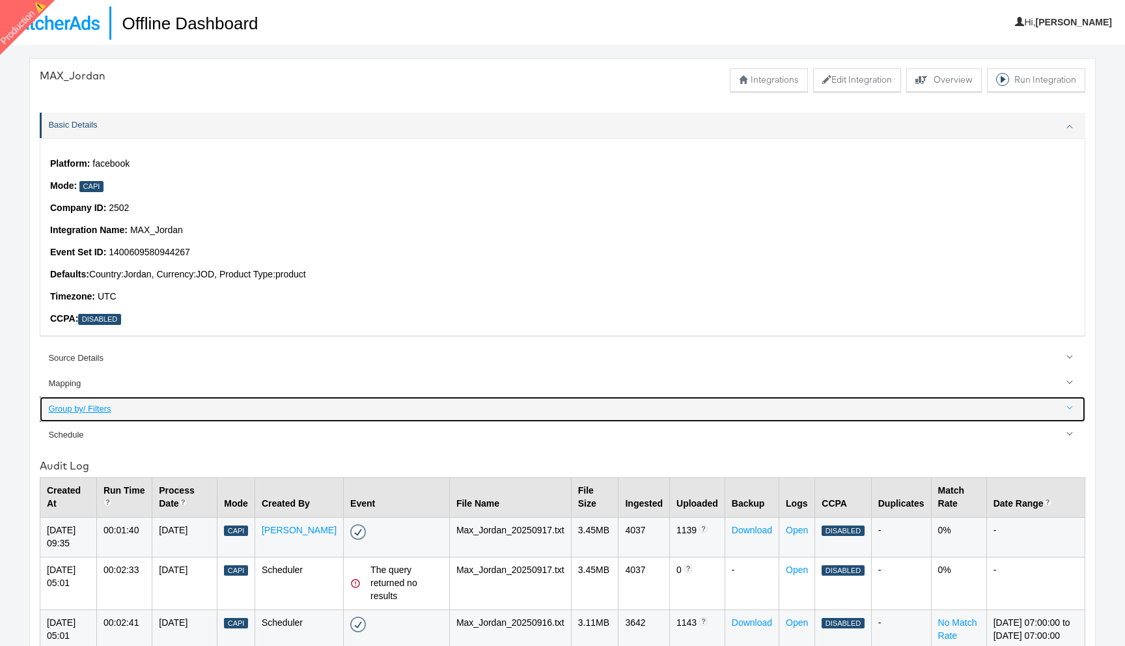
click at [93, 409] on div "Group by/ Filters" at bounding box center [563, 409] width 1030 height 12
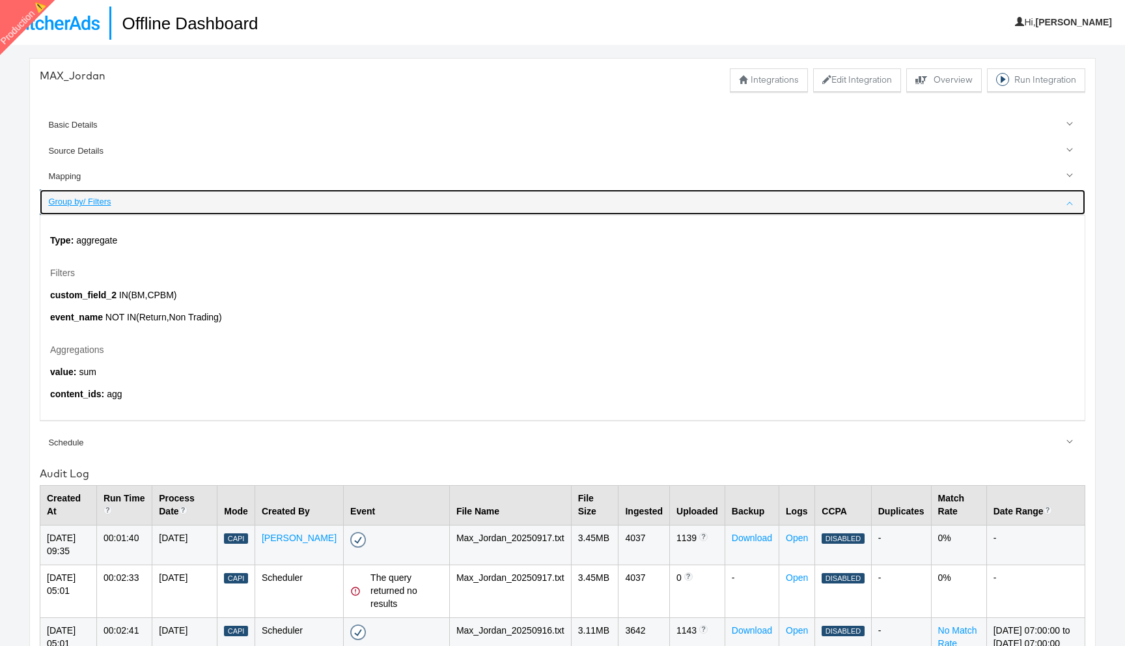
click at [79, 206] on div "Group by/ Filters" at bounding box center [563, 202] width 1030 height 12
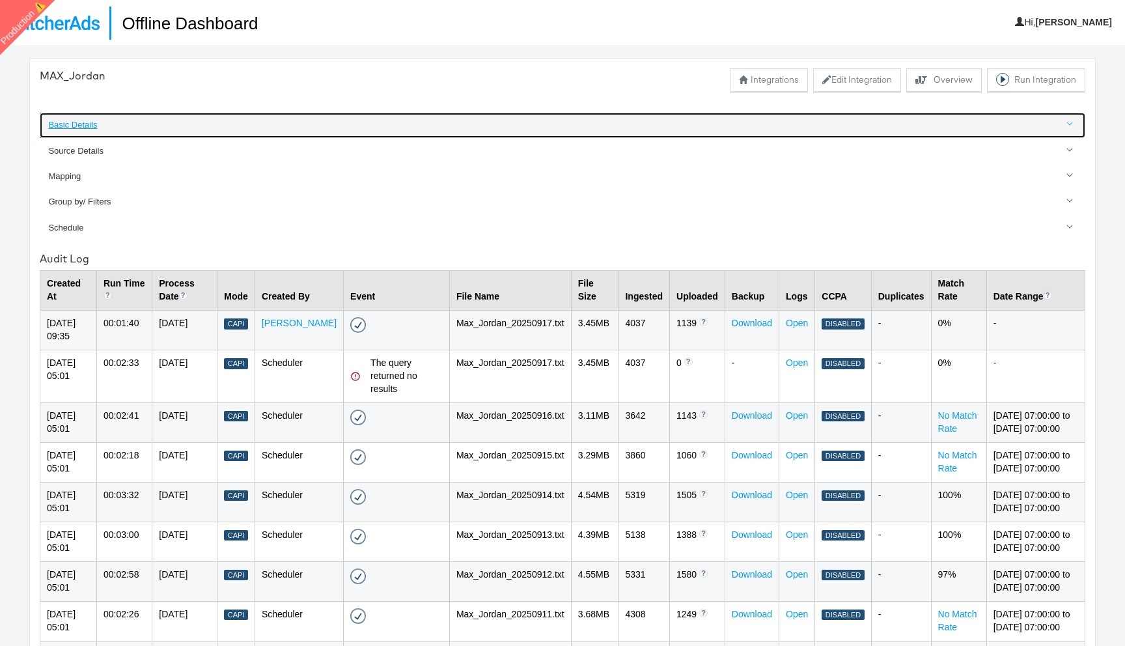
click at [96, 134] on link "Basic Details" at bounding box center [562, 125] width 1045 height 25
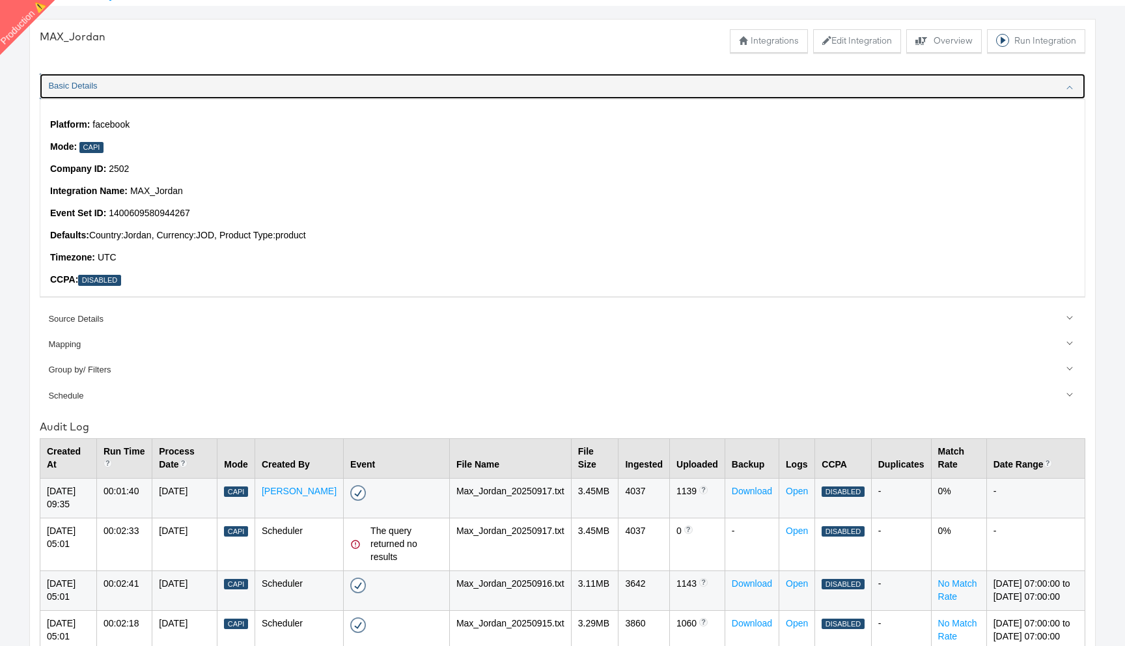
scroll to position [48, 0]
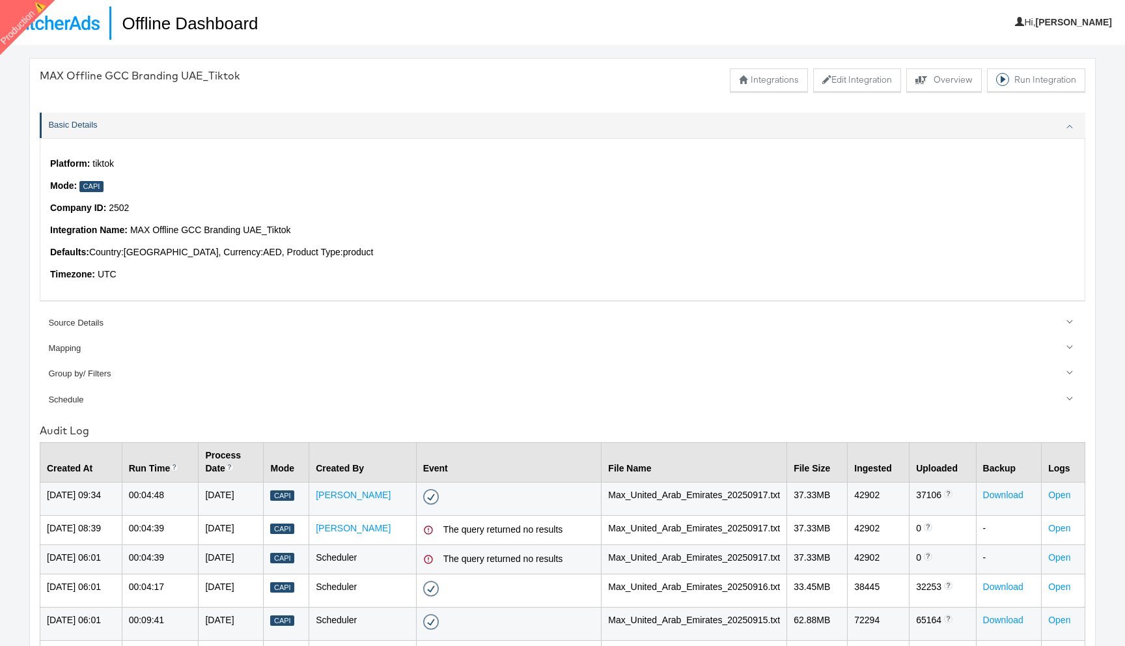
click at [531, 281] on div "Platform: tiktok Mode: Capi Company ID: 2502 Integration Name: MAX Offline GCC …" at bounding box center [562, 219] width 1045 height 162
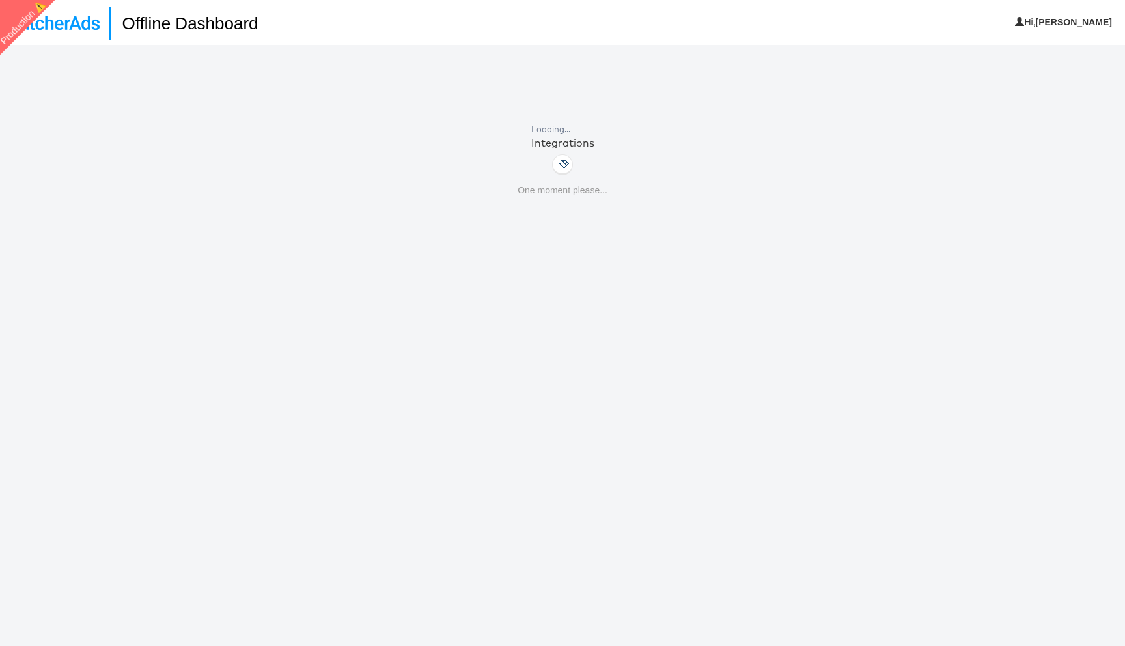
scroll to position [45, 0]
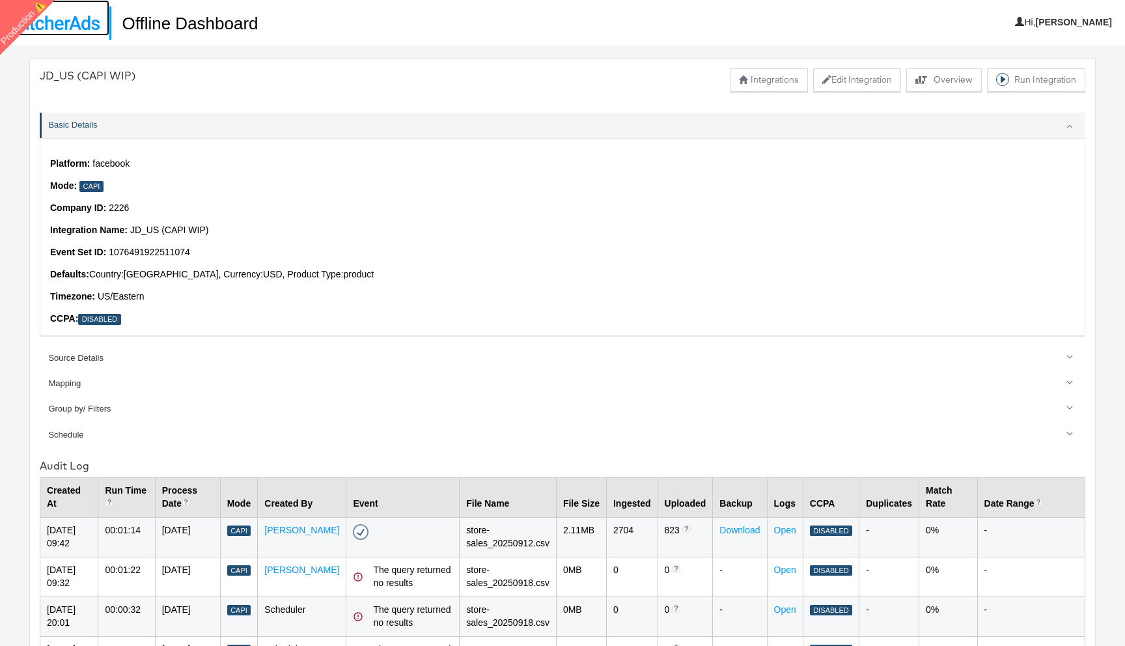
click at [64, 21] on img at bounding box center [55, 23] width 90 height 14
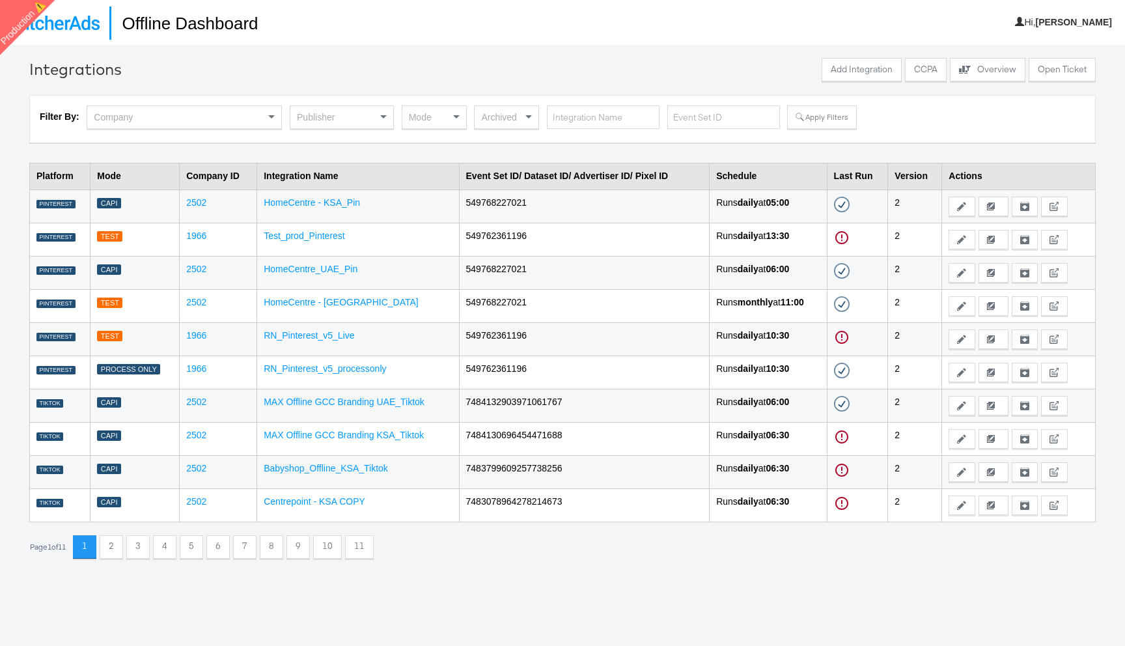
click at [312, 118] on div "Publisher" at bounding box center [341, 117] width 103 height 22
click at [823, 113] on button "Apply Filters" at bounding box center [821, 116] width 69 height 23
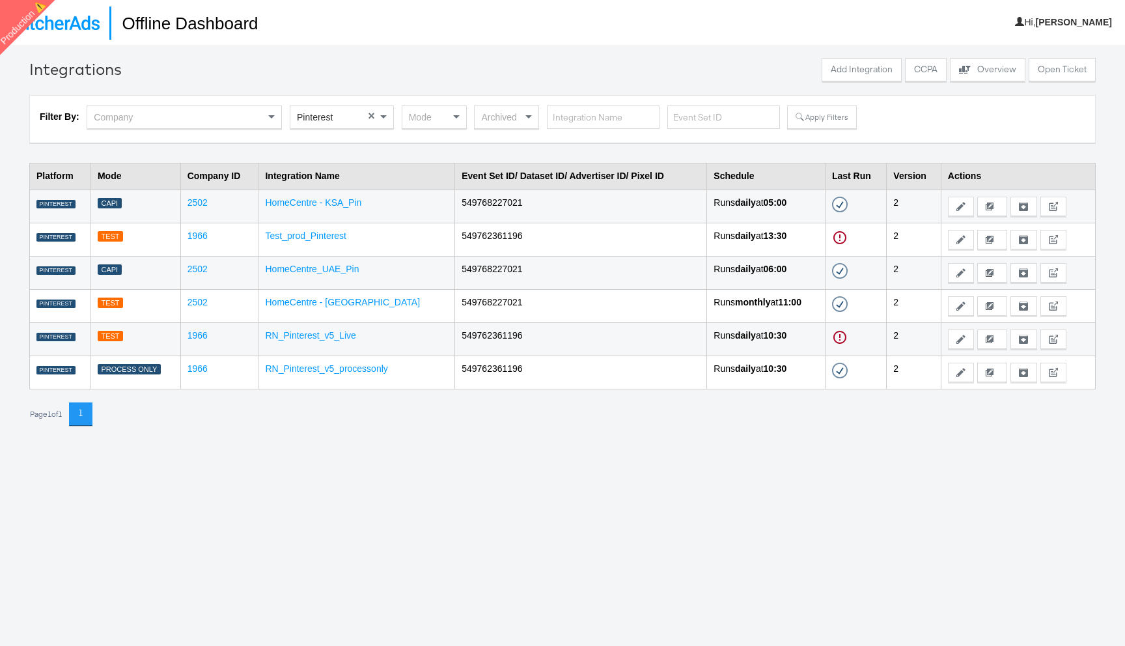
click at [425, 115] on div "Mode" at bounding box center [434, 117] width 64 height 22
click at [833, 104] on div "Filter By: Company Pinterest × Capi × Archived Apply Filters" at bounding box center [562, 119] width 1066 height 48
click at [825, 116] on button "Apply Filters" at bounding box center [821, 116] width 69 height 23
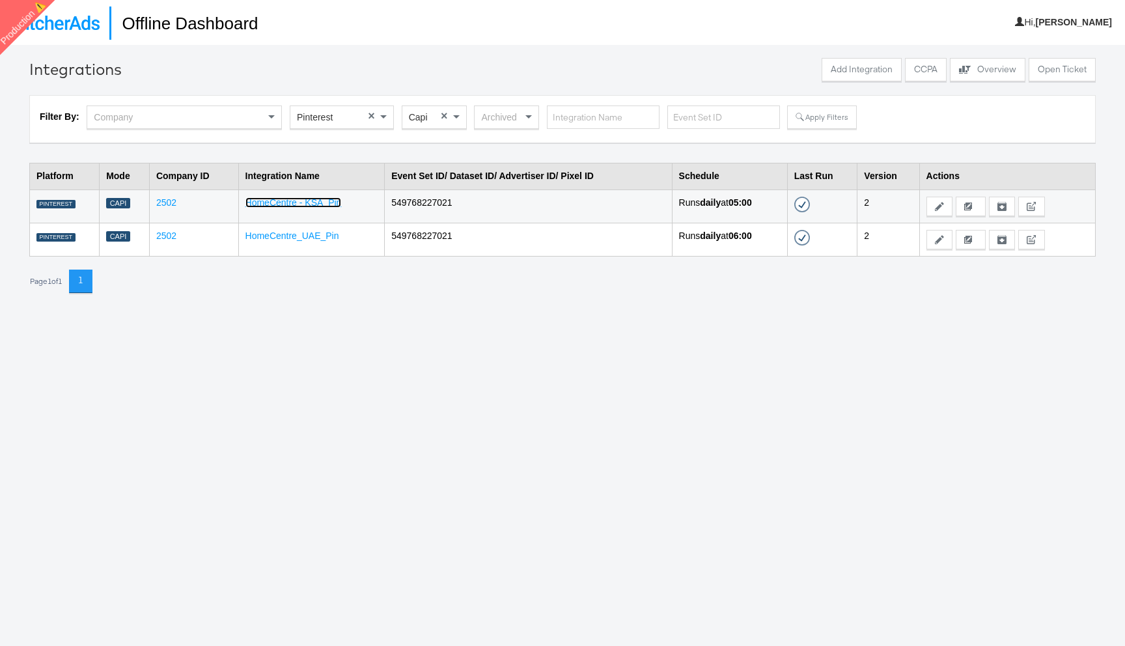
click at [303, 205] on link "HomeCentre - KSA_Pin" at bounding box center [293, 202] width 96 height 10
click at [575, 115] on input "text" at bounding box center [603, 117] width 113 height 24
paste input "HomeCentre - KSA_Pin"
type input "HomeCentre - KSA_Pin"
click at [324, 209] on td "HomeCentre - KSA_Pin" at bounding box center [311, 205] width 146 height 33
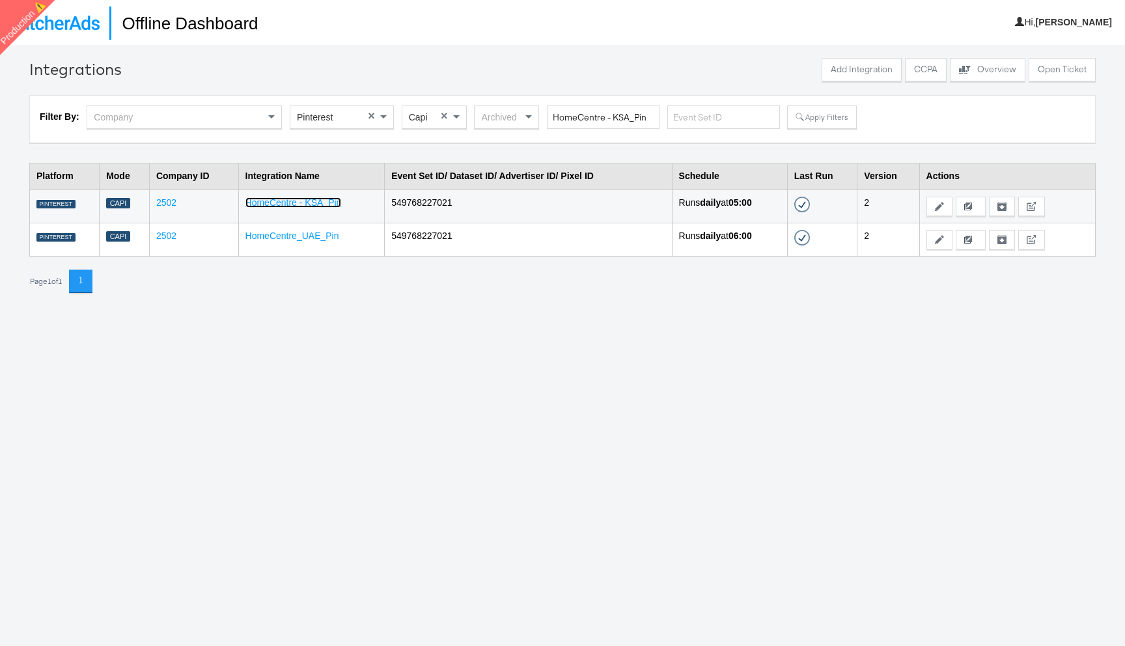
click at [322, 203] on link "HomeCentre - KSA_Pin" at bounding box center [293, 202] width 96 height 10
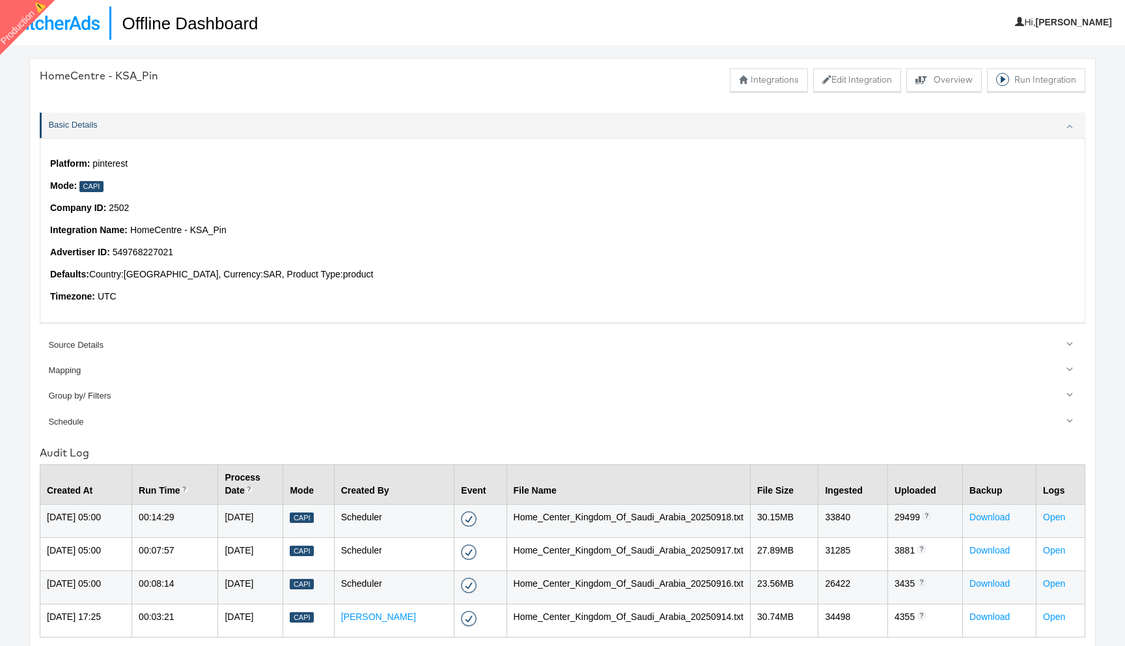
scroll to position [45, 0]
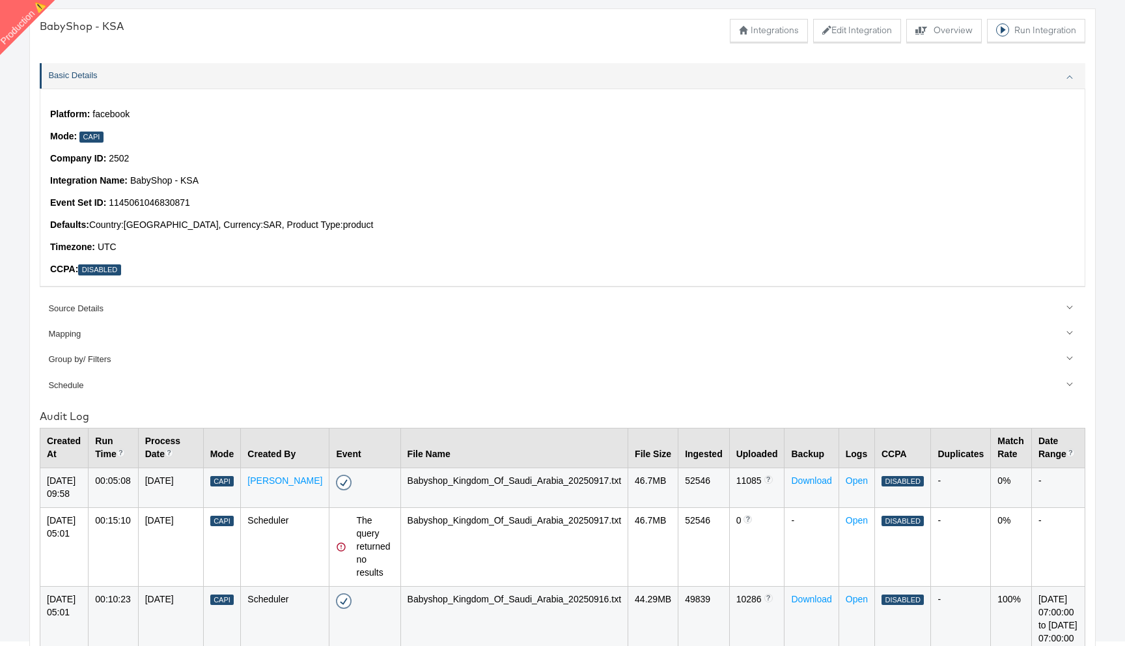
scroll to position [61, 0]
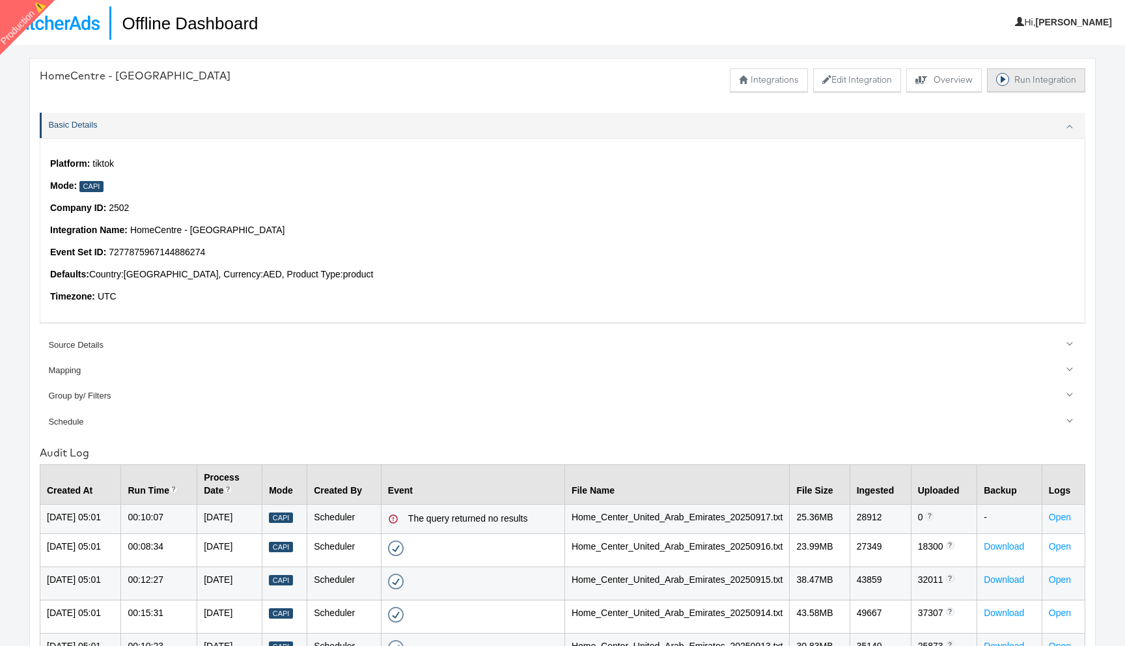
click at [1047, 79] on button "Run Integration" at bounding box center [1036, 79] width 98 height 23
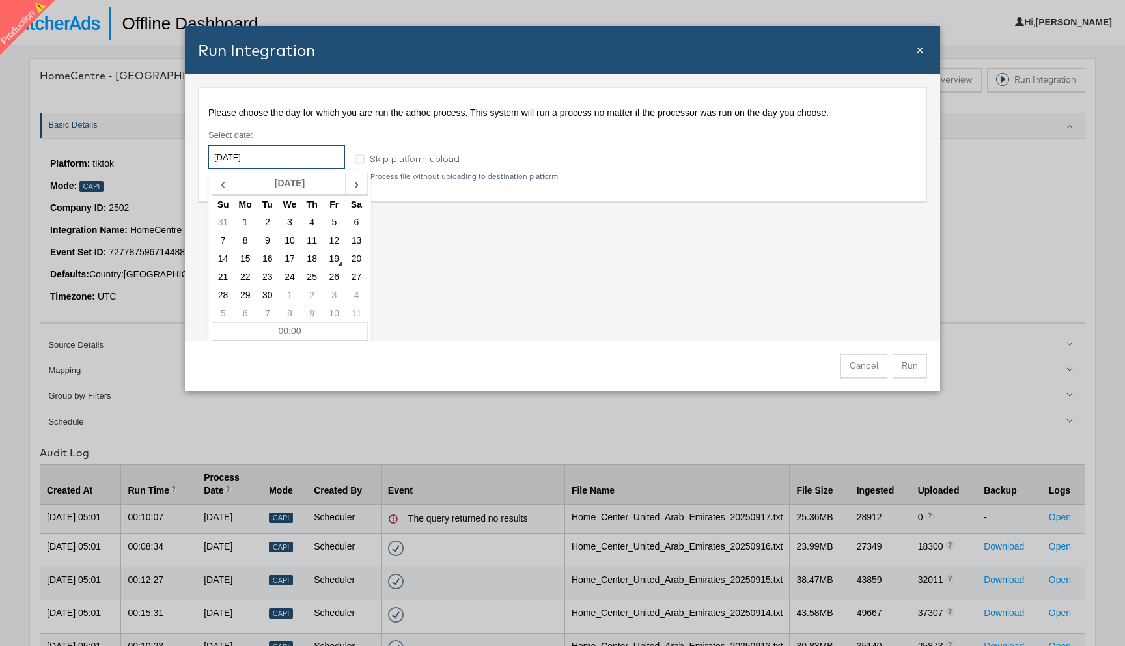
click at [318, 156] on input "[DATE]" at bounding box center [276, 156] width 137 height 23
click at [290, 258] on td "17" at bounding box center [290, 259] width 22 height 18
type input "[DATE]"
click at [915, 371] on button "Run" at bounding box center [909, 365] width 34 height 23
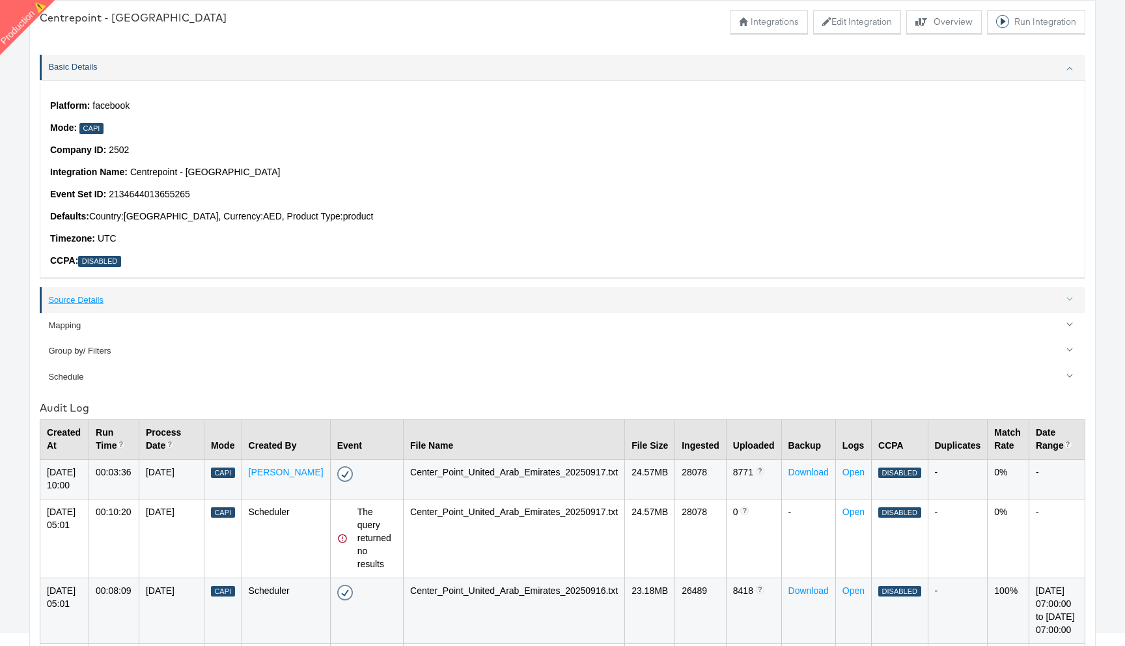
scroll to position [59, 0]
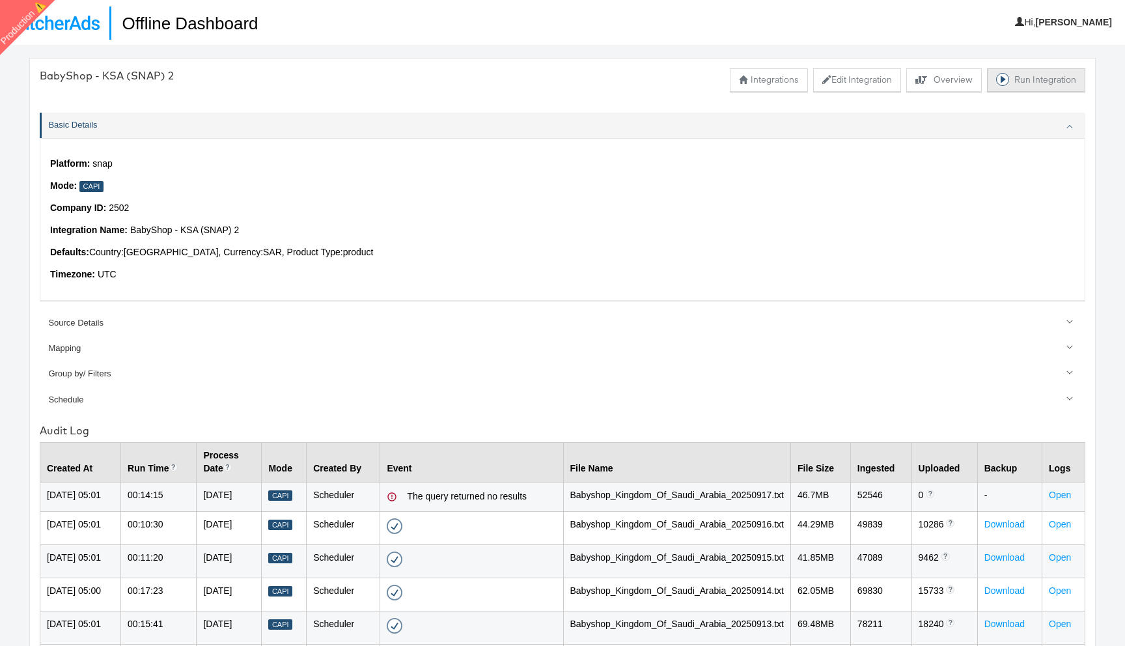
click at [1023, 81] on button "Run Integration" at bounding box center [1036, 79] width 98 height 23
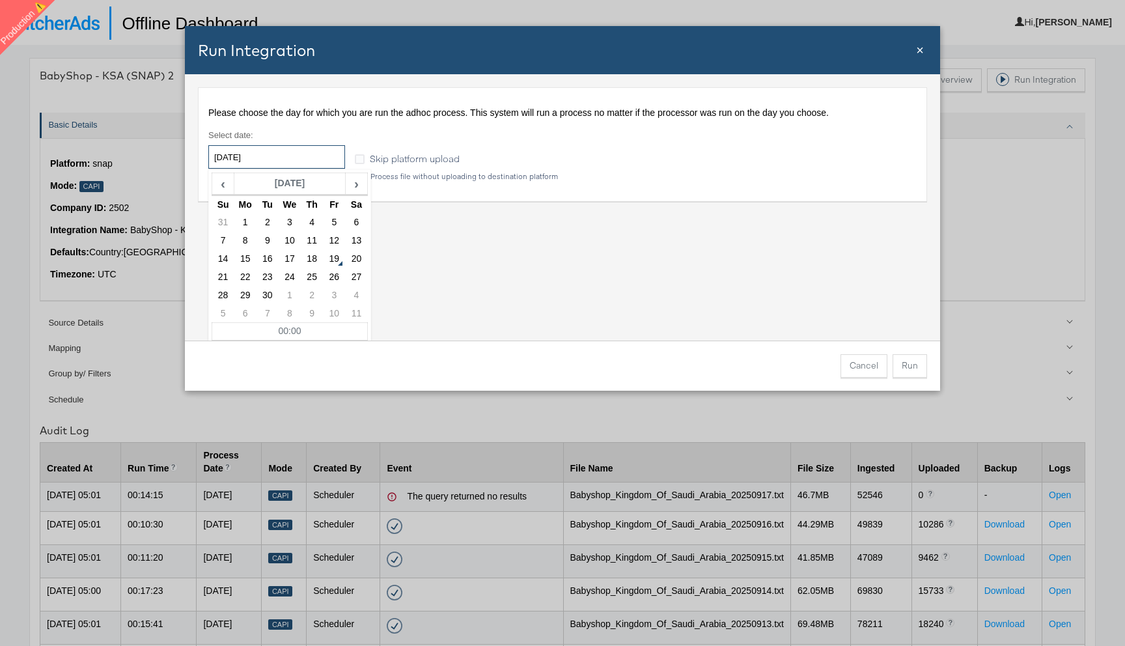
click at [330, 161] on input "[DATE]" at bounding box center [276, 156] width 137 height 23
click at [294, 251] on td "17" at bounding box center [290, 259] width 22 height 18
type input "[DATE]"
click at [808, 284] on div "Please choose the day for which you are run the adhoc process. This system will…" at bounding box center [562, 207] width 755 height 266
click at [913, 368] on button "Run" at bounding box center [909, 365] width 34 height 23
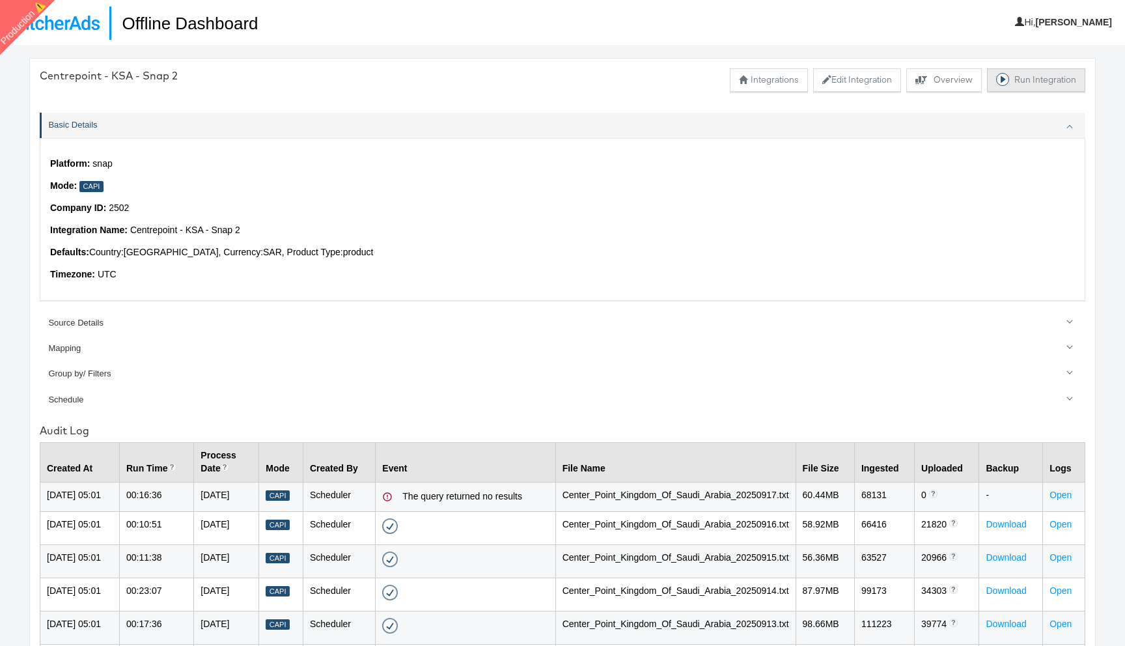
click at [1019, 75] on button "Run Integration" at bounding box center [1036, 79] width 98 height 23
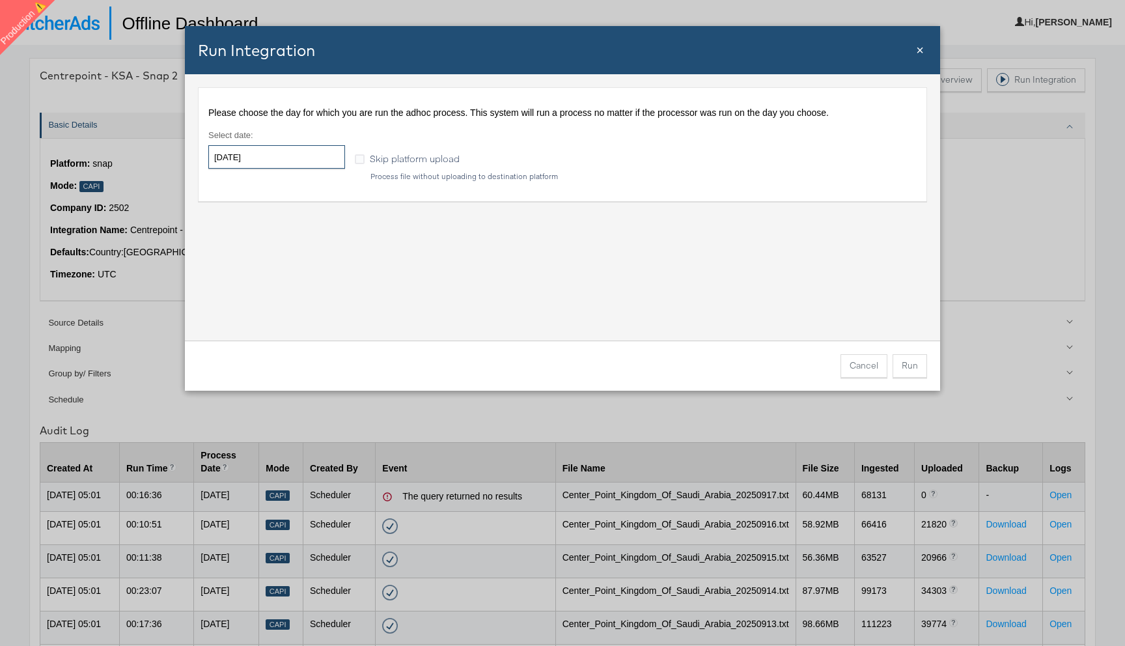
click at [308, 154] on input "[DATE]" at bounding box center [276, 156] width 137 height 23
click at [290, 256] on td "17" at bounding box center [290, 259] width 22 height 18
type input "[DATE]"
click at [783, 253] on div "Please choose the day for which you are run the adhoc process. This system will…" at bounding box center [562, 207] width 755 height 266
click at [912, 361] on button "Run" at bounding box center [909, 365] width 34 height 23
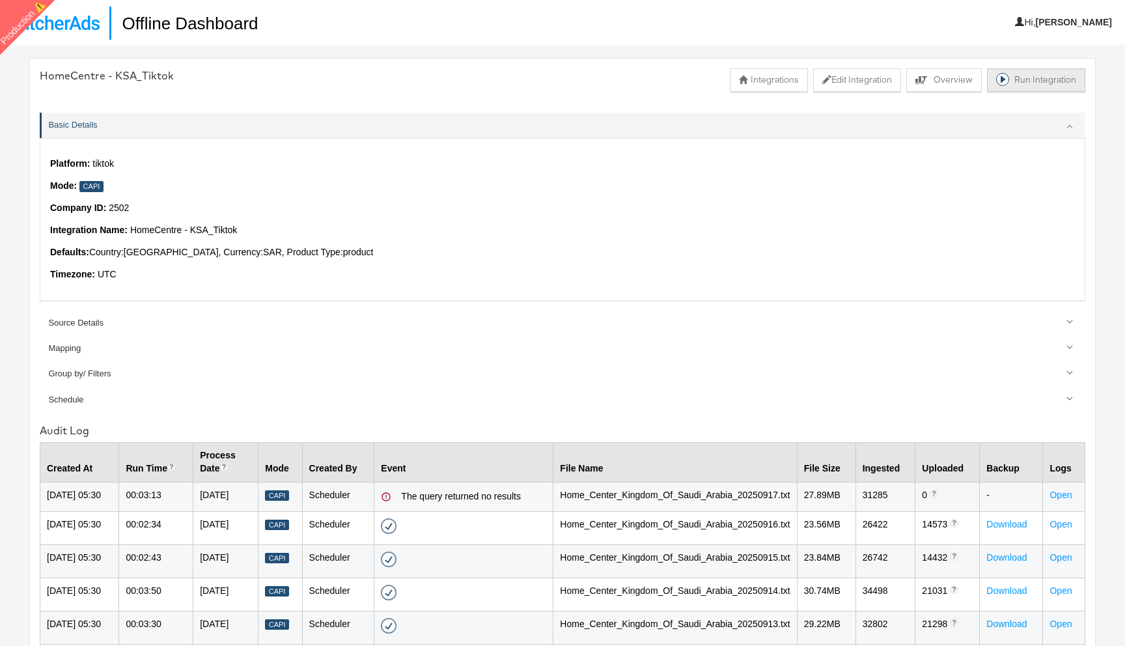
click at [1015, 81] on button "Run Integration" at bounding box center [1036, 79] width 98 height 23
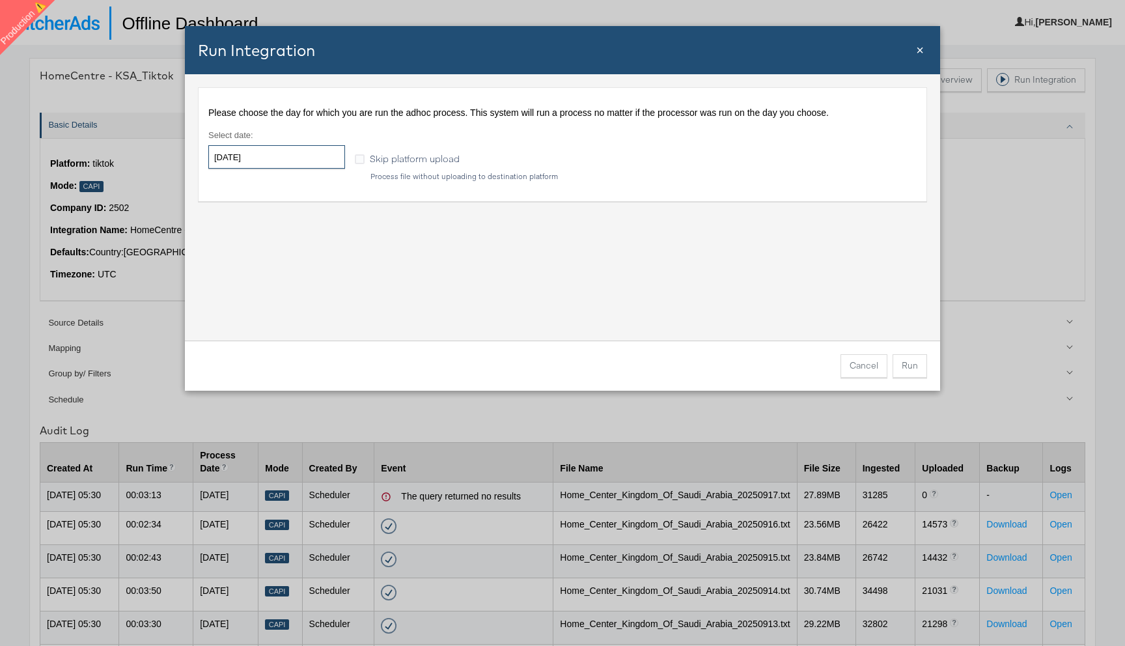
click at [296, 155] on input "[DATE]" at bounding box center [276, 156] width 137 height 23
click at [290, 256] on td "17" at bounding box center [290, 259] width 22 height 18
type input "[DATE]"
click at [809, 274] on div "Please choose the day for which you are run the adhoc process. This system will…" at bounding box center [562, 207] width 755 height 266
click at [910, 363] on button "Run" at bounding box center [909, 365] width 34 height 23
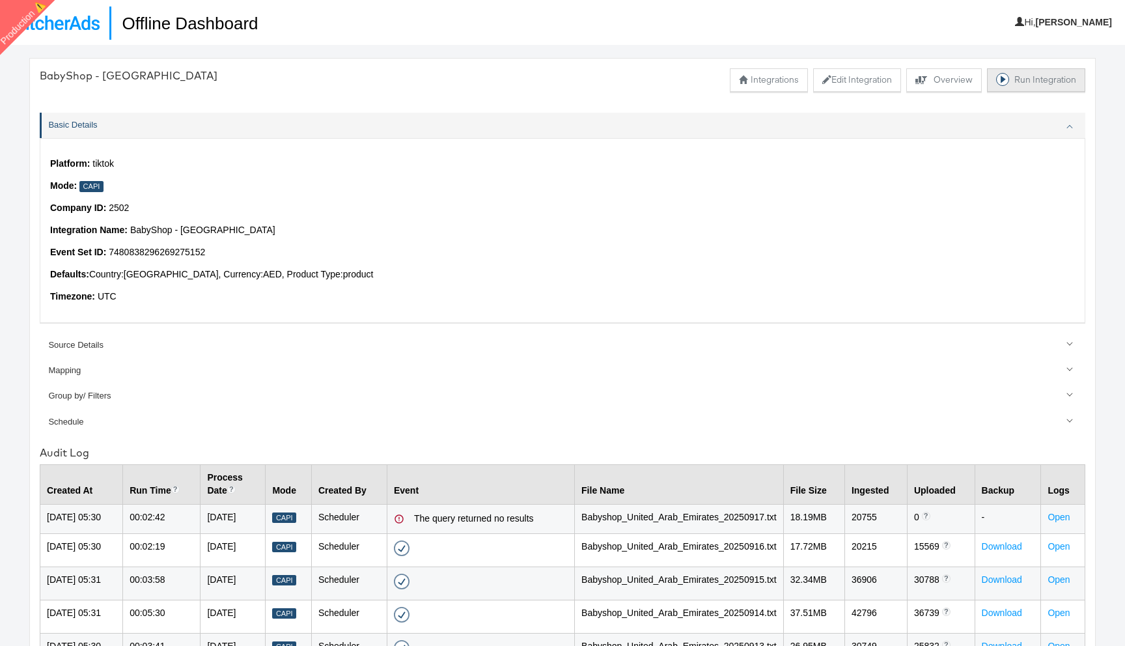
click at [1015, 78] on button "Run Integration" at bounding box center [1036, 79] width 98 height 23
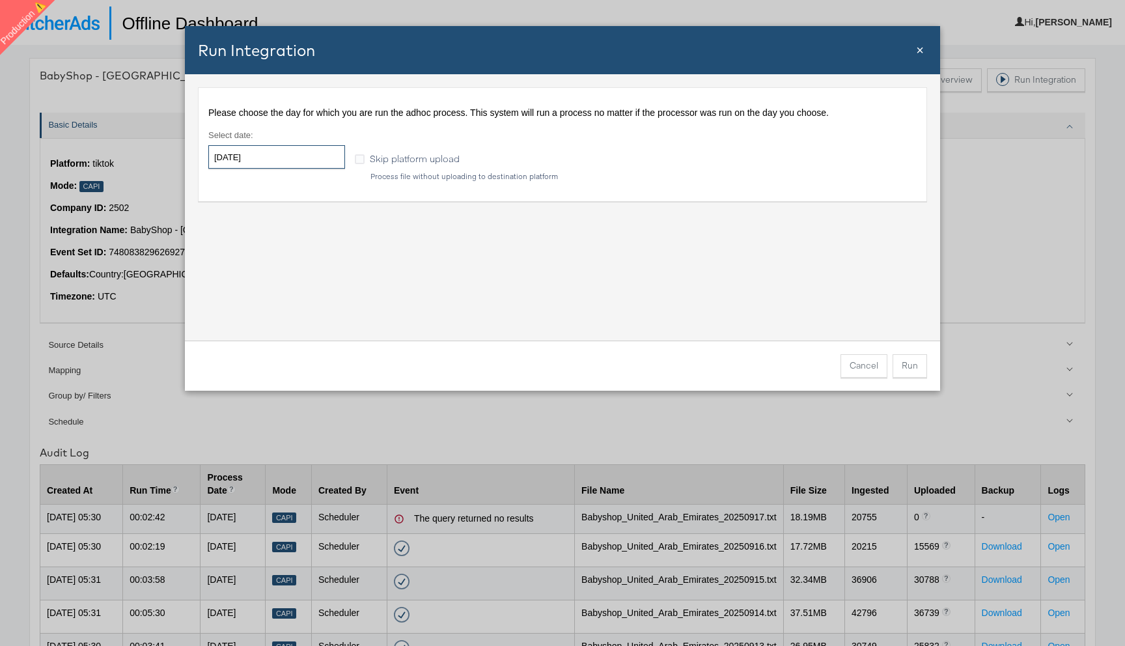
click at [281, 154] on input "[DATE]" at bounding box center [276, 156] width 137 height 23
click at [289, 259] on td "17" at bounding box center [290, 259] width 22 height 18
type input "[DATE]"
click at [715, 307] on div "Please choose the day for which you are run the adhoc process. This system will…" at bounding box center [562, 207] width 755 height 266
click at [905, 368] on button "Run" at bounding box center [909, 365] width 34 height 23
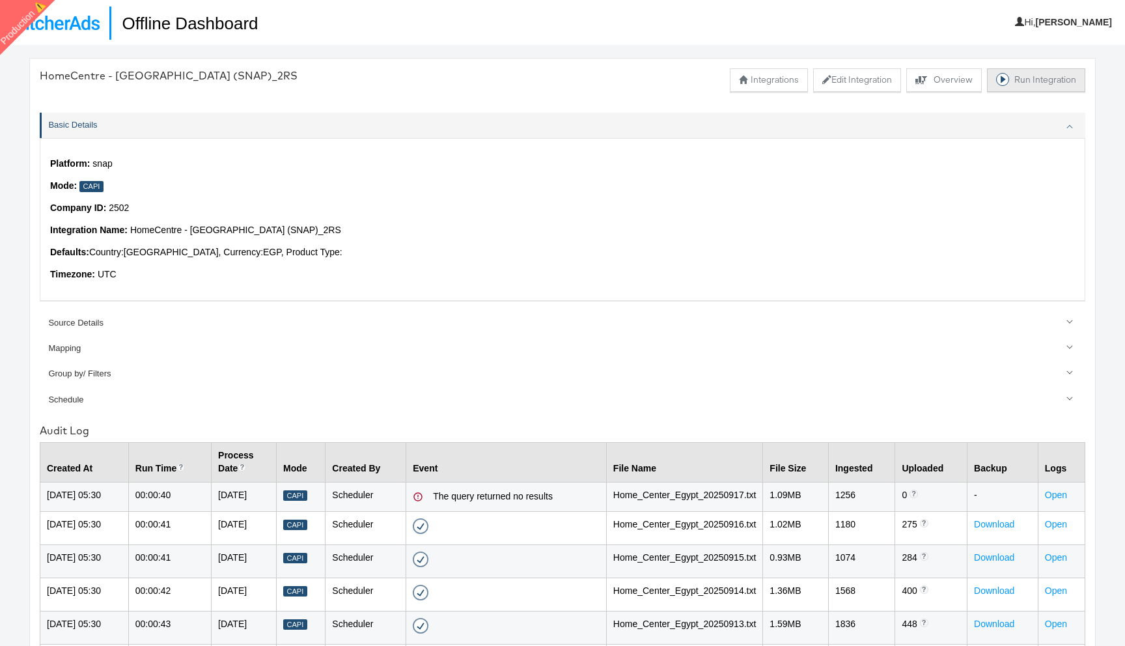
click at [1014, 79] on button "Run Integration" at bounding box center [1036, 79] width 98 height 23
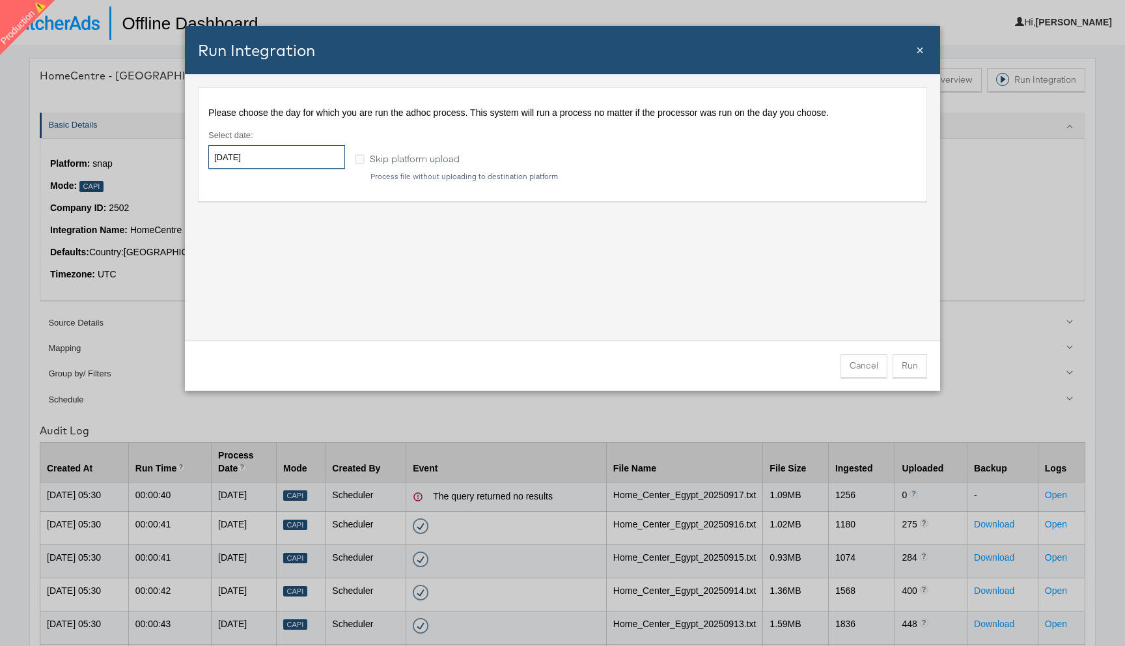
click at [292, 159] on input "[DATE]" at bounding box center [276, 156] width 137 height 23
click at [286, 256] on td "17" at bounding box center [290, 259] width 22 height 18
type input "[DATE]"
click at [762, 282] on div "Please choose the day for which you are run the adhoc process. This system will…" at bounding box center [562, 207] width 755 height 266
click at [914, 361] on button "Run" at bounding box center [909, 365] width 34 height 23
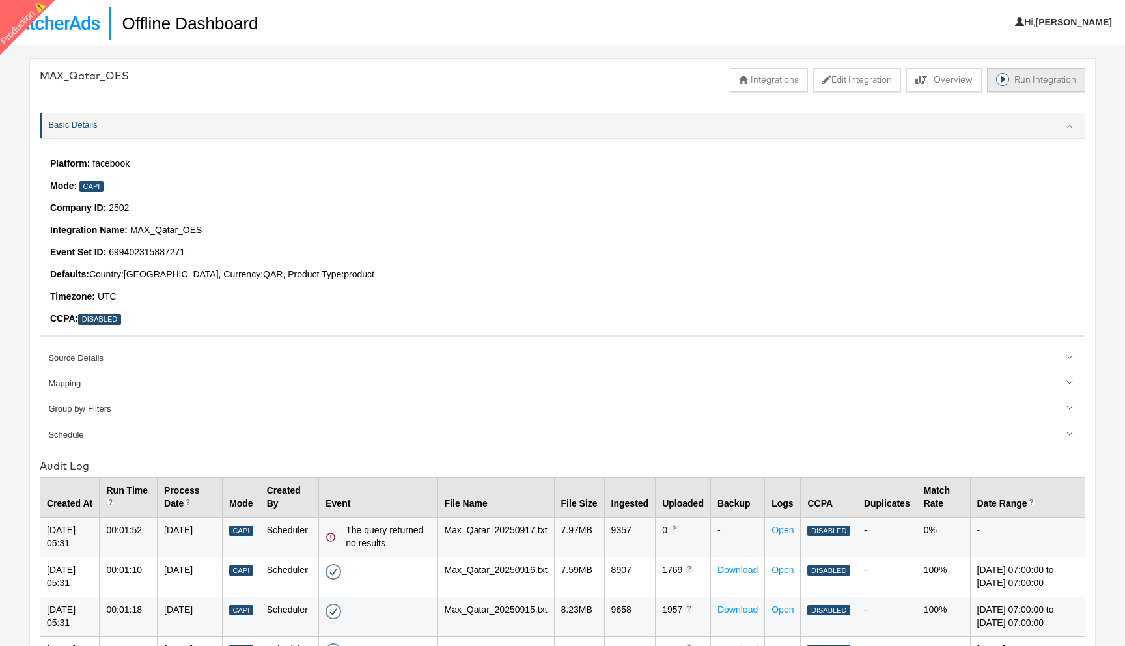
click at [1024, 83] on button "Run Integration" at bounding box center [1036, 79] width 98 height 23
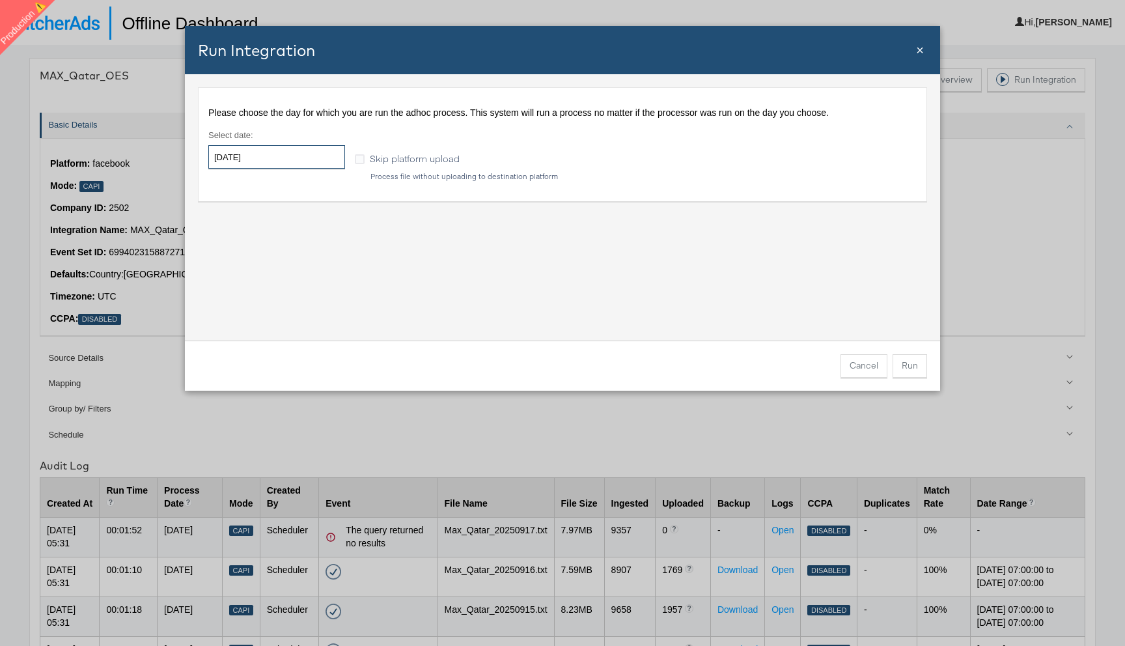
click at [282, 156] on input "[DATE]" at bounding box center [276, 156] width 137 height 23
click at [288, 260] on td "17" at bounding box center [290, 259] width 22 height 18
type input "[DATE]"
click at [608, 289] on div "Please choose the day for which you are run the adhoc process. This system will…" at bounding box center [562, 207] width 755 height 266
click at [913, 366] on button "Run" at bounding box center [909, 365] width 34 height 23
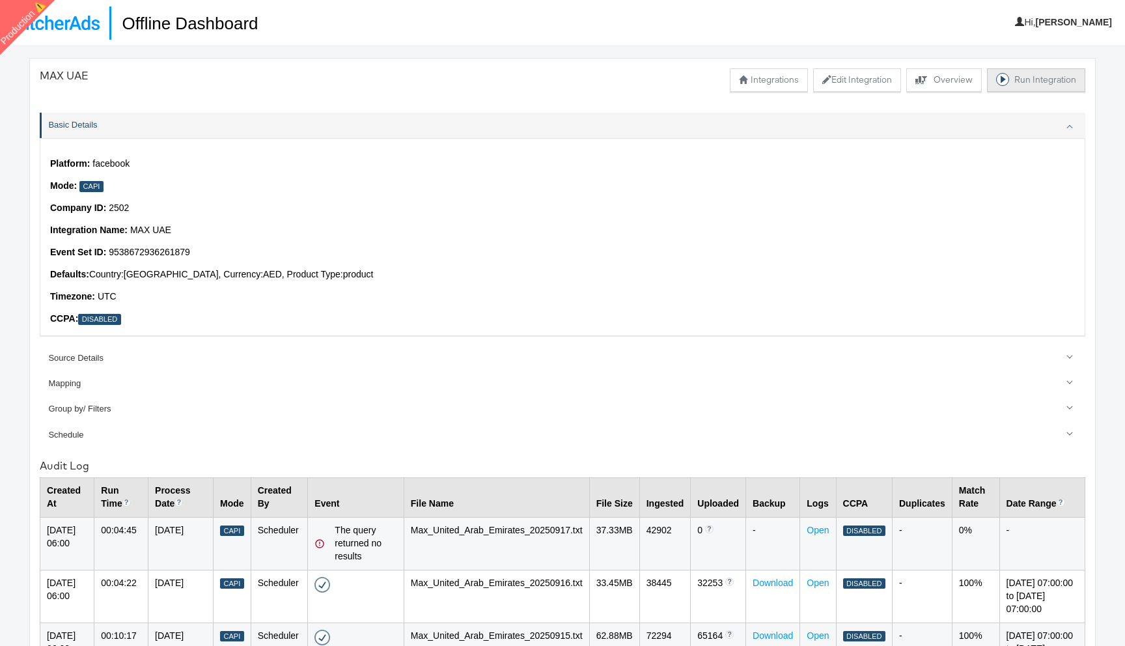
click at [1027, 86] on button "Run Integration" at bounding box center [1036, 79] width 98 height 23
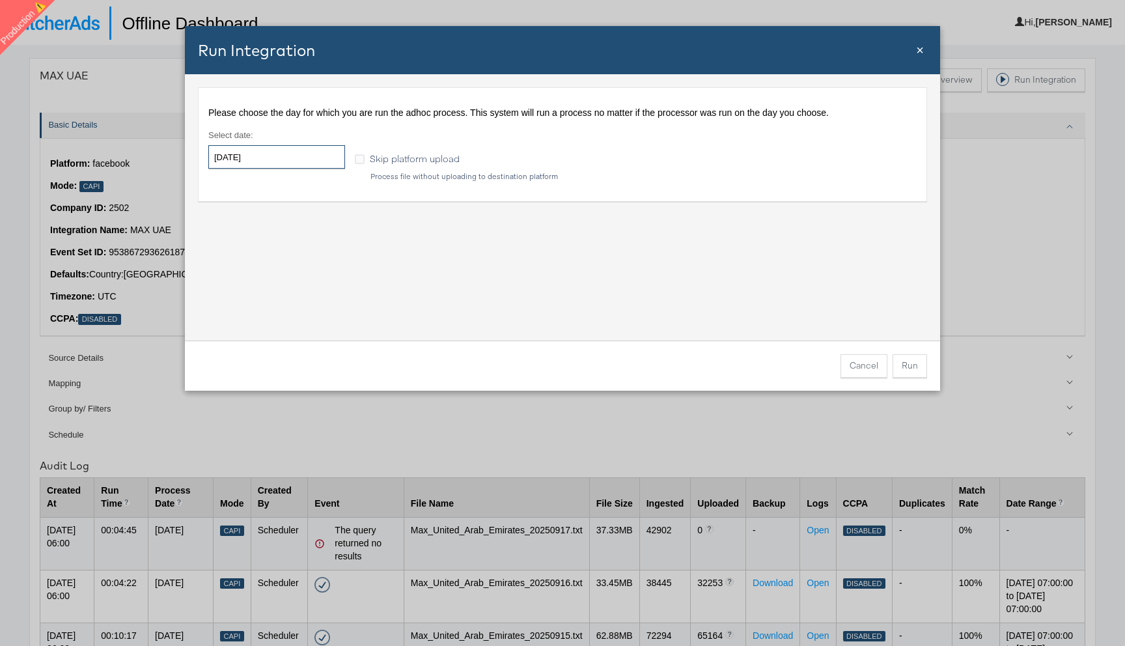
click at [323, 151] on input "2025-09-19" at bounding box center [276, 156] width 137 height 23
click at [289, 257] on td "17" at bounding box center [290, 259] width 22 height 18
type input "2025-09-17"
click at [909, 366] on button "Run" at bounding box center [909, 365] width 34 height 23
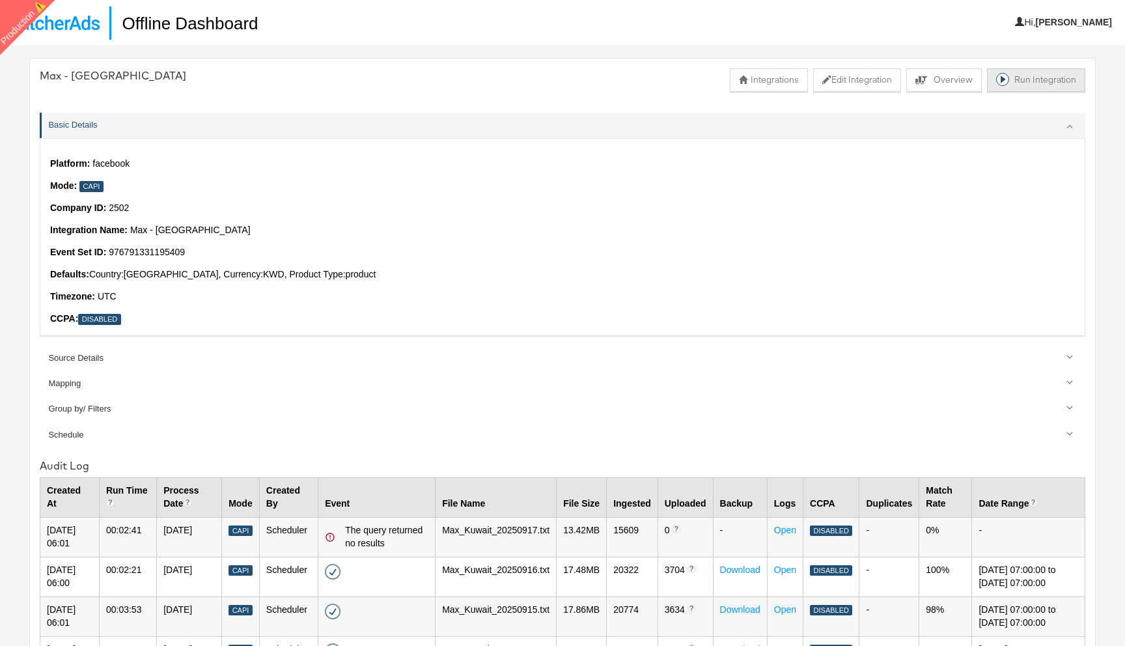
click at [1039, 76] on button "Run Integration" at bounding box center [1036, 79] width 98 height 23
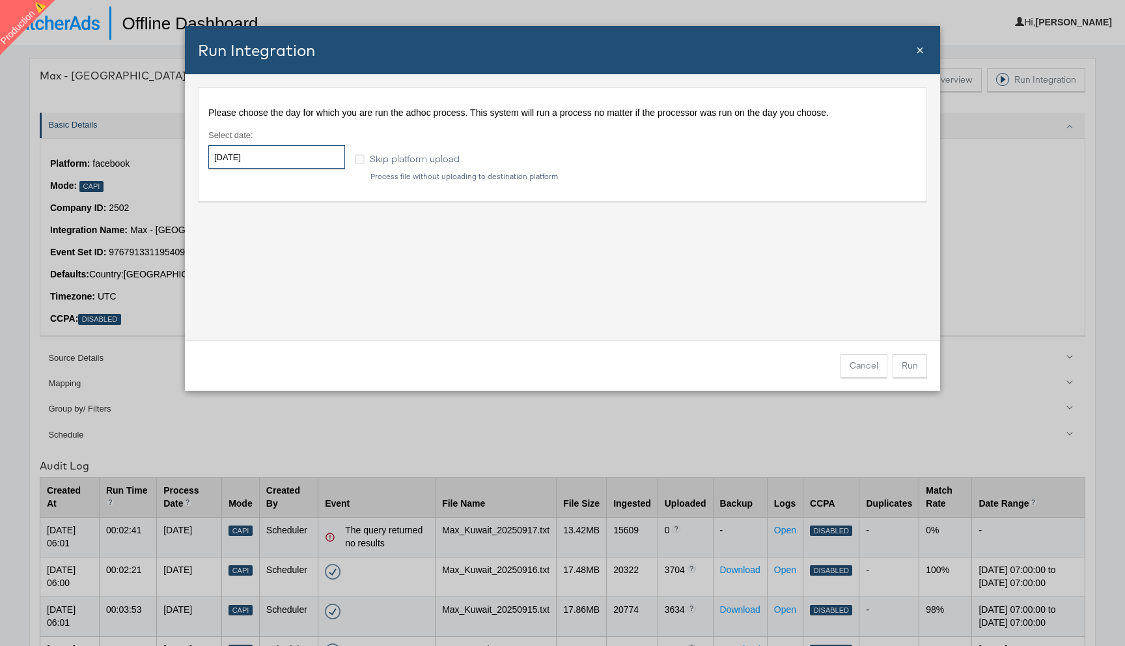
click at [273, 169] on input "[DATE]" at bounding box center [276, 156] width 137 height 23
click at [292, 265] on td "17" at bounding box center [290, 259] width 22 height 18
type input "[DATE]"
click at [908, 372] on button "Run" at bounding box center [909, 365] width 34 height 23
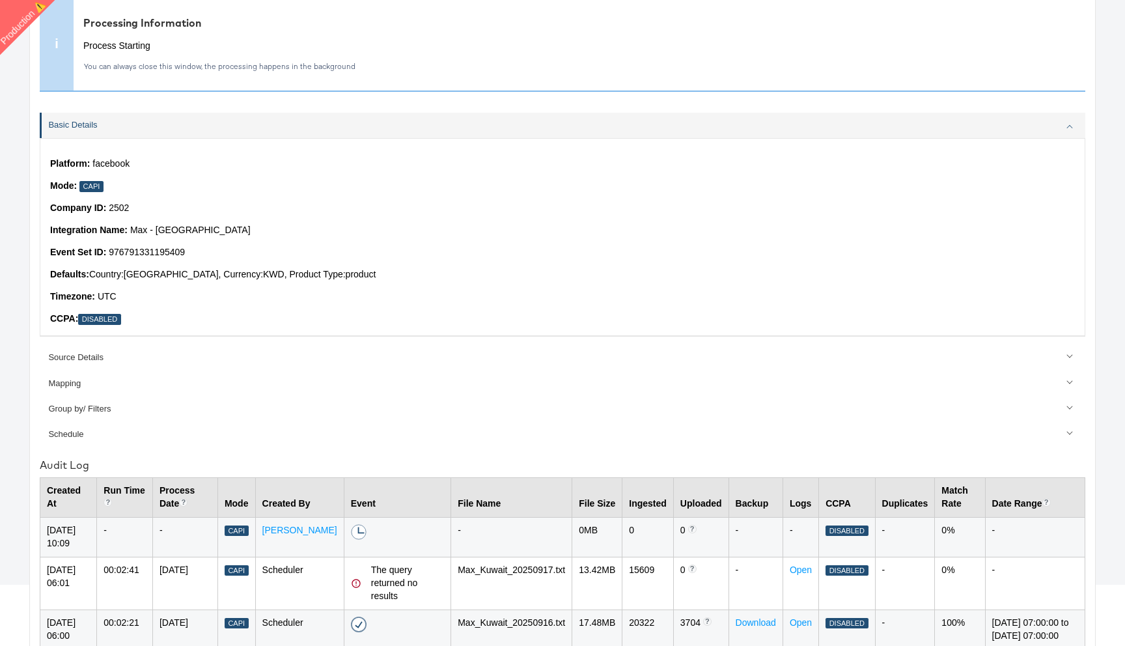
scroll to position [116, 0]
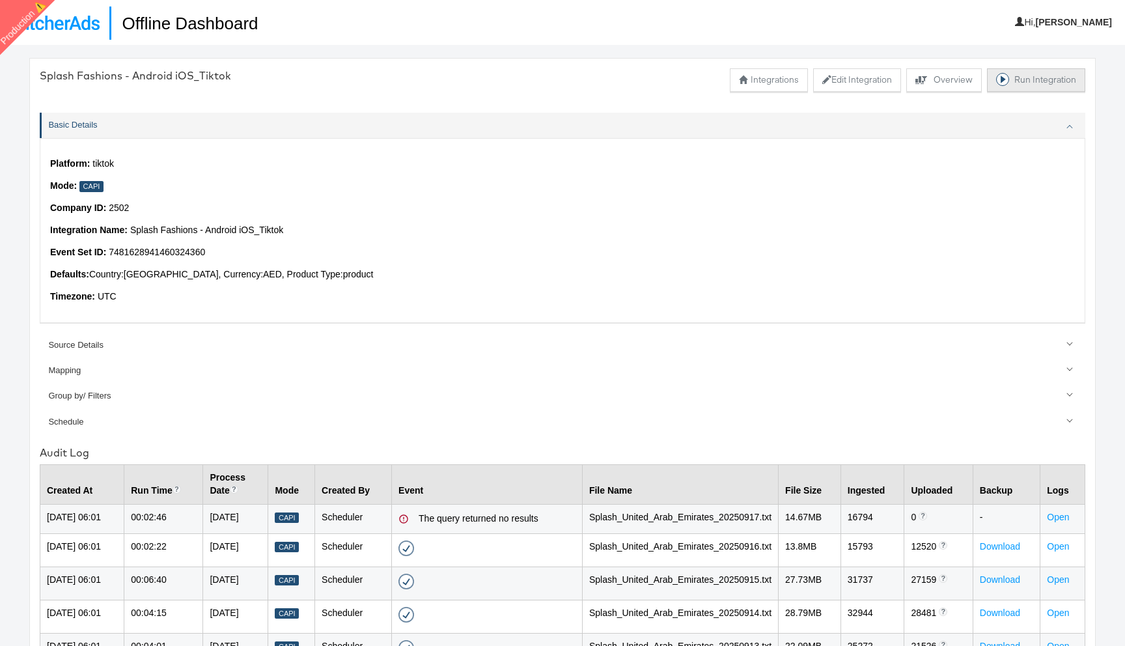
click at [1027, 78] on button "Run Integration" at bounding box center [1036, 79] width 98 height 23
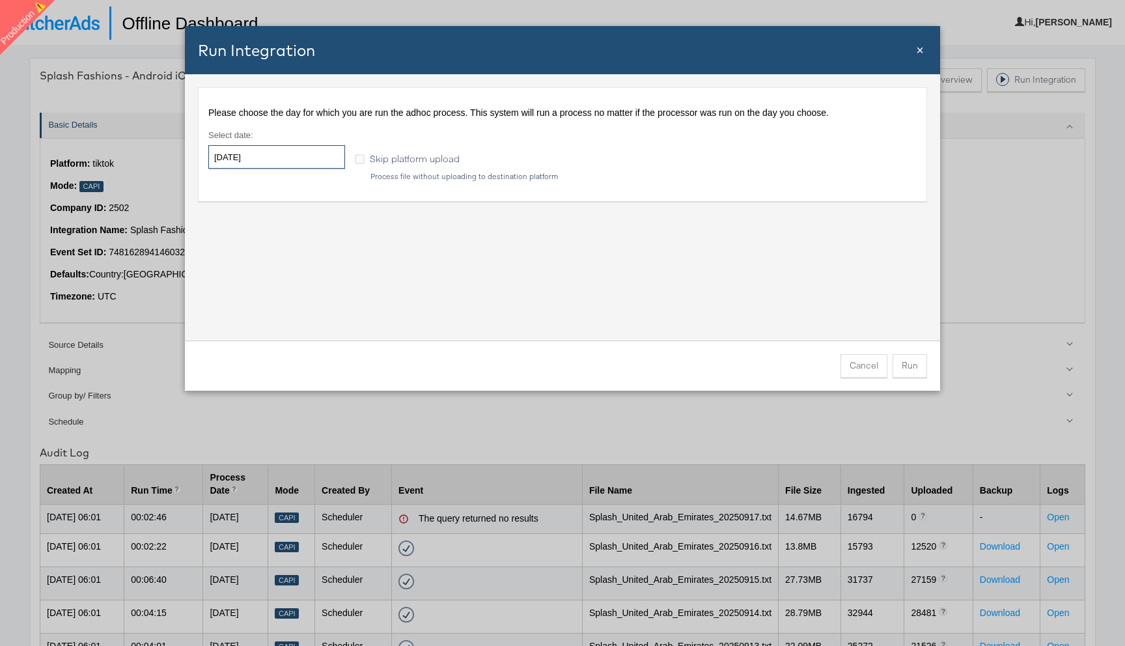
click at [309, 165] on input "2025-09-19" at bounding box center [276, 156] width 137 height 23
click at [289, 255] on td "17" at bounding box center [290, 259] width 22 height 18
type input "[DATE]"
click at [911, 366] on button "Run" at bounding box center [909, 365] width 34 height 23
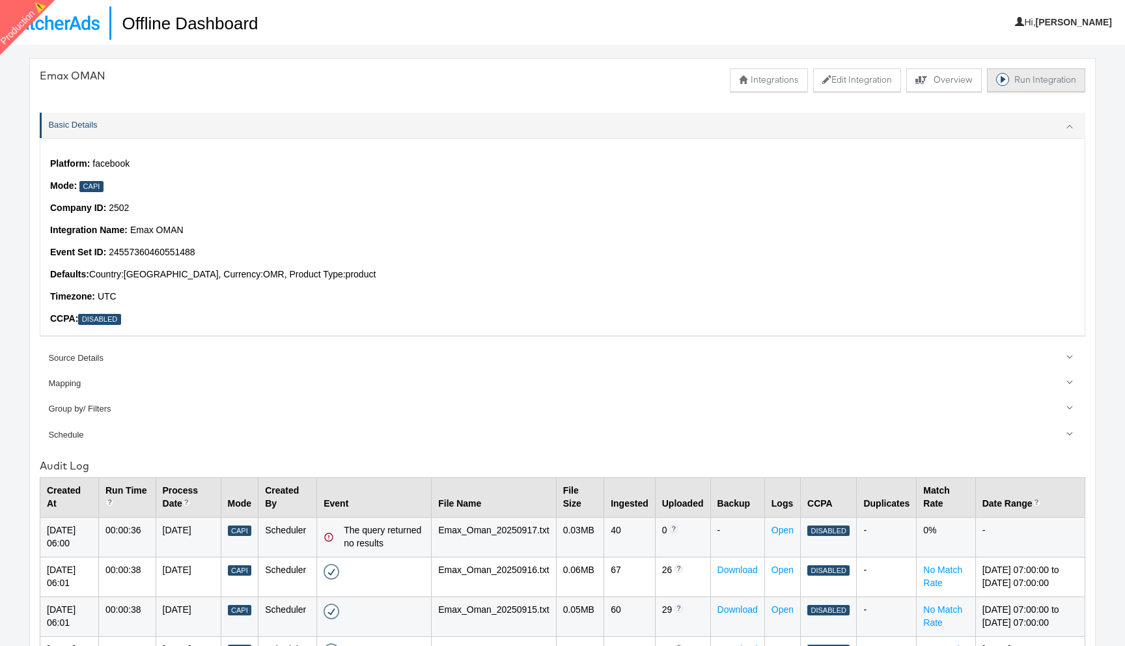
click at [1023, 78] on button "Run Integration" at bounding box center [1036, 79] width 98 height 23
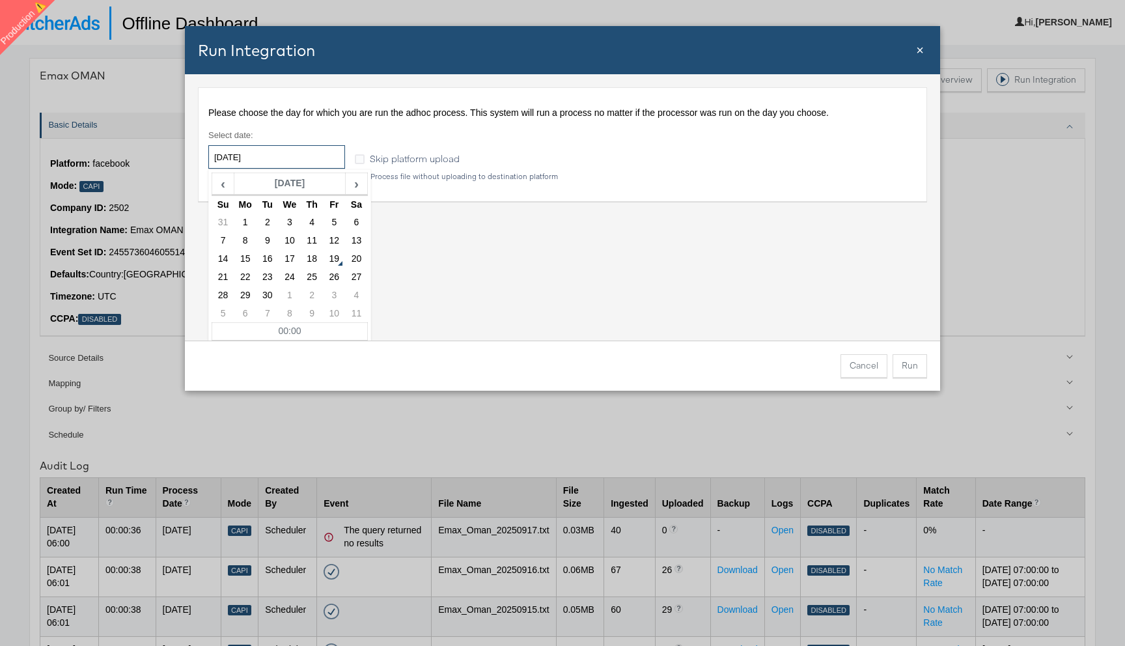
click at [305, 155] on input "[DATE]" at bounding box center [276, 156] width 137 height 23
click at [293, 251] on td "17" at bounding box center [290, 259] width 22 height 18
type input "[DATE]"
click at [911, 365] on button "Run" at bounding box center [909, 365] width 34 height 23
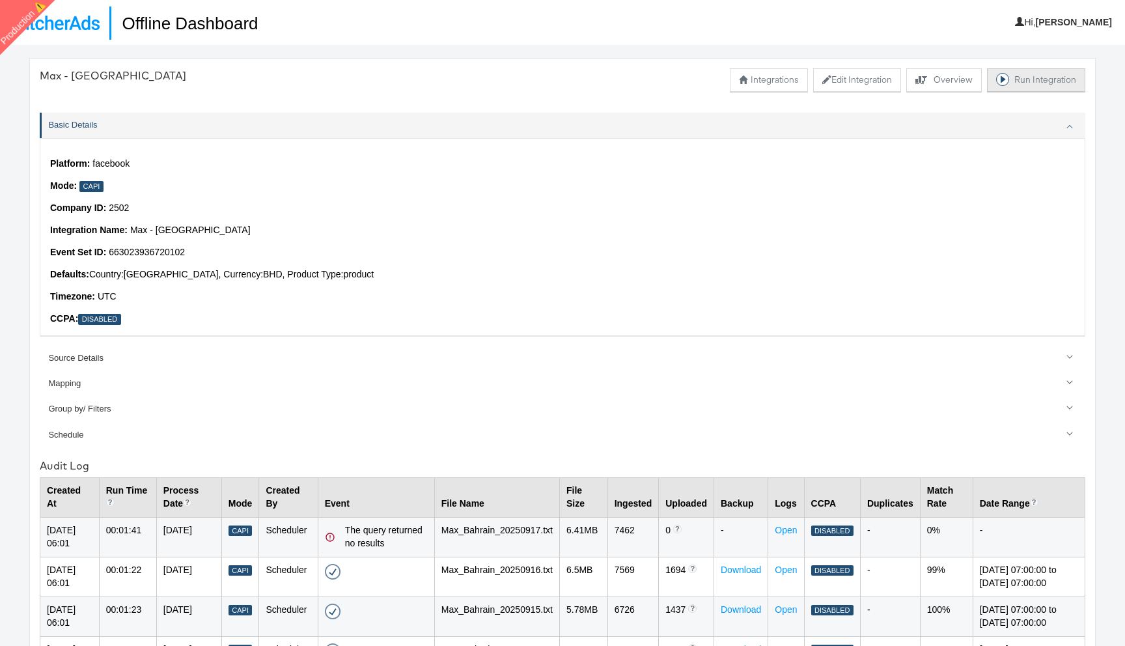
click at [1036, 77] on button "Run Integration" at bounding box center [1036, 79] width 98 height 23
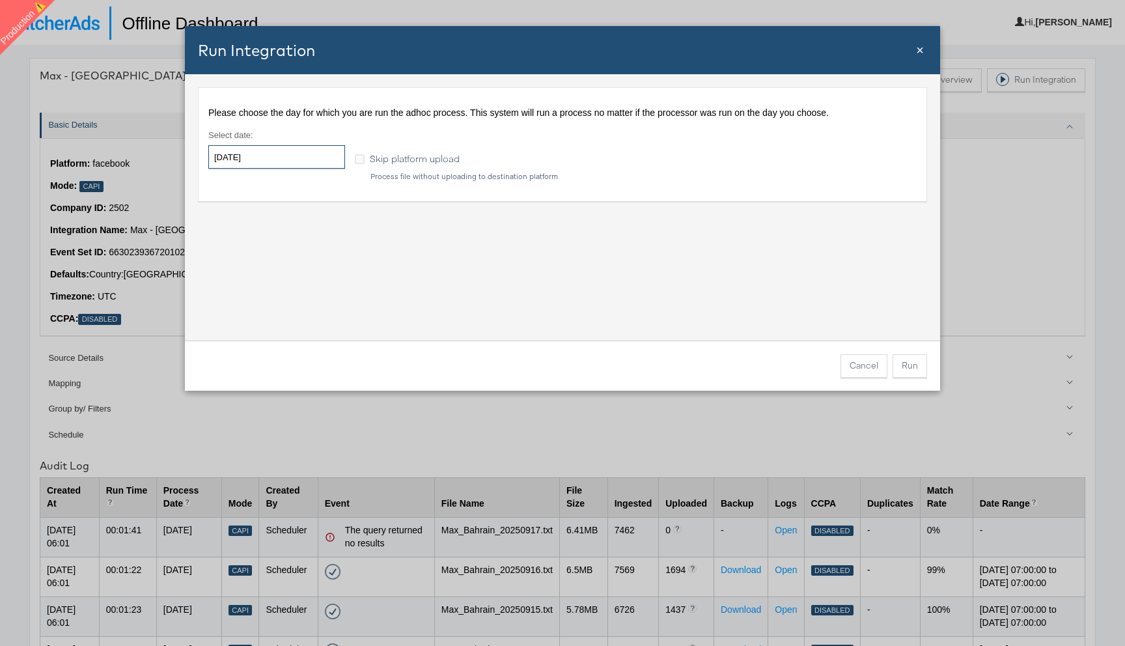
click at [314, 158] on input "[DATE]" at bounding box center [276, 156] width 137 height 23
click at [295, 258] on td "17" at bounding box center [290, 259] width 22 height 18
type input "[DATE]"
click at [917, 363] on button "Run" at bounding box center [909, 365] width 34 height 23
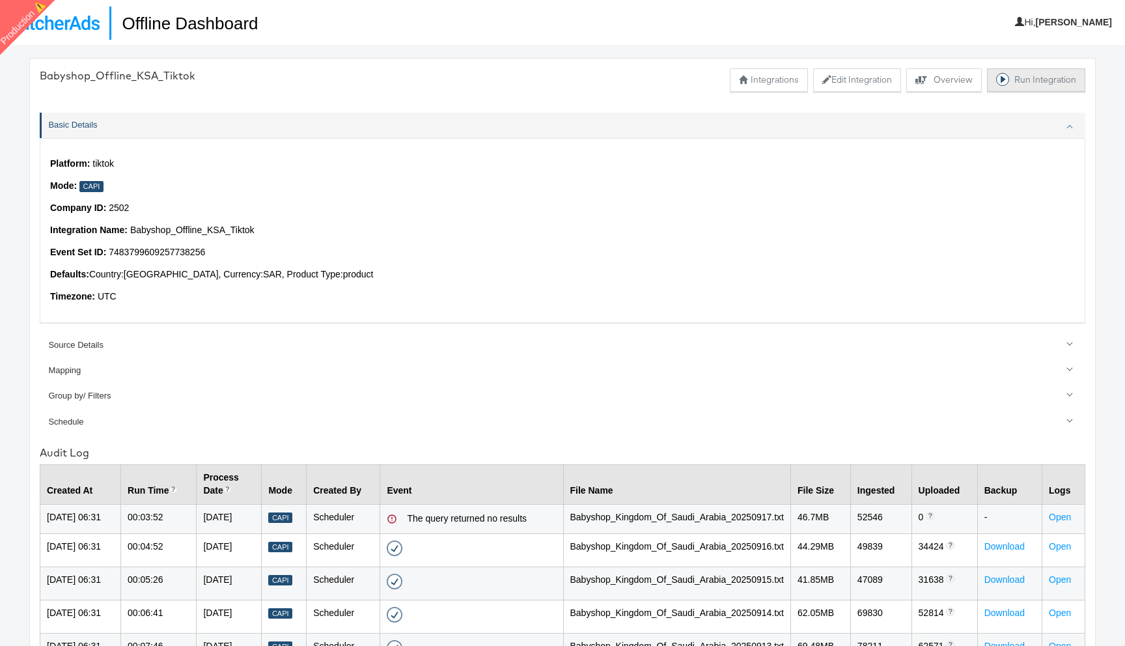
click at [1026, 81] on button "Run Integration" at bounding box center [1036, 79] width 98 height 23
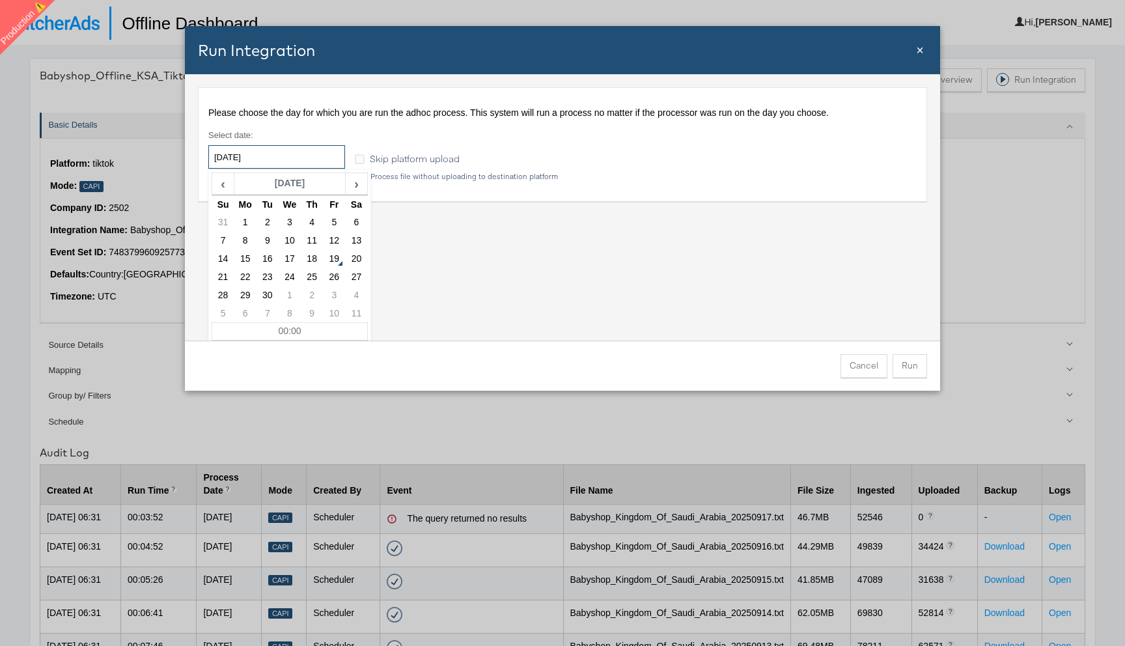
click at [288, 162] on input "[DATE]" at bounding box center [276, 156] width 137 height 23
click at [288, 256] on td "17" at bounding box center [290, 259] width 22 height 18
type input "[DATE]"
click at [605, 295] on div "Please choose the day for which you are run the adhoc process. This system will…" at bounding box center [562, 207] width 755 height 266
click at [913, 365] on button "Run" at bounding box center [909, 365] width 34 height 23
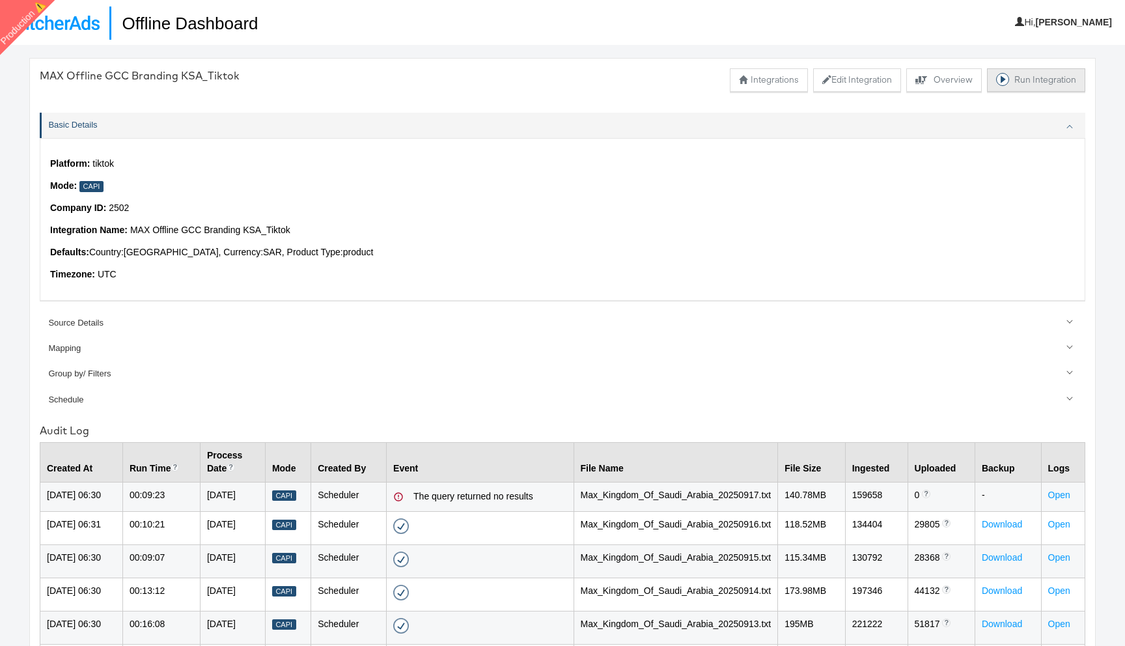
click at [1019, 78] on button "Run Integration" at bounding box center [1036, 79] width 98 height 23
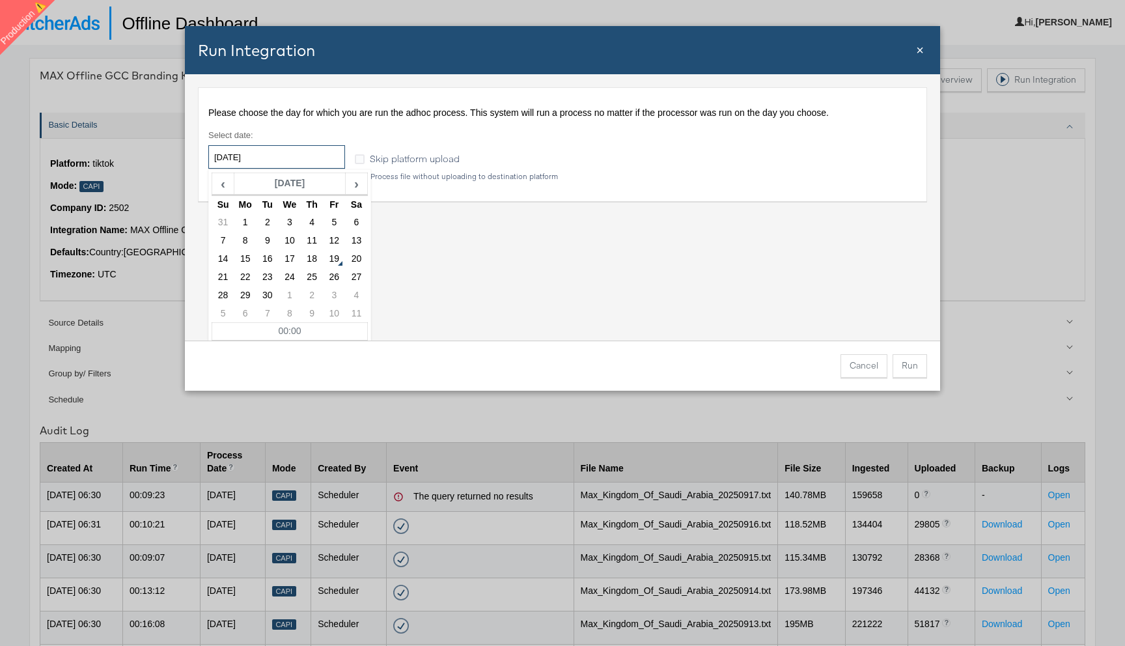
click at [325, 154] on input "[DATE]" at bounding box center [276, 156] width 137 height 23
click at [292, 256] on td "17" at bounding box center [290, 259] width 22 height 18
type input "[DATE]"
click at [640, 295] on div "Please choose the day for which you are run the adhoc process. This system will…" at bounding box center [562, 207] width 755 height 266
click at [912, 359] on button "Run" at bounding box center [909, 365] width 34 height 23
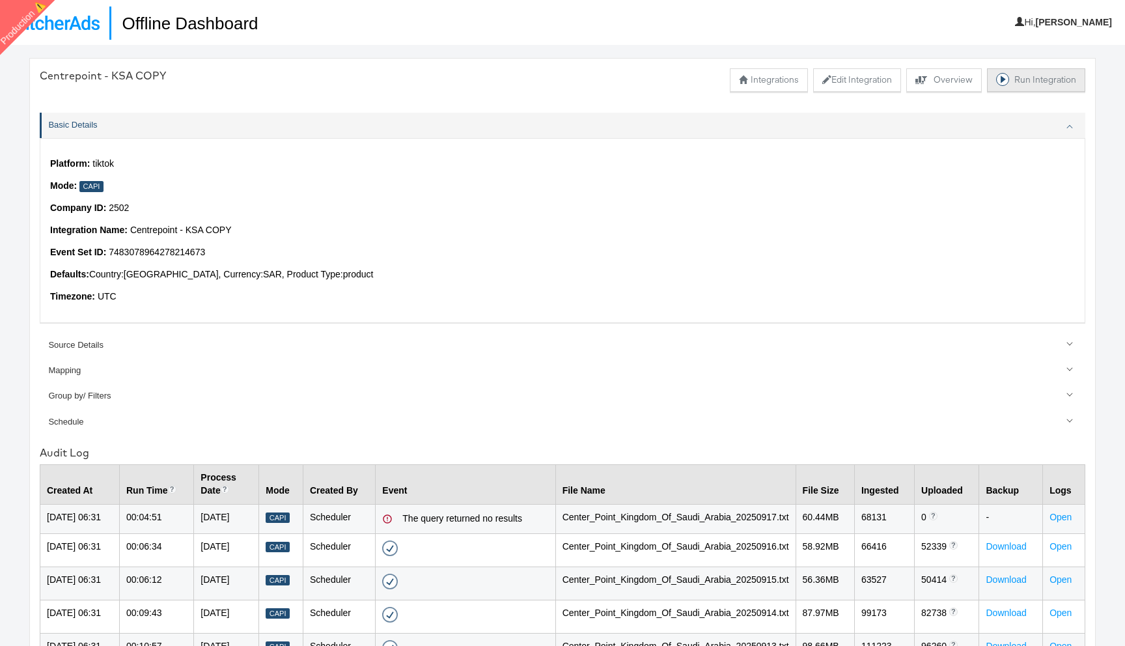
click at [1014, 78] on button "Run Integration" at bounding box center [1036, 79] width 98 height 23
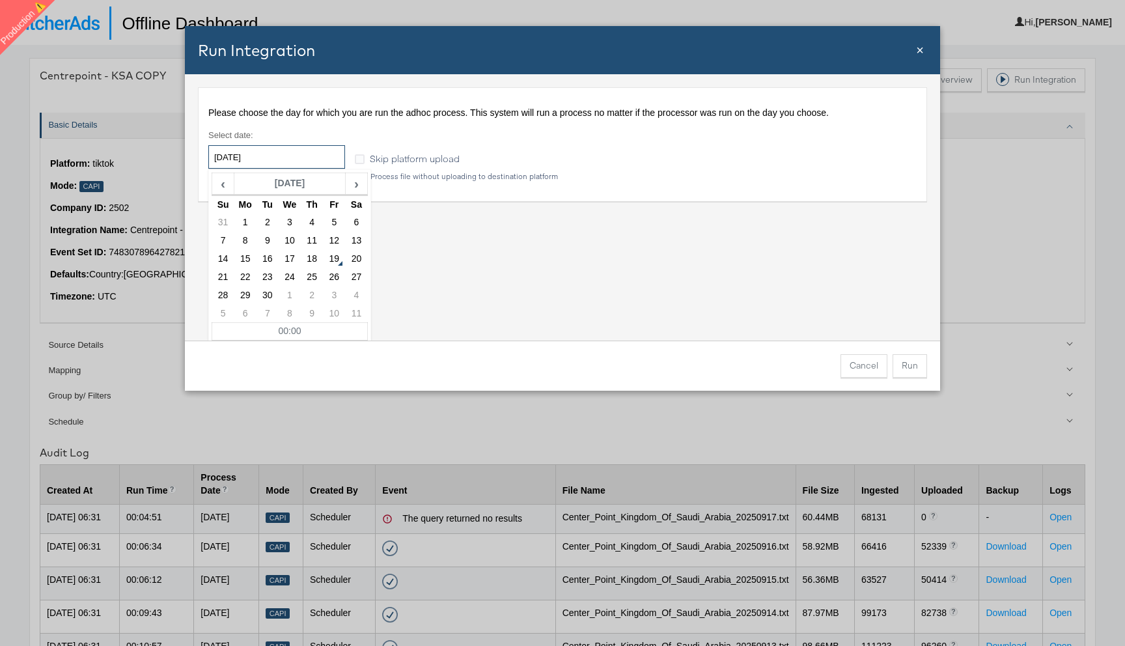
click at [321, 151] on input "[DATE]" at bounding box center [276, 156] width 137 height 23
click at [290, 259] on td "17" at bounding box center [290, 259] width 22 height 18
type input "[DATE]"
click at [729, 273] on div "Please choose the day for which you are run the adhoc process. This system will…" at bounding box center [562, 207] width 755 height 266
click at [909, 363] on button "Run" at bounding box center [909, 365] width 34 height 23
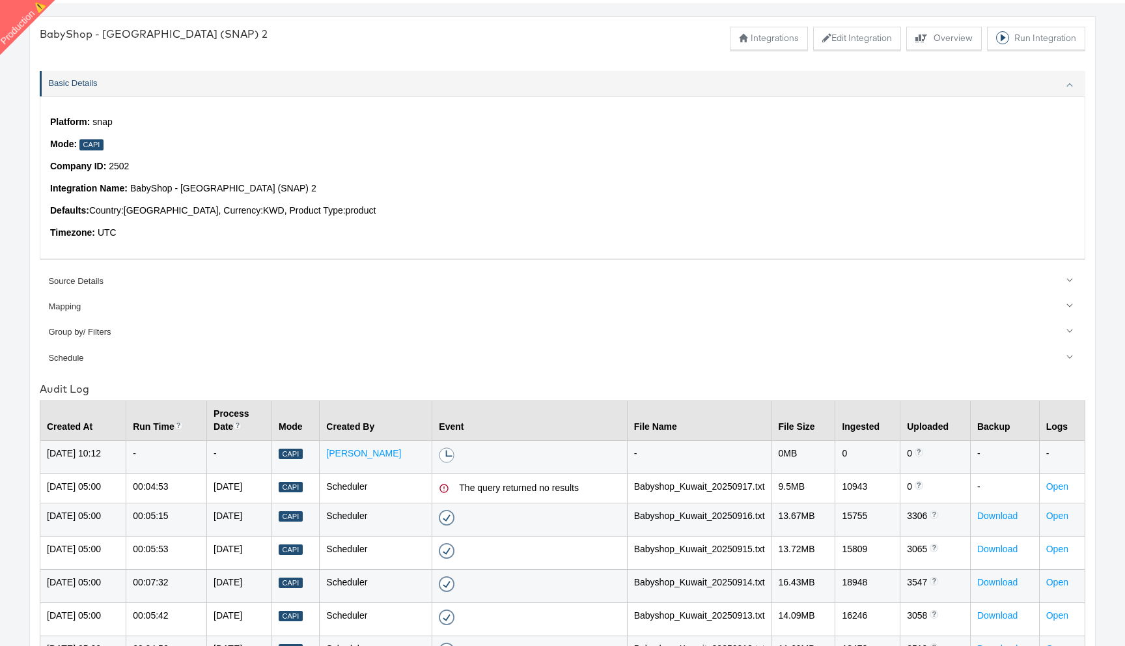
scroll to position [75, 0]
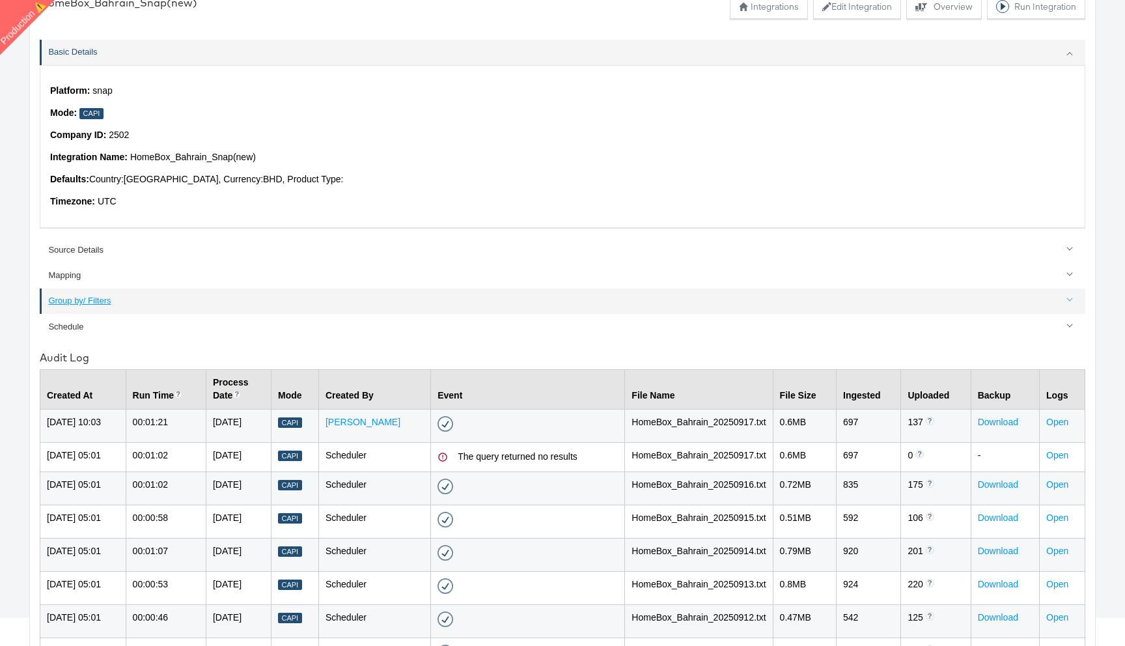
scroll to position [78, 0]
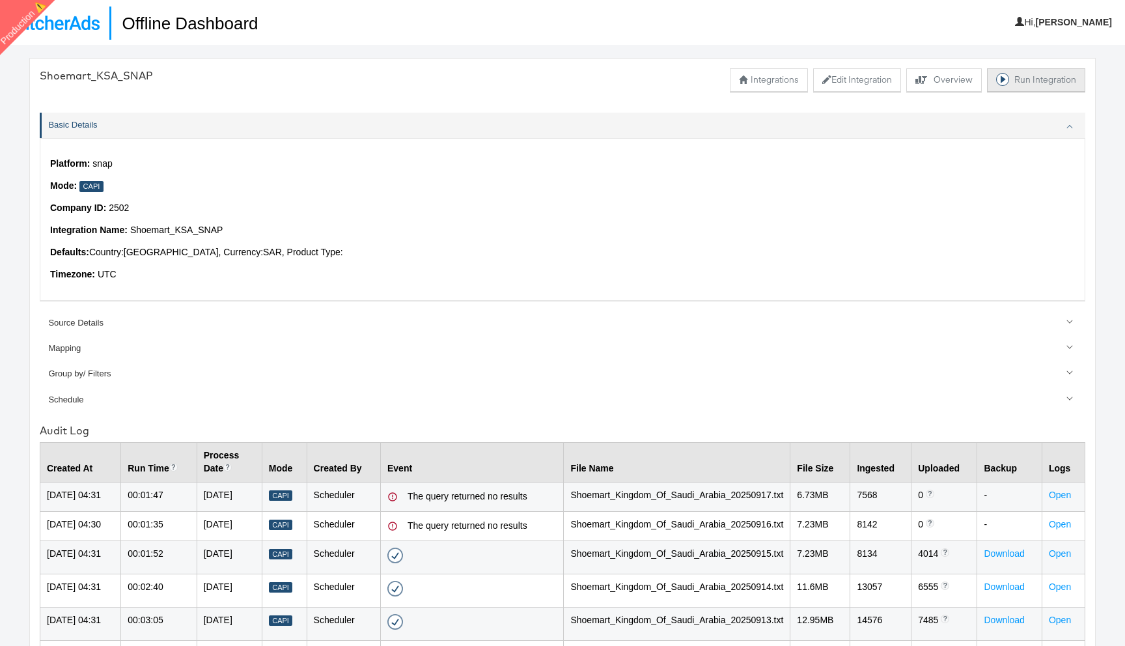
click at [1020, 80] on button "Run Integration" at bounding box center [1036, 79] width 98 height 23
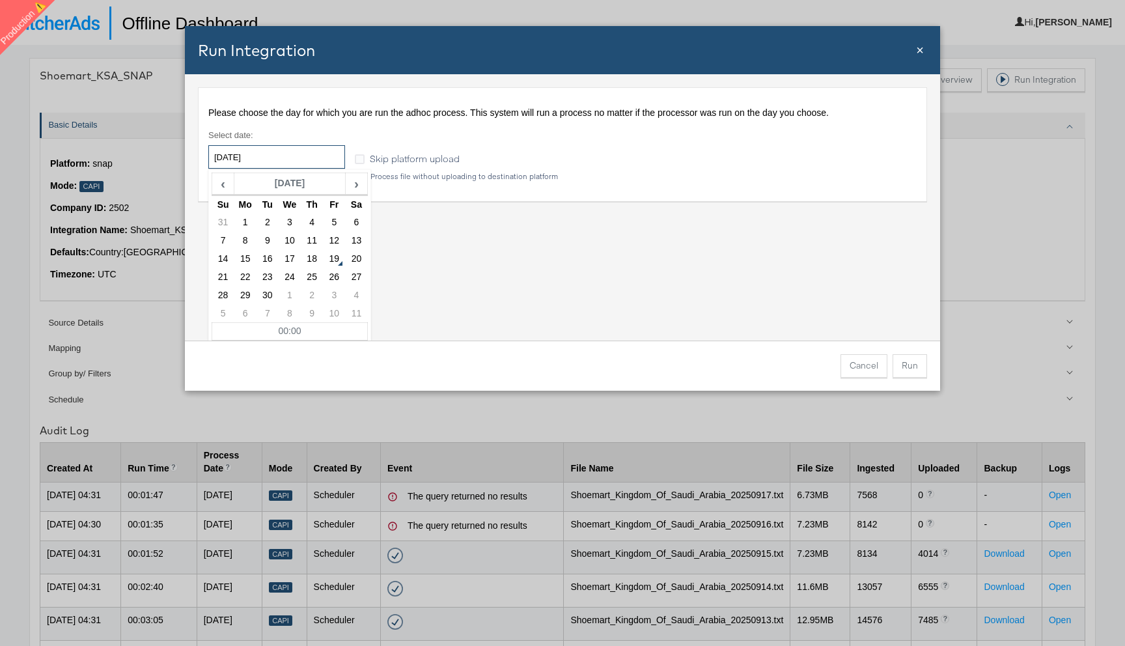
click at [307, 153] on input "[DATE]" at bounding box center [276, 156] width 137 height 23
click at [288, 261] on td "17" at bounding box center [290, 259] width 22 height 18
type input "2025-09-17"
click at [787, 291] on div "Please choose the day for which you are run the adhoc process. This system will…" at bounding box center [562, 207] width 755 height 266
click at [911, 365] on button "Run" at bounding box center [909, 365] width 34 height 23
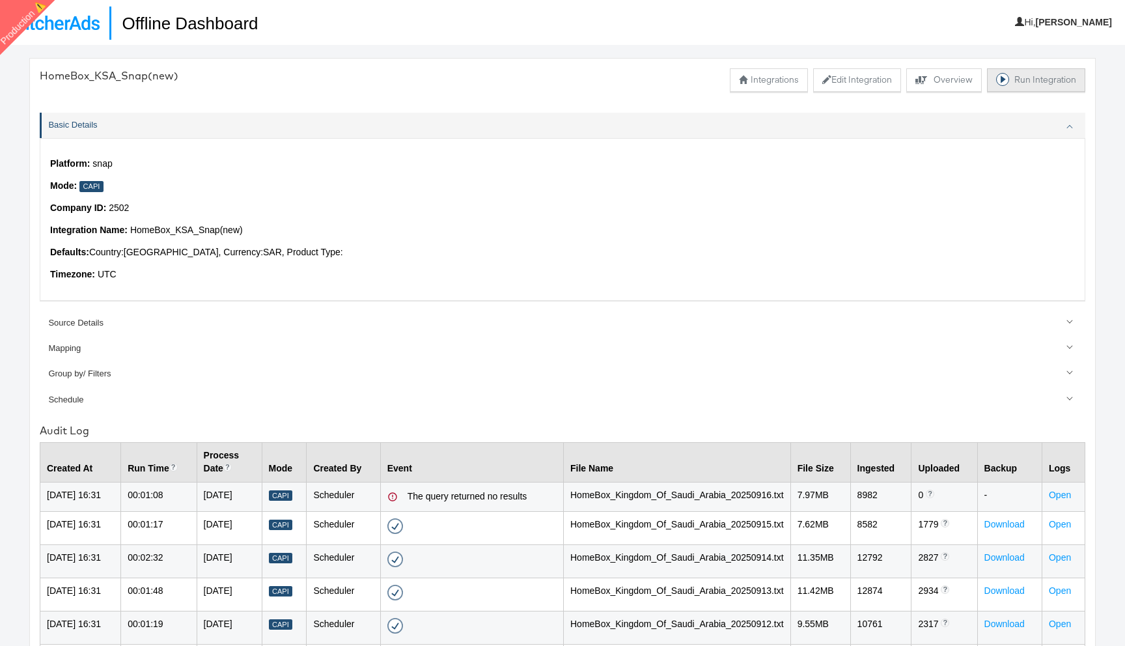
click at [1018, 82] on button "Run Integration" at bounding box center [1036, 79] width 98 height 23
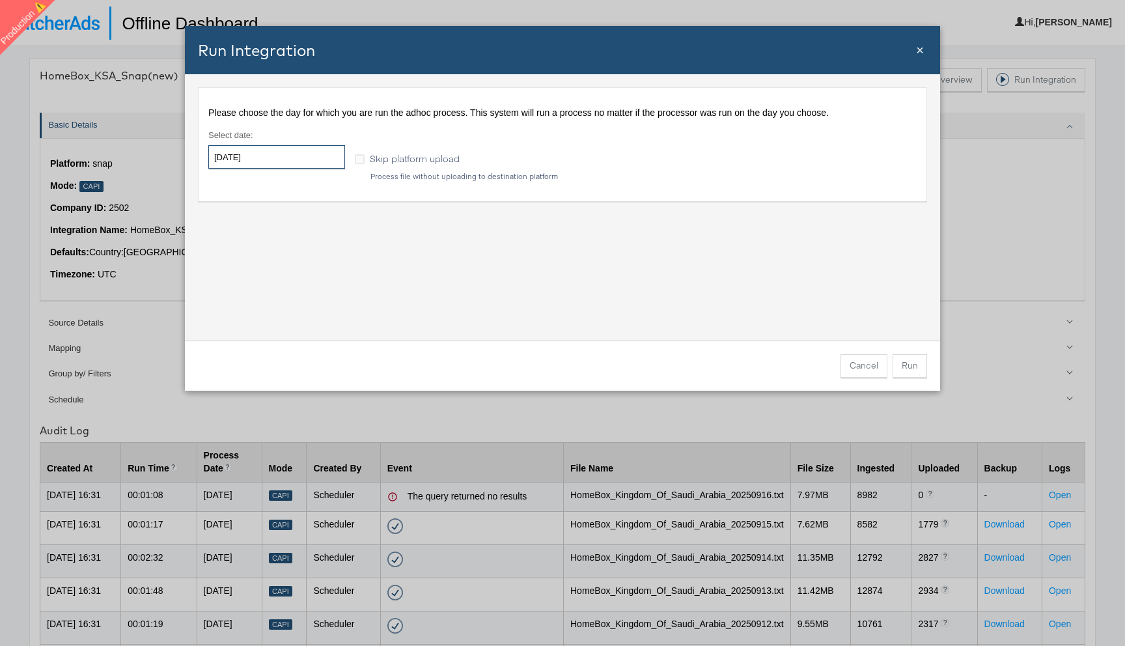
click at [284, 151] on input "[DATE]" at bounding box center [276, 156] width 137 height 23
click at [271, 259] on td "16" at bounding box center [267, 259] width 22 height 18
type input "[DATE]"
click at [916, 361] on button "Run" at bounding box center [909, 365] width 34 height 23
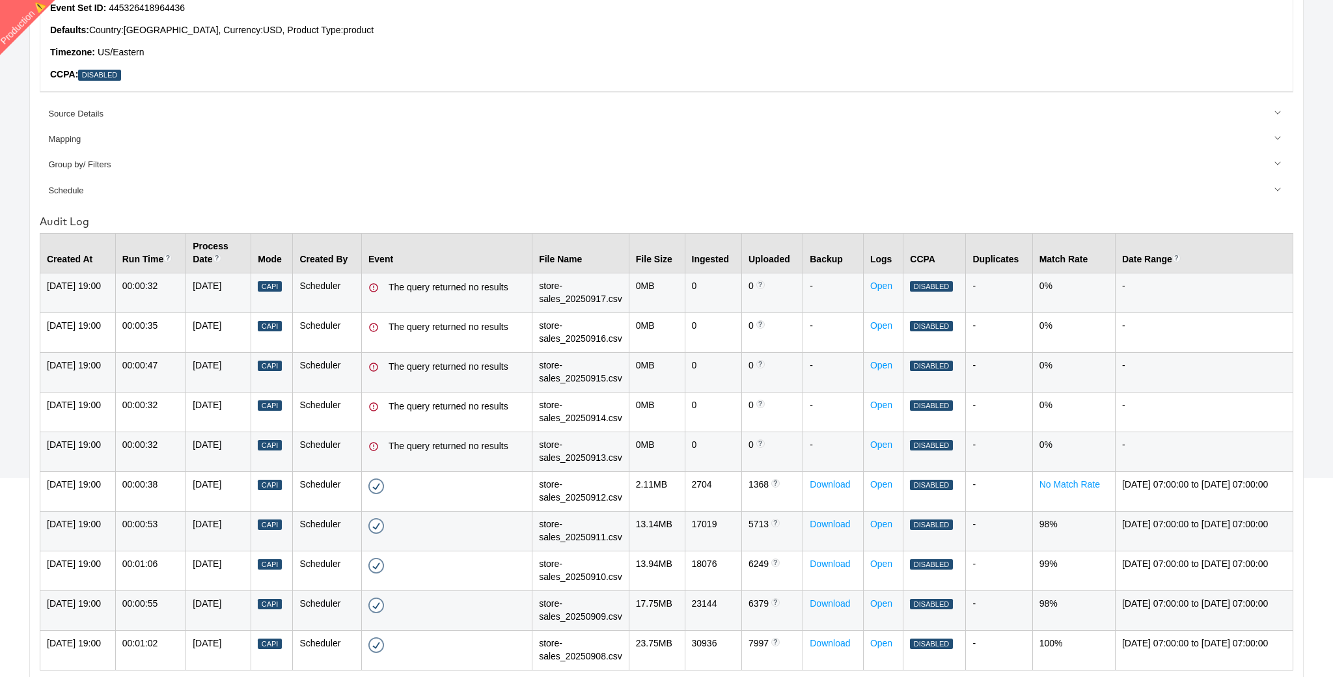
scroll to position [253, 0]
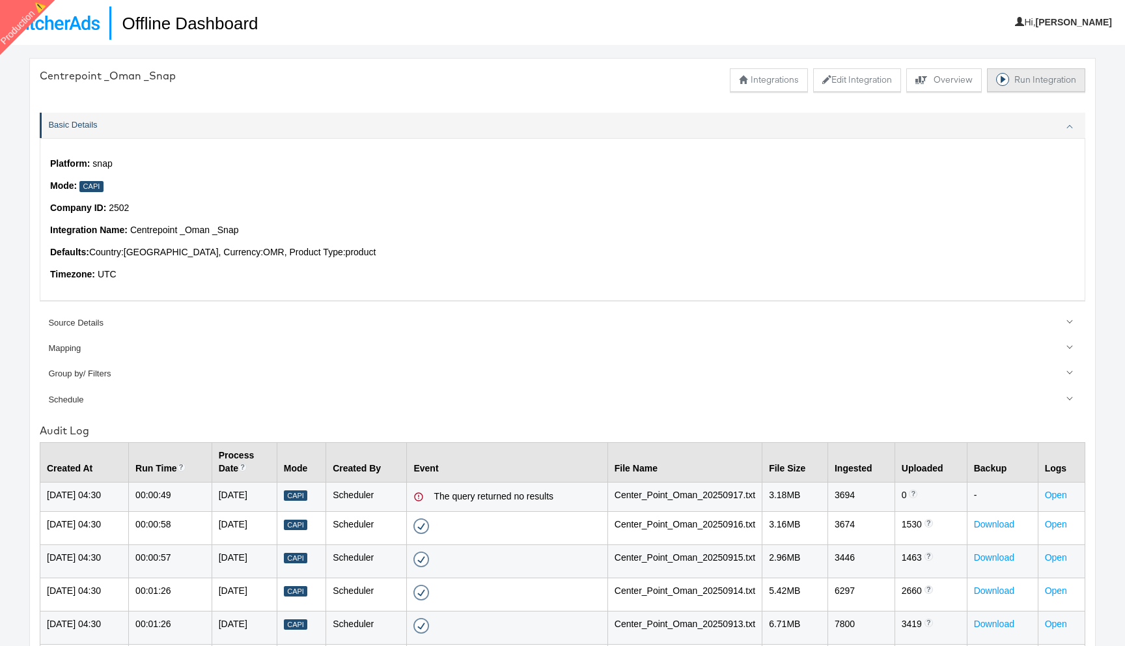
click at [1027, 80] on button "Run Integration" at bounding box center [1036, 79] width 98 height 23
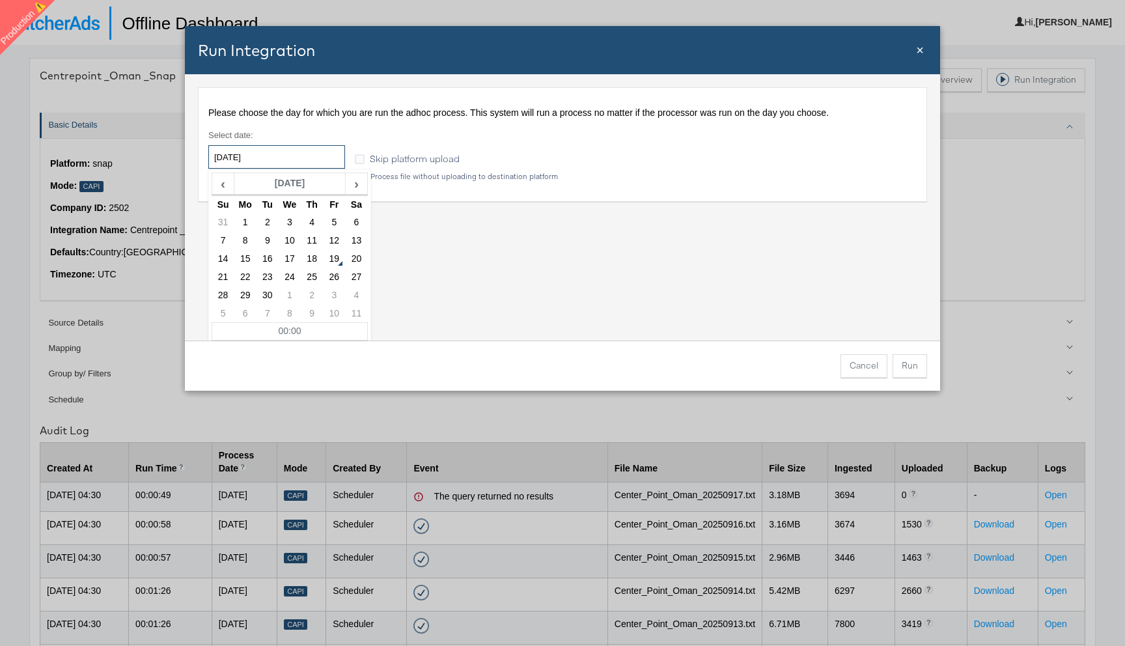
click at [297, 158] on input "[DATE]" at bounding box center [276, 156] width 137 height 23
click at [287, 261] on td "17" at bounding box center [290, 259] width 22 height 18
type input "2025-09-17"
click at [916, 361] on button "Run" at bounding box center [909, 365] width 34 height 23
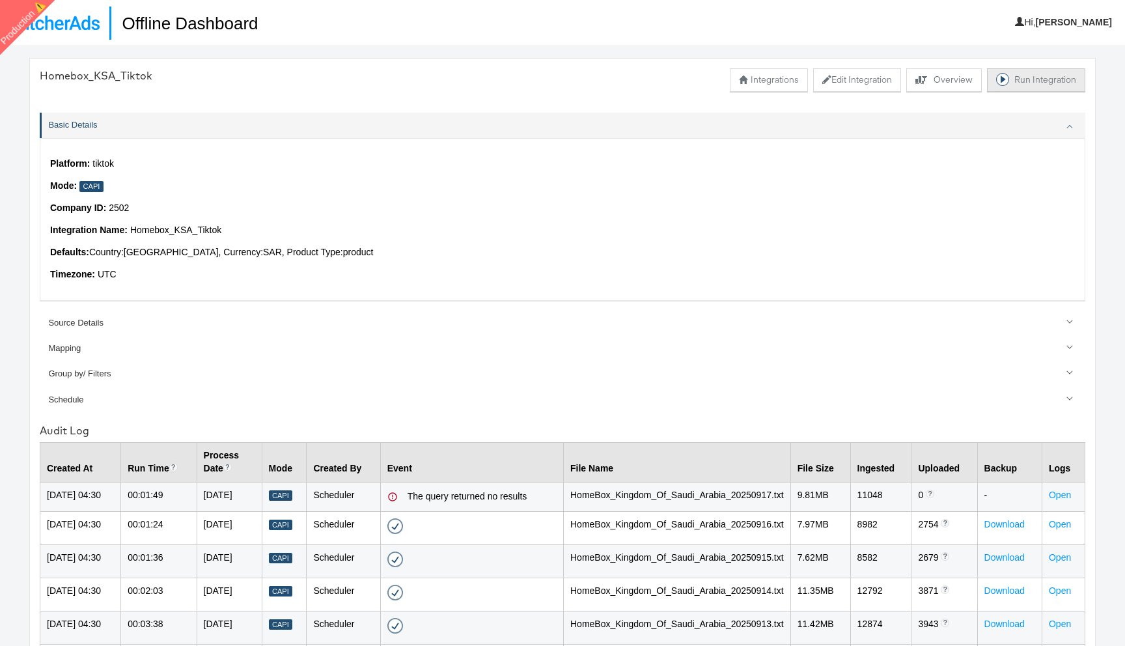
click at [1034, 72] on button "Run Integration" at bounding box center [1036, 79] width 98 height 23
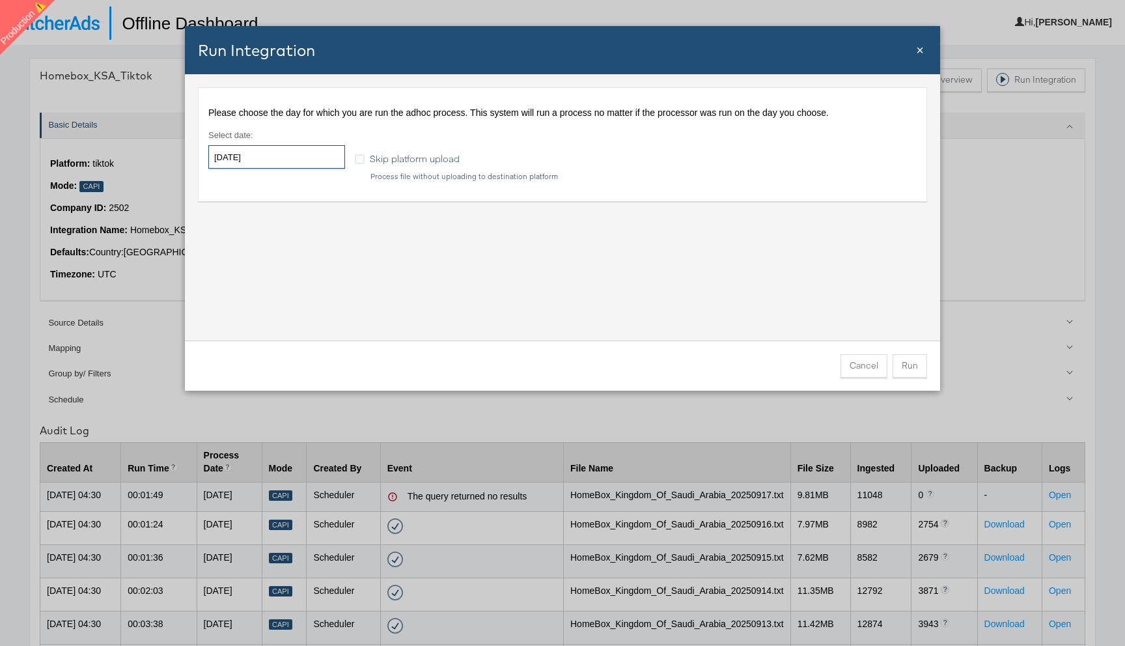
click at [305, 157] on input "[DATE]" at bounding box center [276, 156] width 137 height 23
click at [292, 253] on td "17" at bounding box center [290, 259] width 22 height 18
type input "[DATE]"
click at [910, 365] on button "Run" at bounding box center [909, 365] width 34 height 23
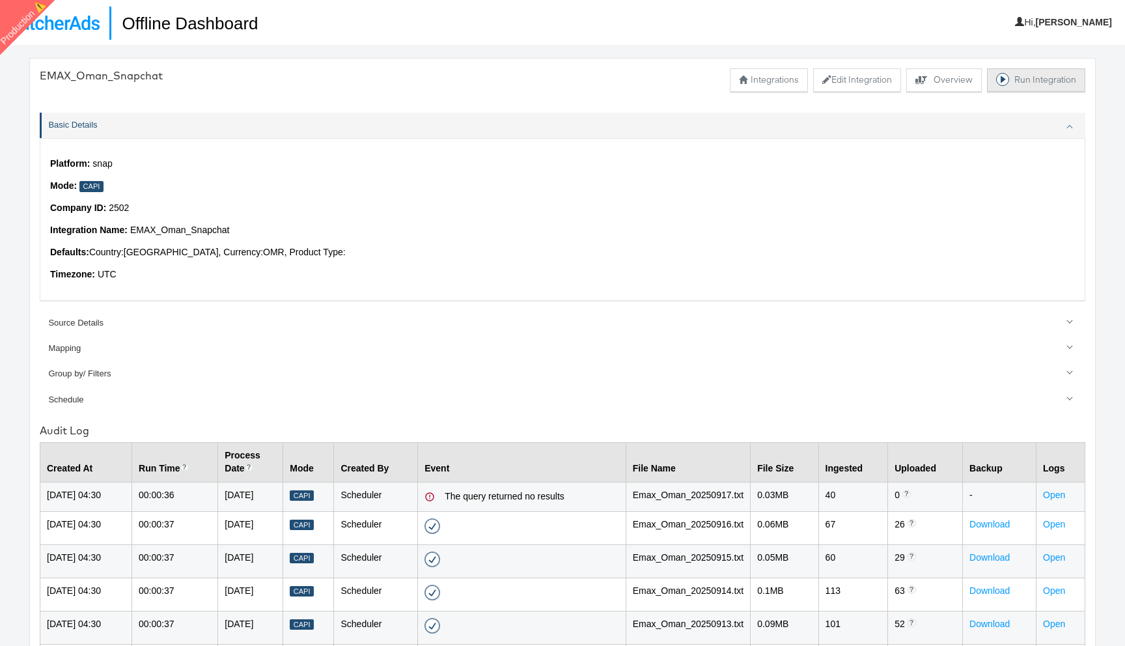
click at [1032, 80] on button "Run Integration" at bounding box center [1036, 79] width 98 height 23
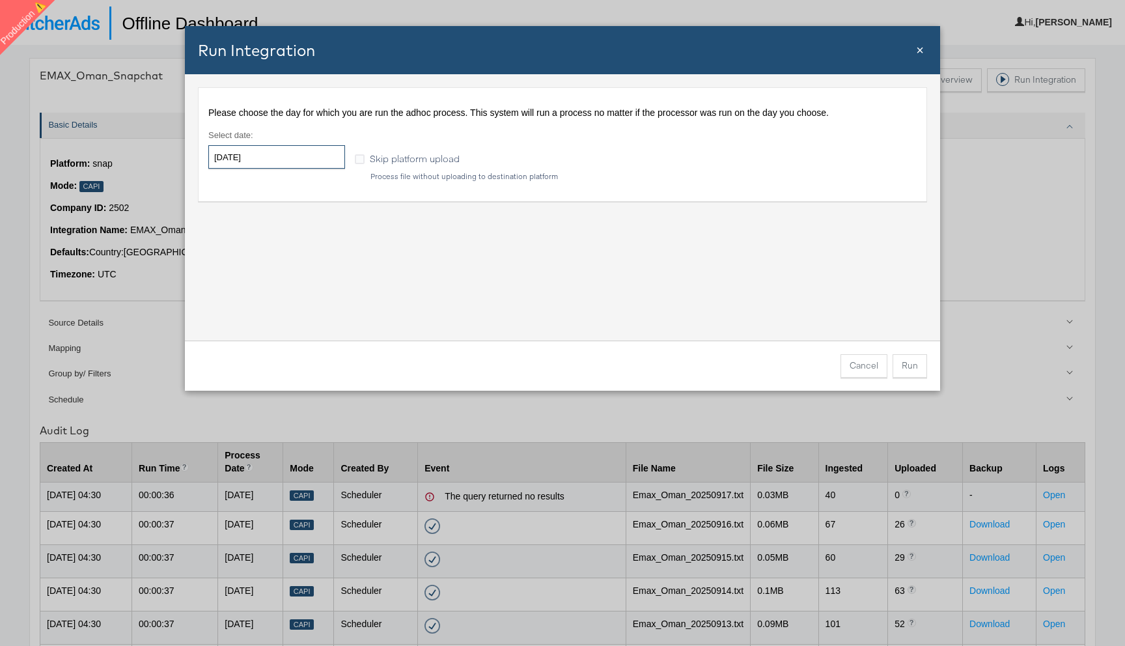
click at [295, 161] on input "2025-09-19" at bounding box center [276, 156] width 137 height 23
click at [292, 257] on td "17" at bounding box center [290, 259] width 22 height 18
type input "2025-09-17"
click at [746, 318] on div "Please choose the day for which you are run the adhoc process. This system will…" at bounding box center [562, 207] width 755 height 266
click at [909, 365] on button "Run" at bounding box center [909, 365] width 34 height 23
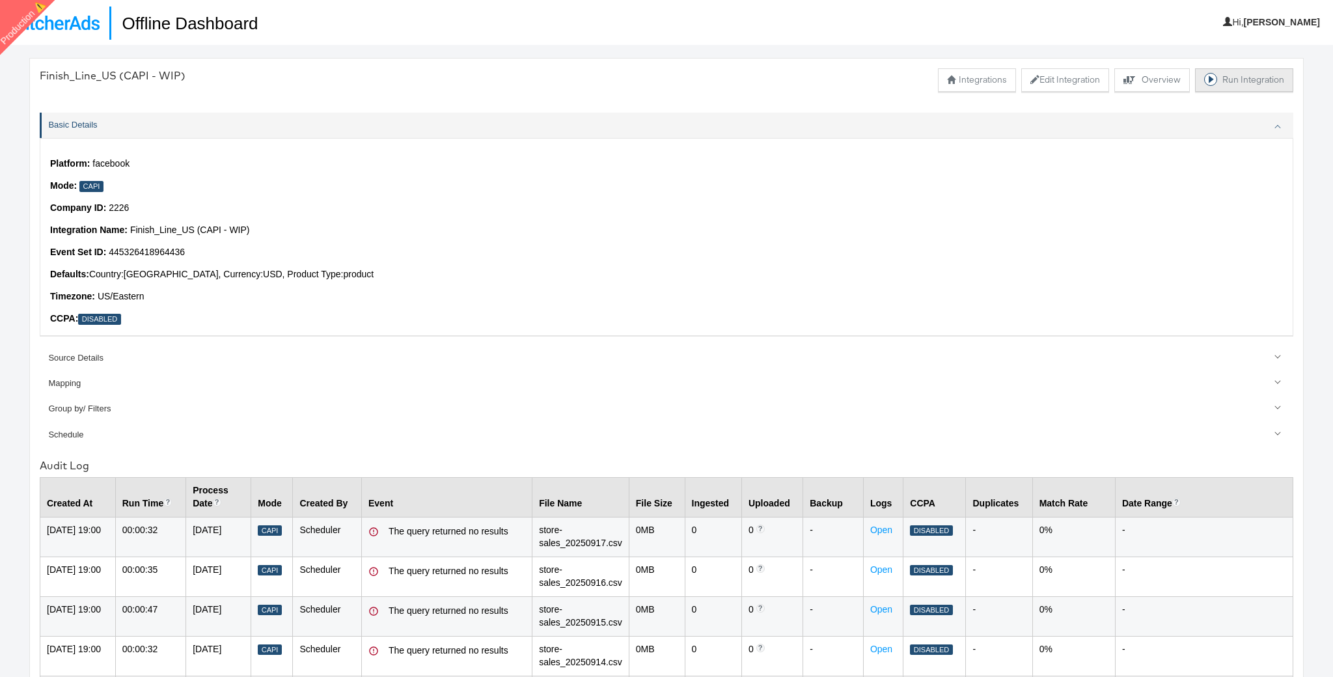
click at [1237, 80] on button "Run Integration" at bounding box center [1244, 79] width 98 height 23
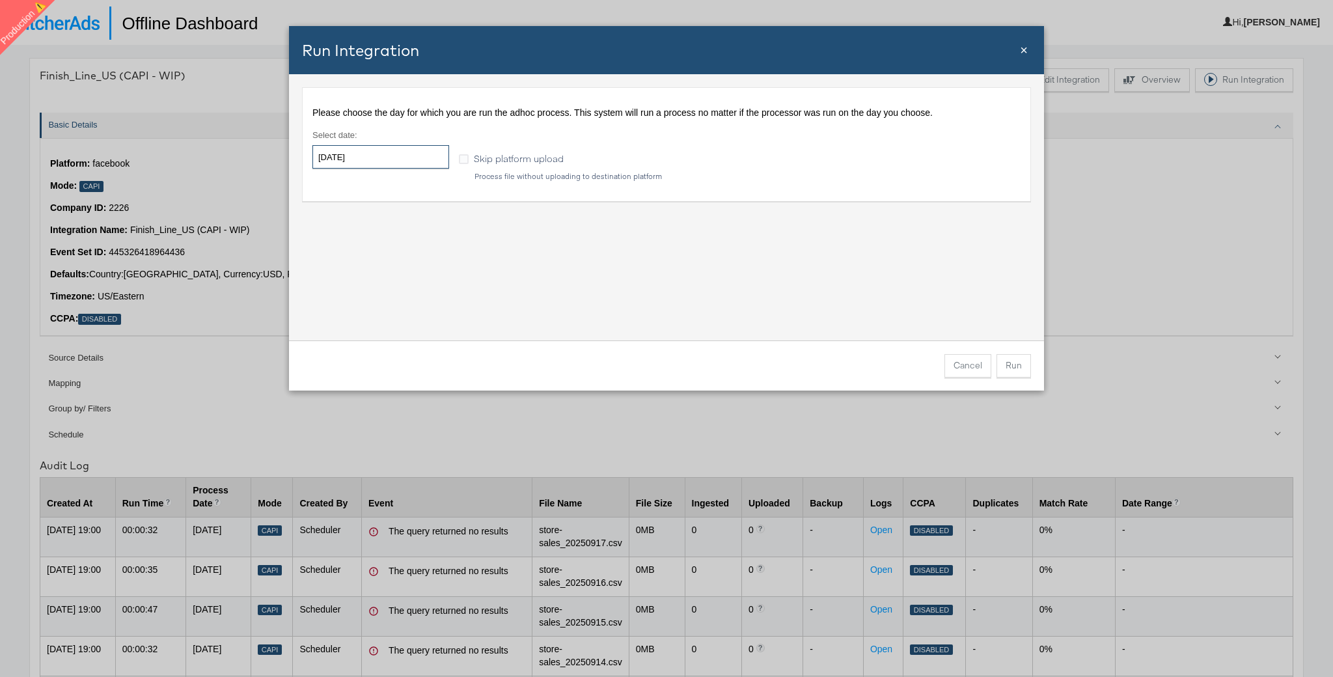
click at [422, 156] on input "[DATE]" at bounding box center [380, 156] width 137 height 23
click at [402, 252] on td "17" at bounding box center [394, 259] width 22 height 18
type input "[DATE]"
click at [1025, 366] on button "Run" at bounding box center [1014, 365] width 34 height 23
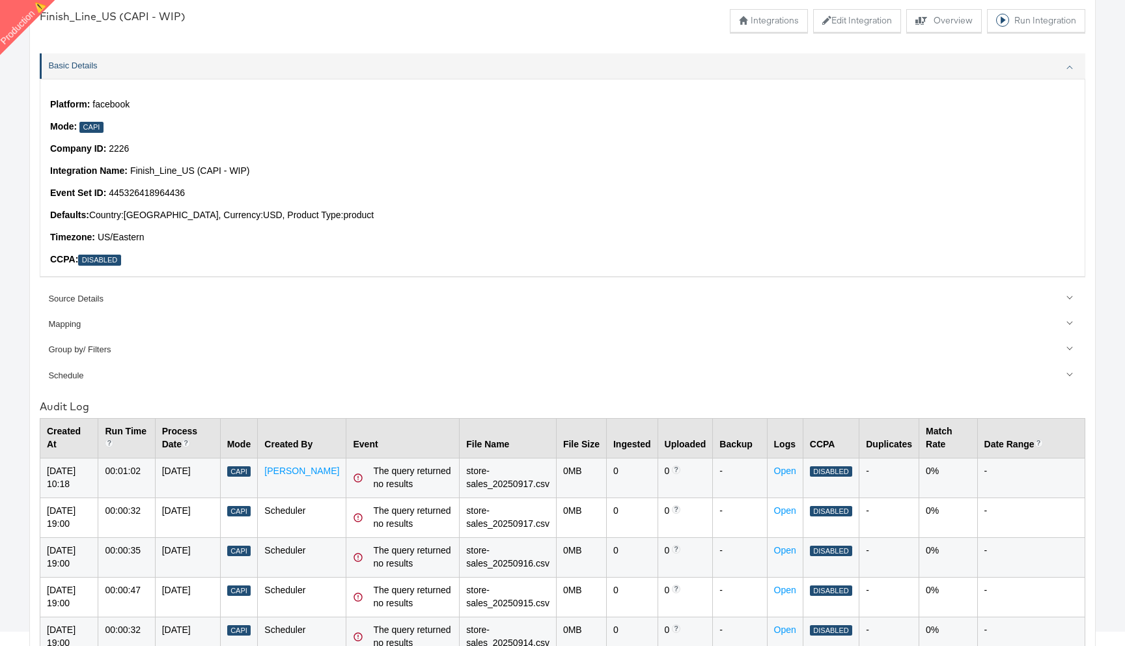
scroll to position [38, 0]
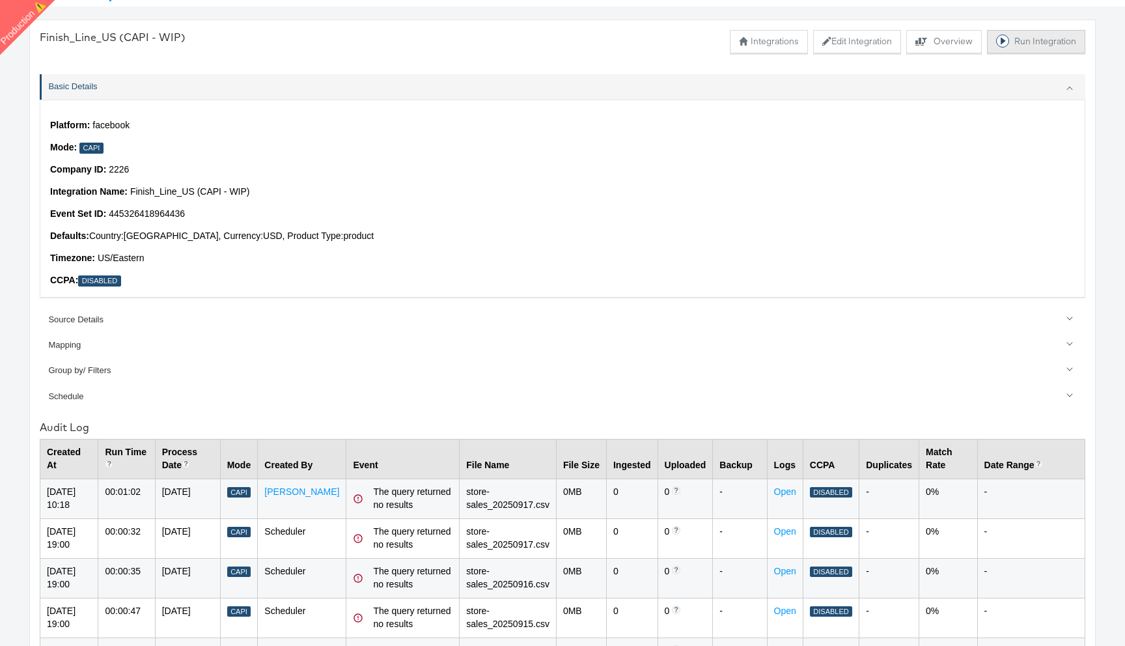
click at [1034, 48] on button "Run Integration" at bounding box center [1036, 41] width 98 height 23
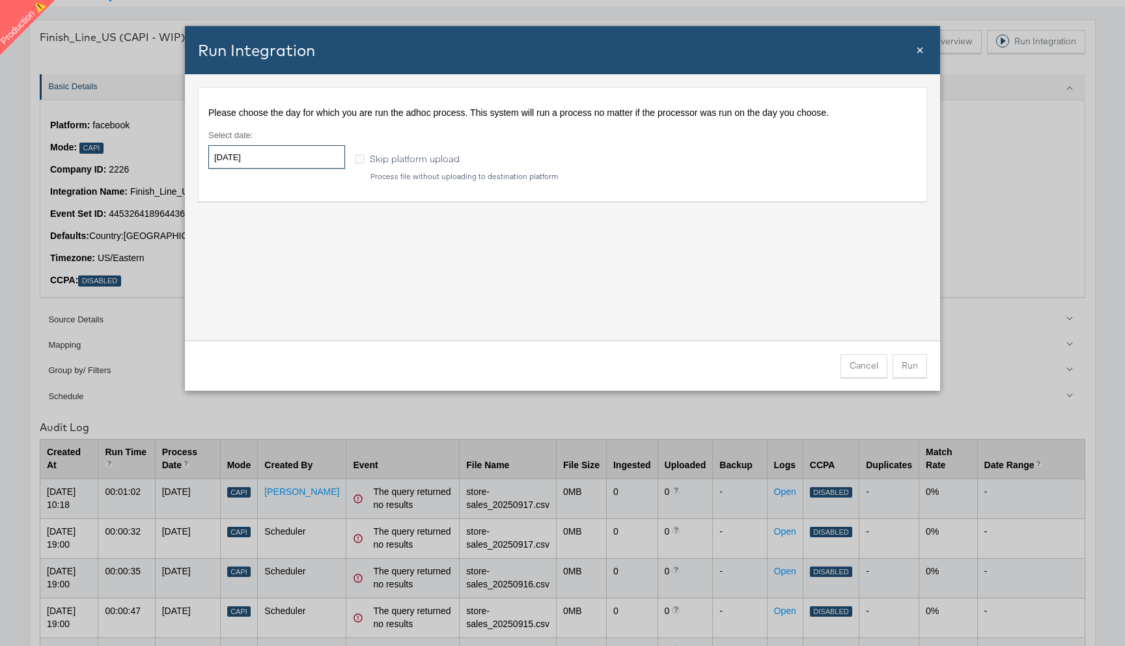
click at [321, 156] on input "2025-09-19" at bounding box center [276, 156] width 137 height 23
click at [331, 239] on td "12" at bounding box center [334, 241] width 22 height 18
type input "2025-09-12"
click at [679, 315] on div "Please choose the day for which you are run the adhoc process. This system will…" at bounding box center [562, 207] width 755 height 266
click at [915, 366] on button "Run" at bounding box center [909, 365] width 34 height 23
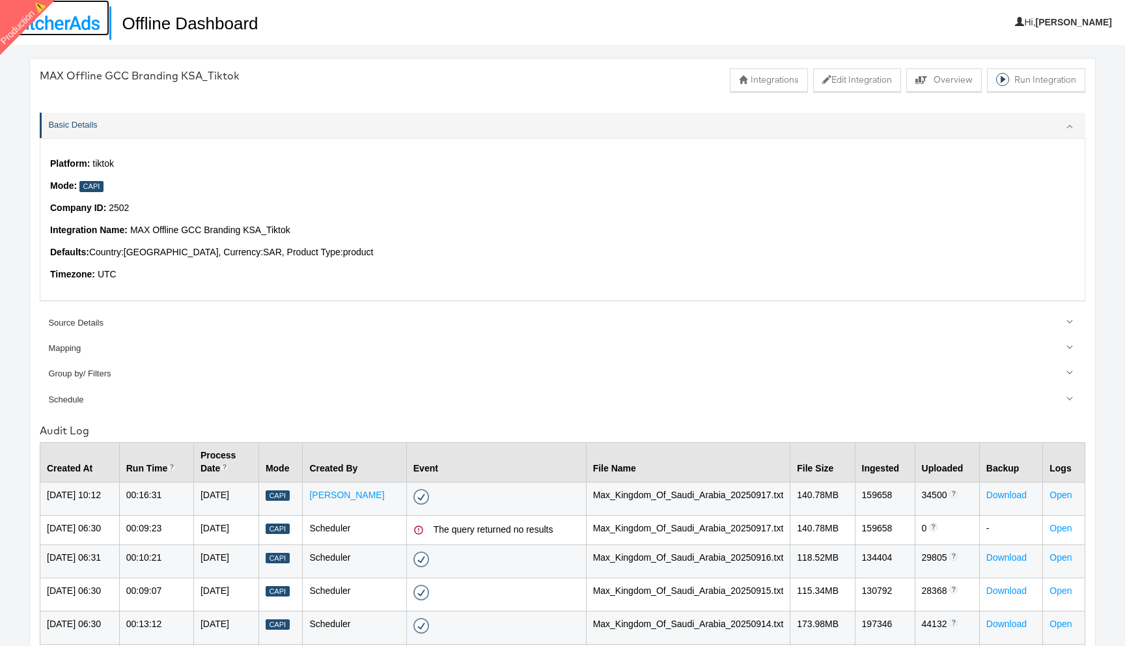
click at [83, 18] on img at bounding box center [55, 23] width 90 height 14
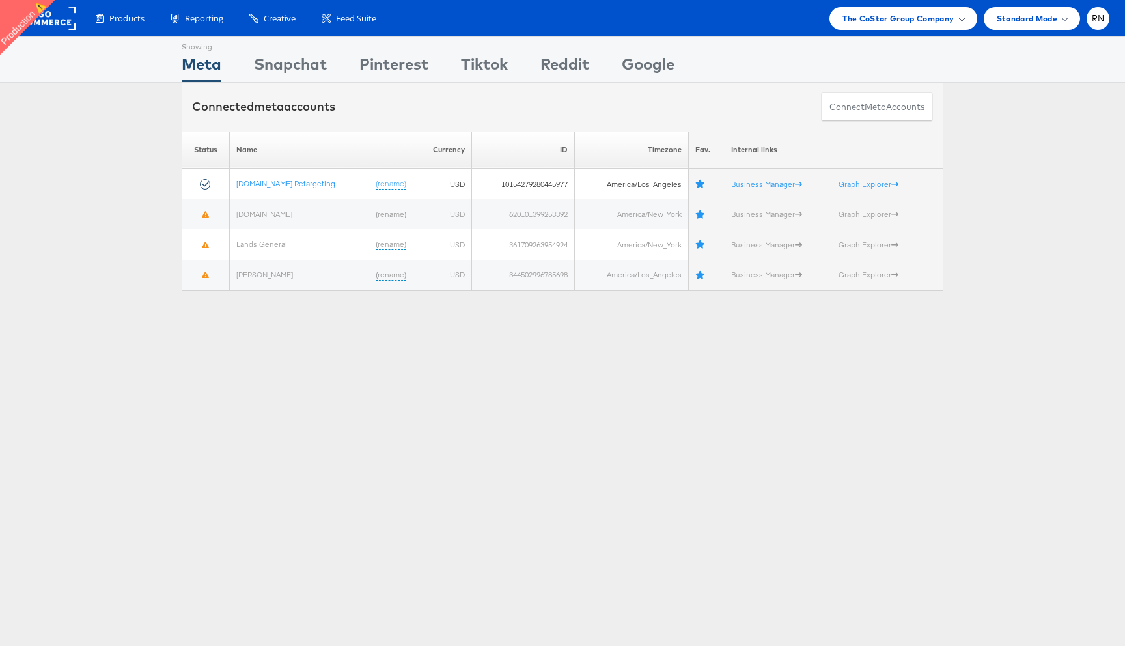
click at [885, 24] on span "The CoStar Group Company" at bounding box center [897, 19] width 111 height 14
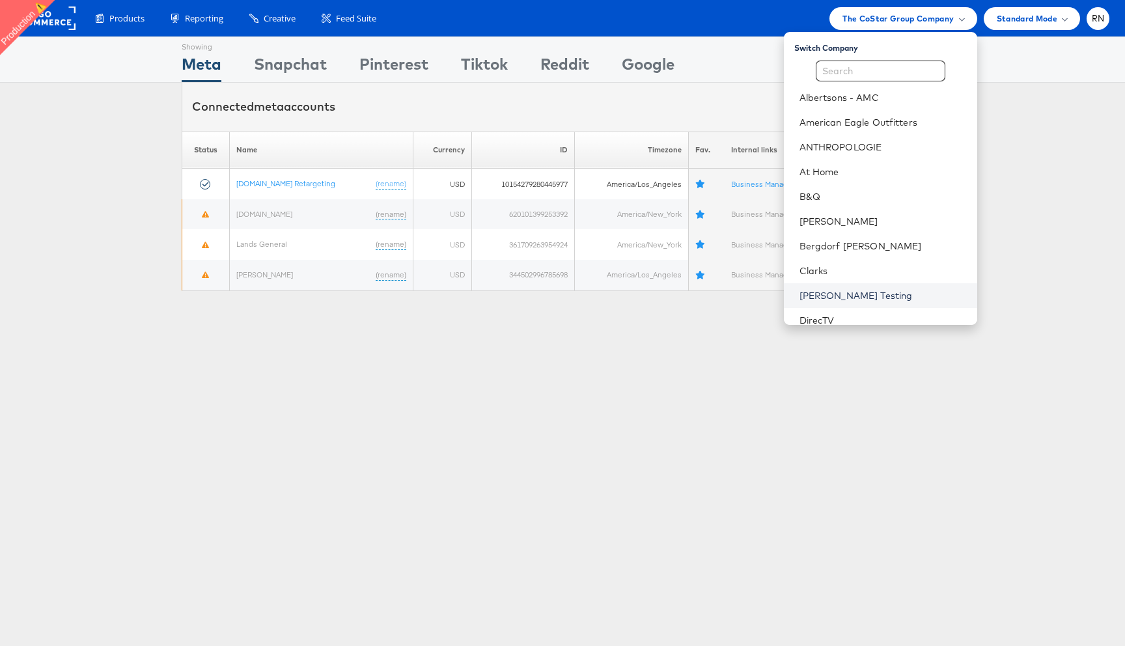
click at [849, 295] on link "Colin Clarke Testing" at bounding box center [882, 295] width 167 height 13
